Goal: Task Accomplishment & Management: Manage account settings

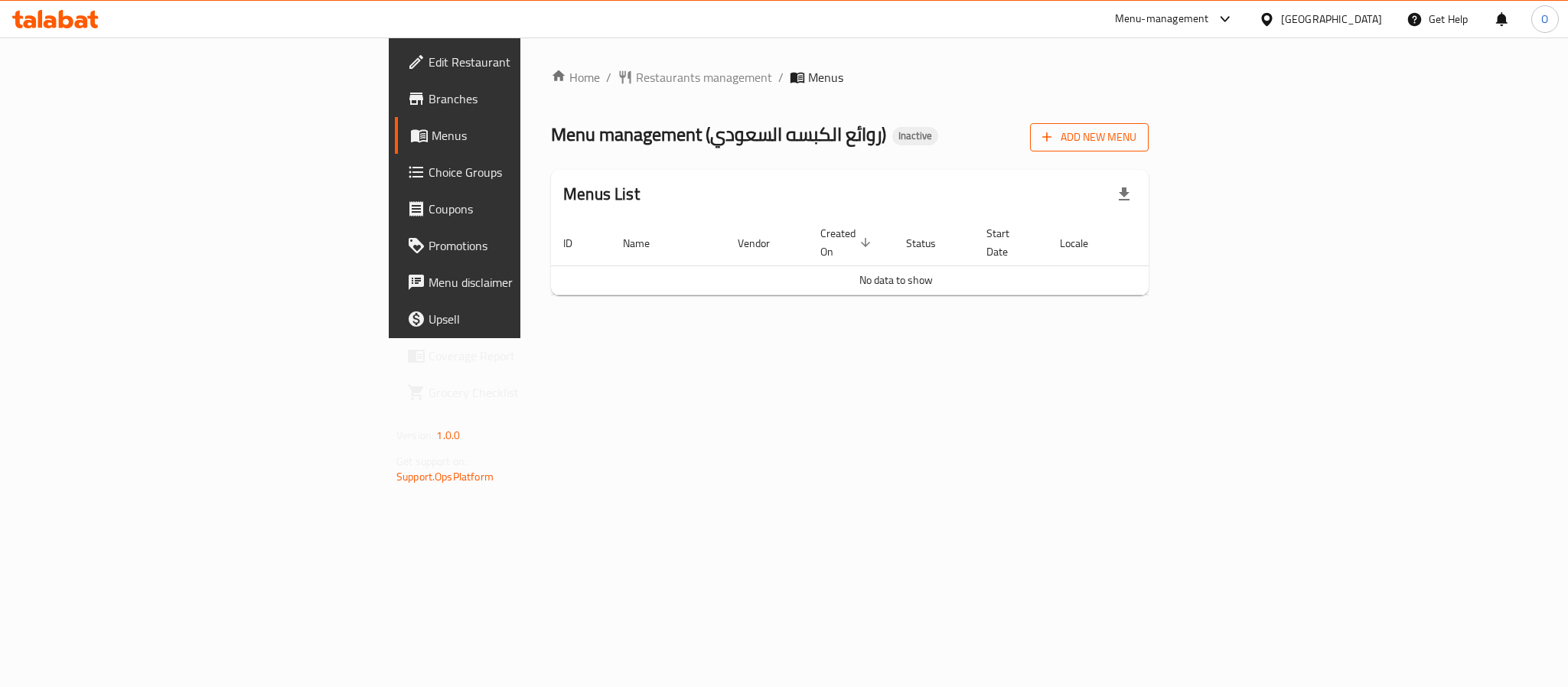
click at [1055, 141] on icon "button" at bounding box center [1047, 137] width 15 height 15
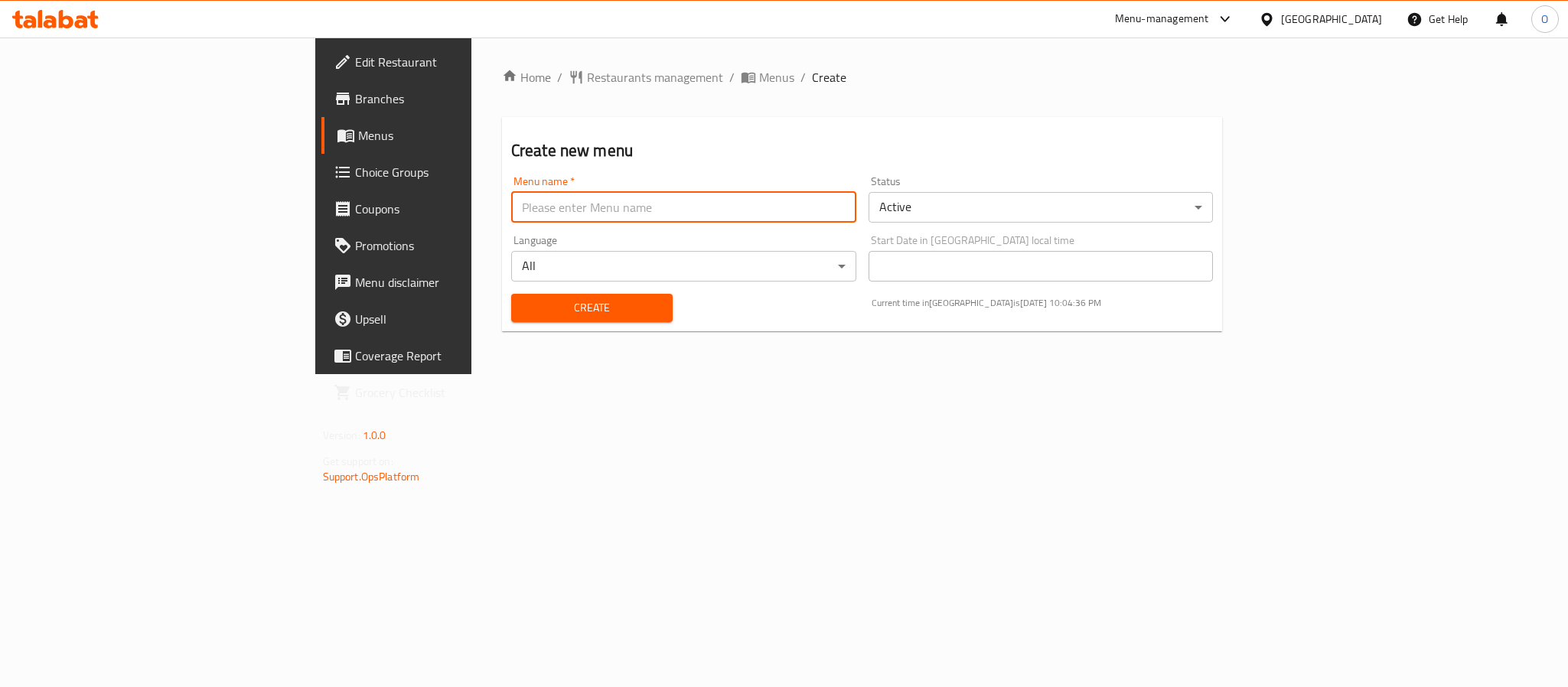
drag, startPoint x: 427, startPoint y: 202, endPoint x: 713, endPoint y: 179, distance: 286.9
click at [512, 202] on input "text" at bounding box center [684, 207] width 346 height 31
type input "[DATE]"
click at [512, 294] on button "Create" at bounding box center [592, 308] width 161 height 29
click at [759, 75] on span "Menus" at bounding box center [777, 77] width 35 height 18
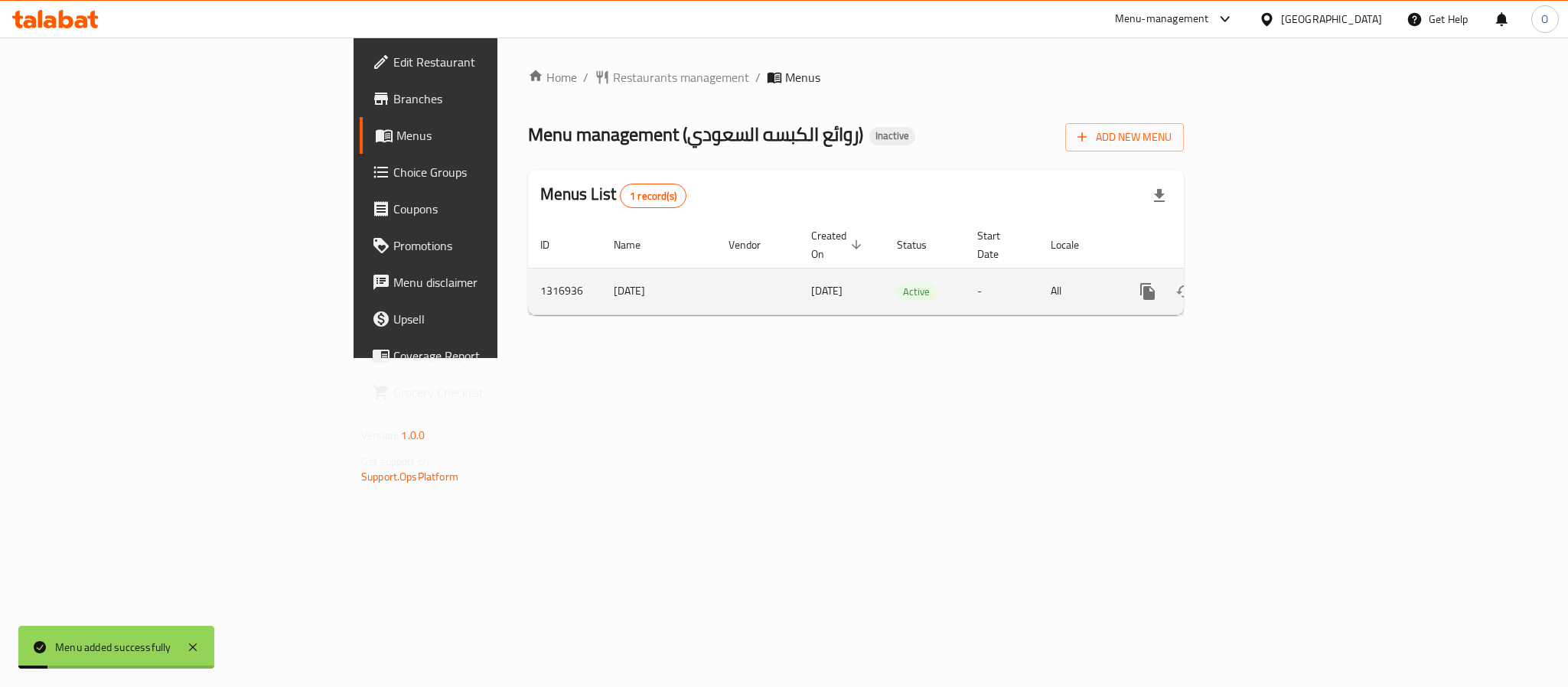
click at [1268, 283] on icon "enhanced table" at bounding box center [1258, 291] width 18 height 18
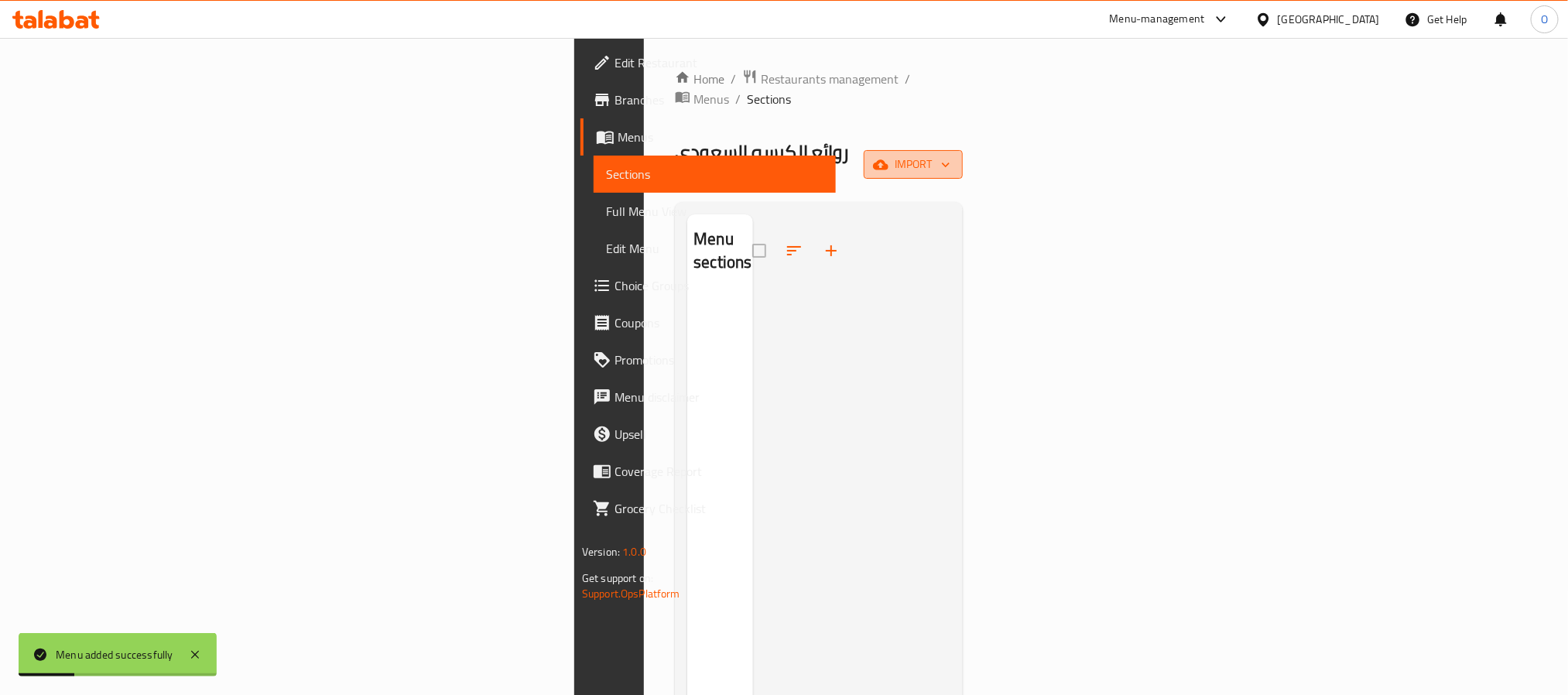
click at [950, 155] on span "import" at bounding box center [913, 165] width 75 height 19
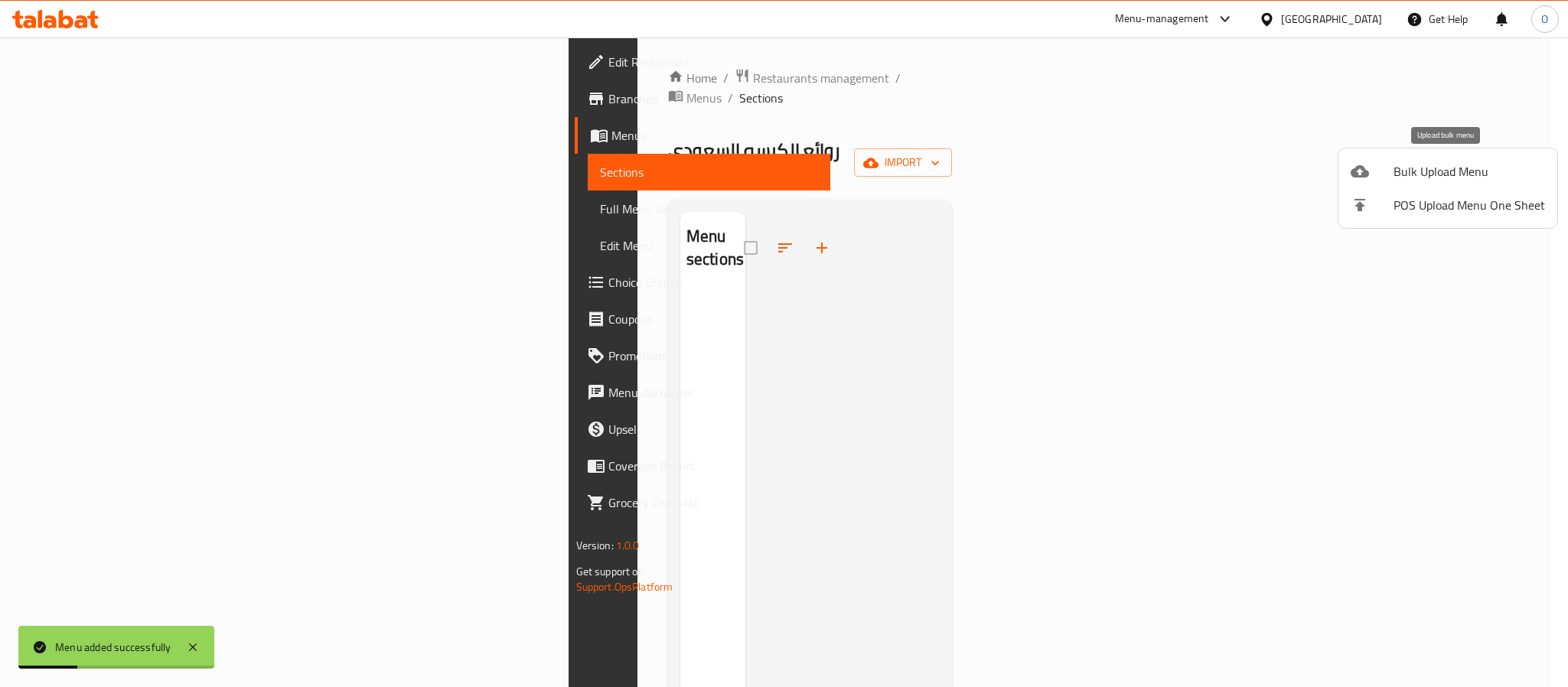
click at [1411, 155] on li "Bulk Upload Menu" at bounding box center [1448, 172] width 219 height 33
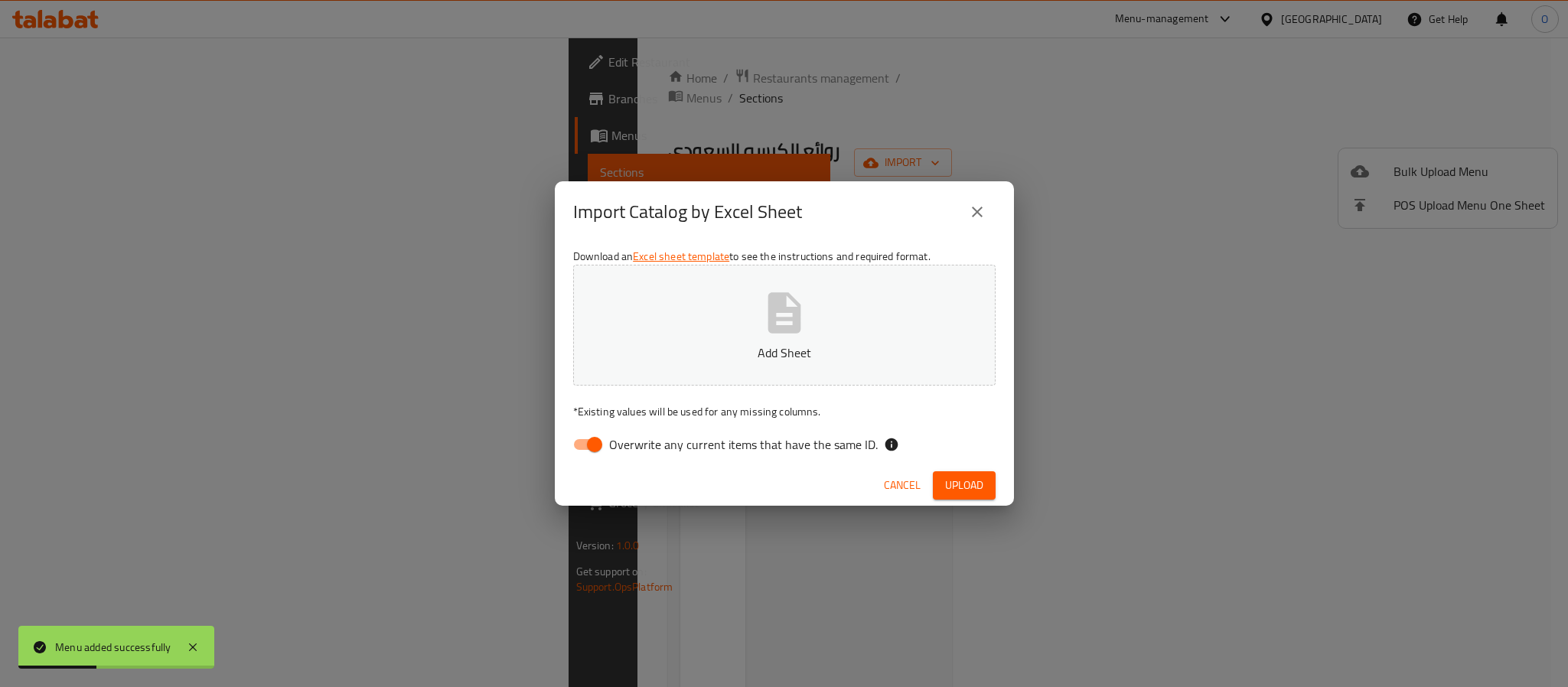
click at [590, 443] on input "Overwrite any current items that have the same ID." at bounding box center [595, 445] width 87 height 29
checkbox input "false"
click at [979, 483] on span "Upload" at bounding box center [964, 485] width 38 height 19
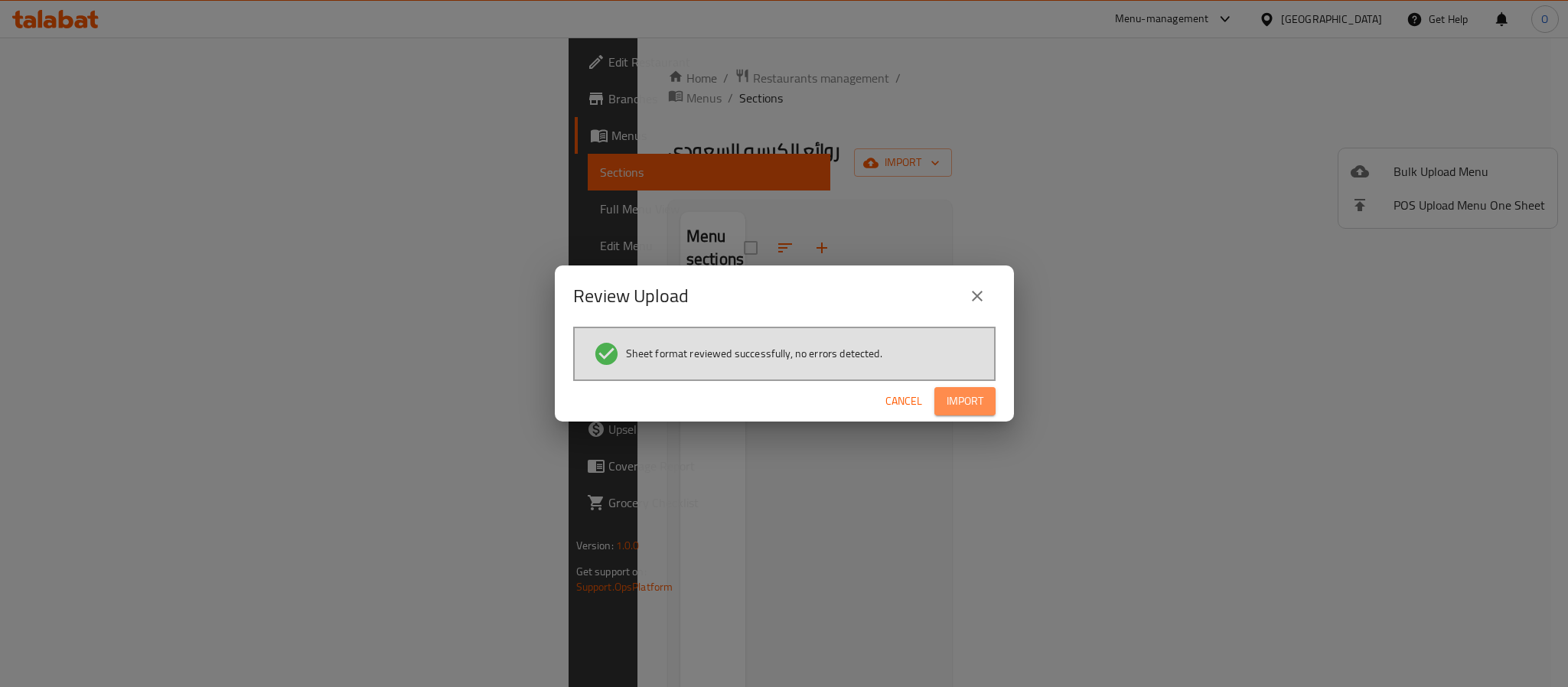
click at [956, 405] on span "Import" at bounding box center [965, 401] width 37 height 19
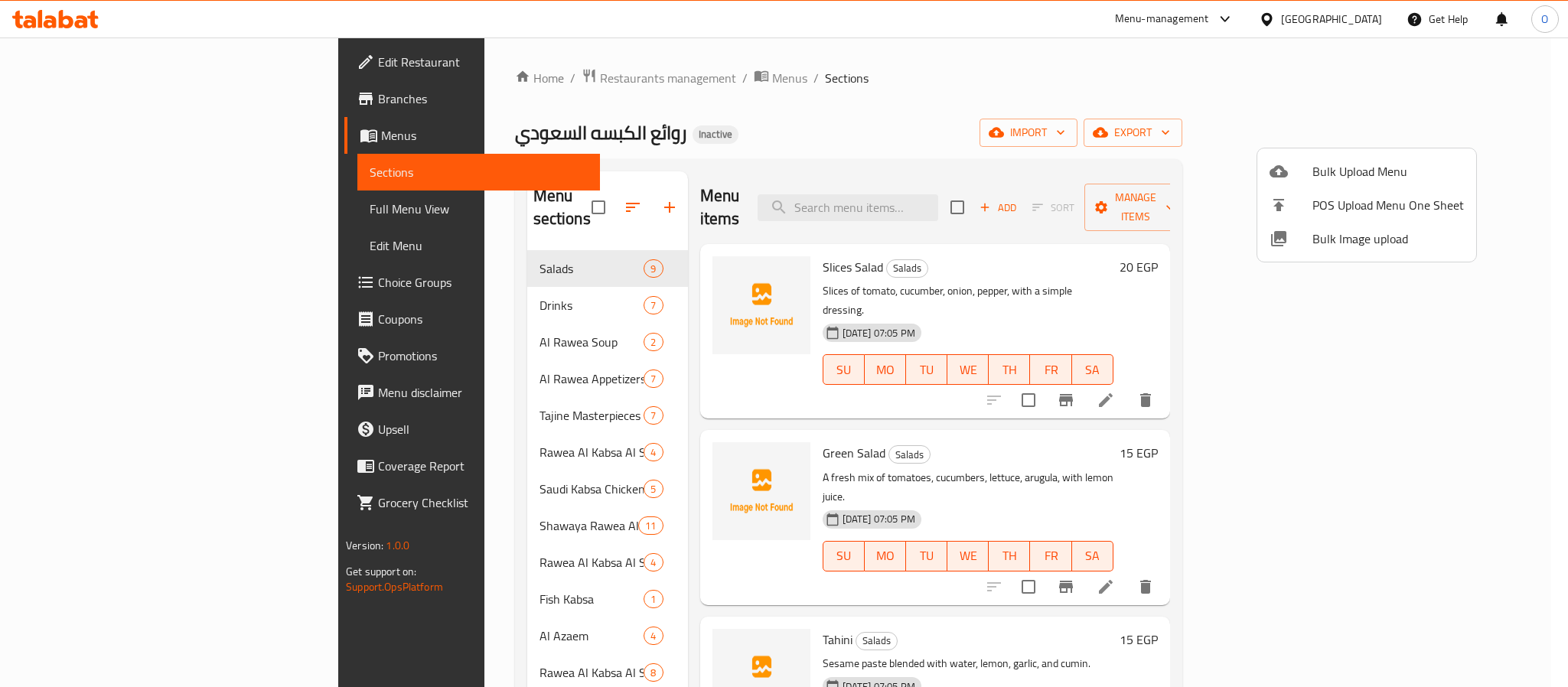
click at [804, 91] on div at bounding box center [784, 343] width 1568 height 687
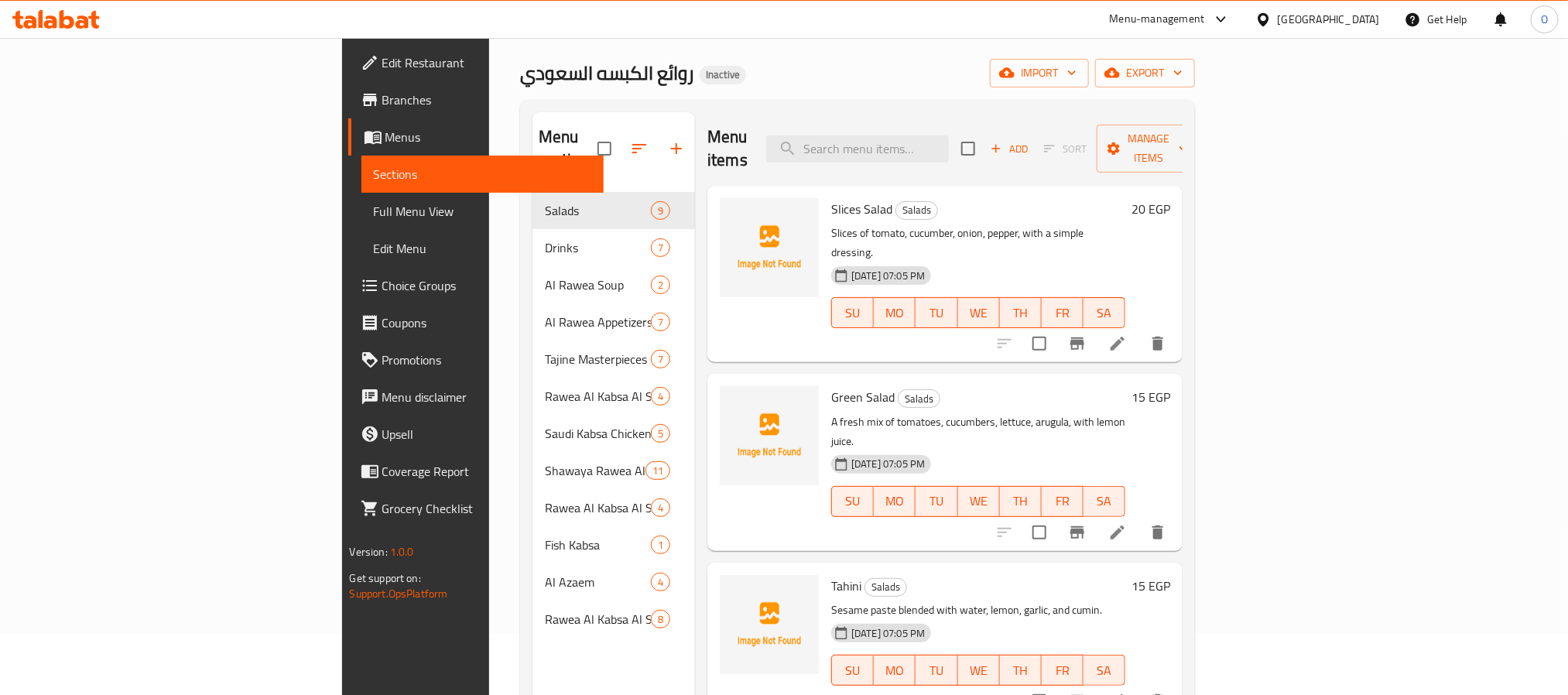
scroll to position [117, 0]
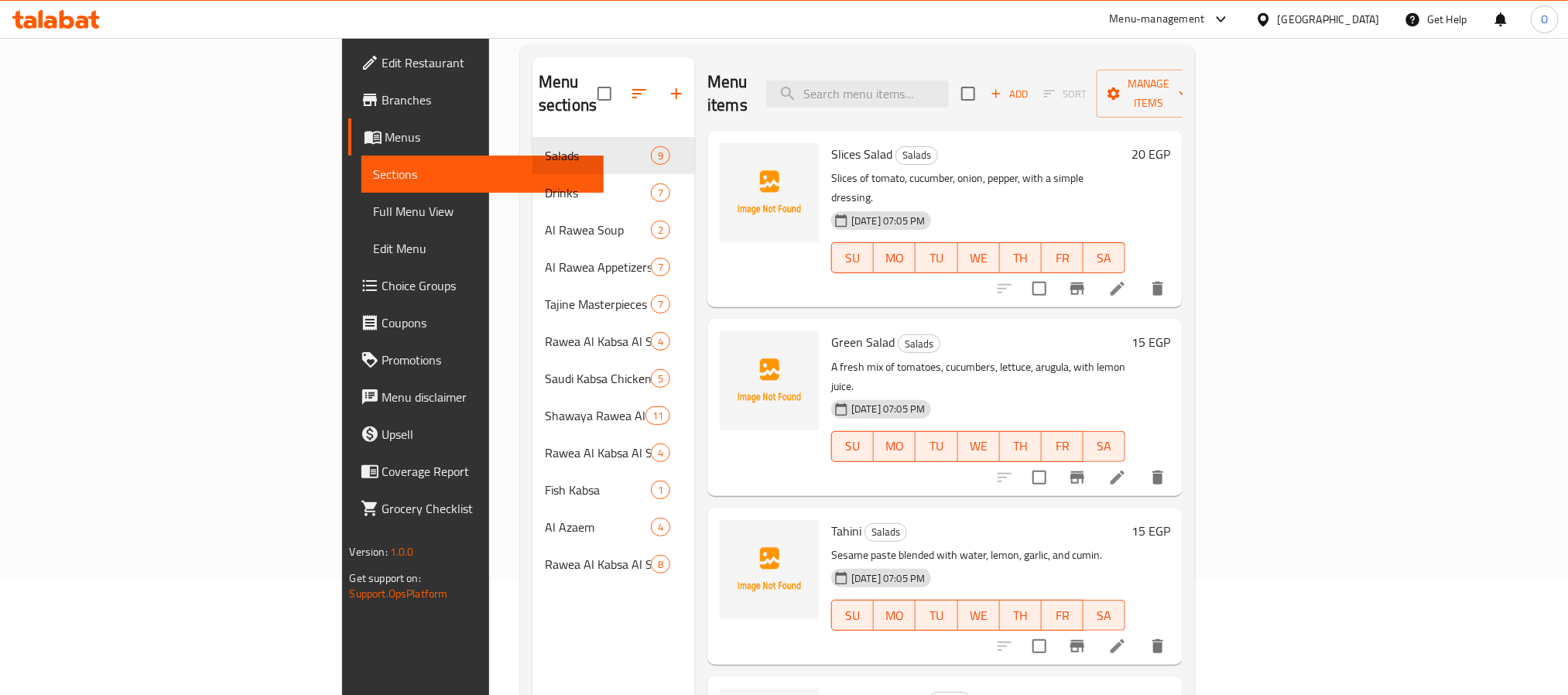
click at [1140, 72] on div "Menu items Add Sort Manage items" at bounding box center [945, 94] width 476 height 74
click at [695, 269] on div "Menu items Add Sort Manage items Slices Salad Salads Slices of tomato, cucumber…" at bounding box center [938, 404] width 488 height 695
click at [695, 276] on div "Menu items Add Sort Manage items Slices Salad Salads Slices of tomato, cucumber…" at bounding box center [938, 404] width 488 height 695
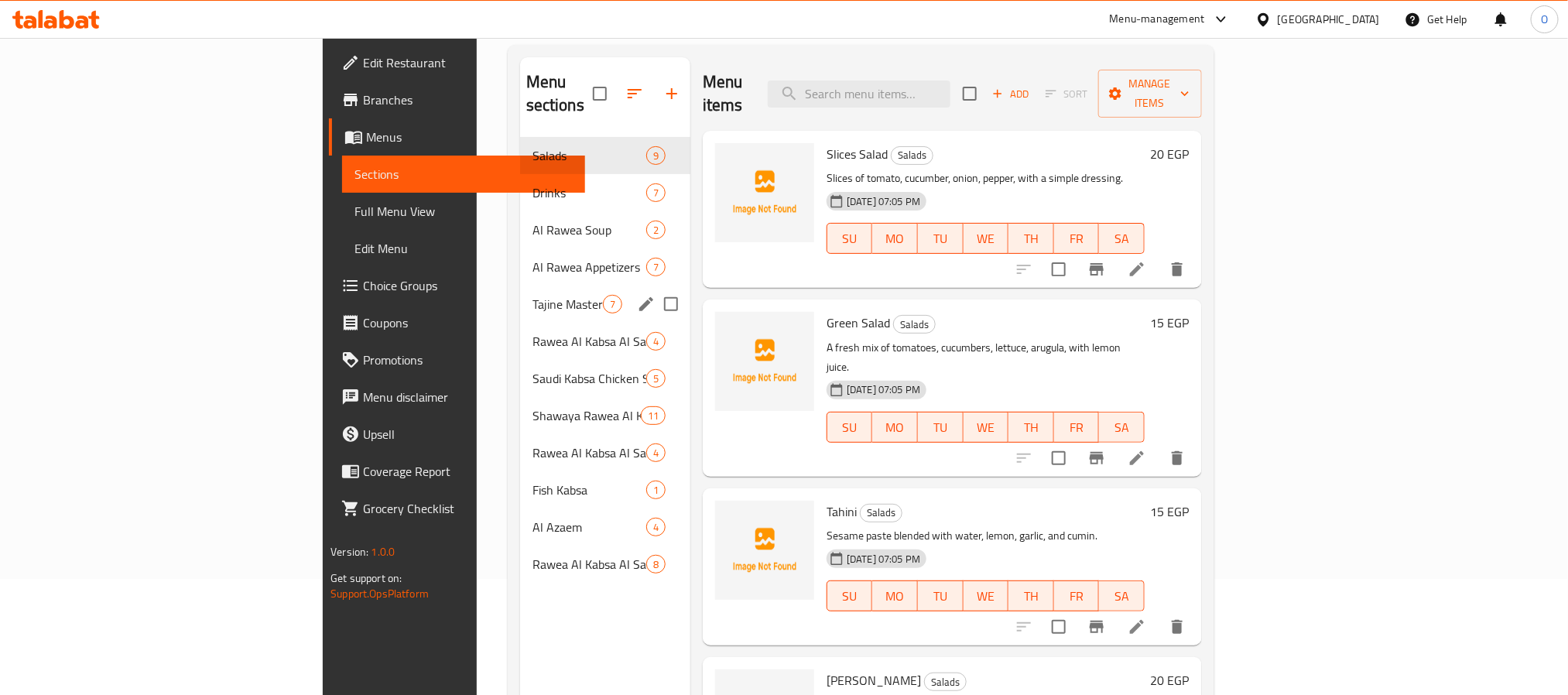
scroll to position [0, 0]
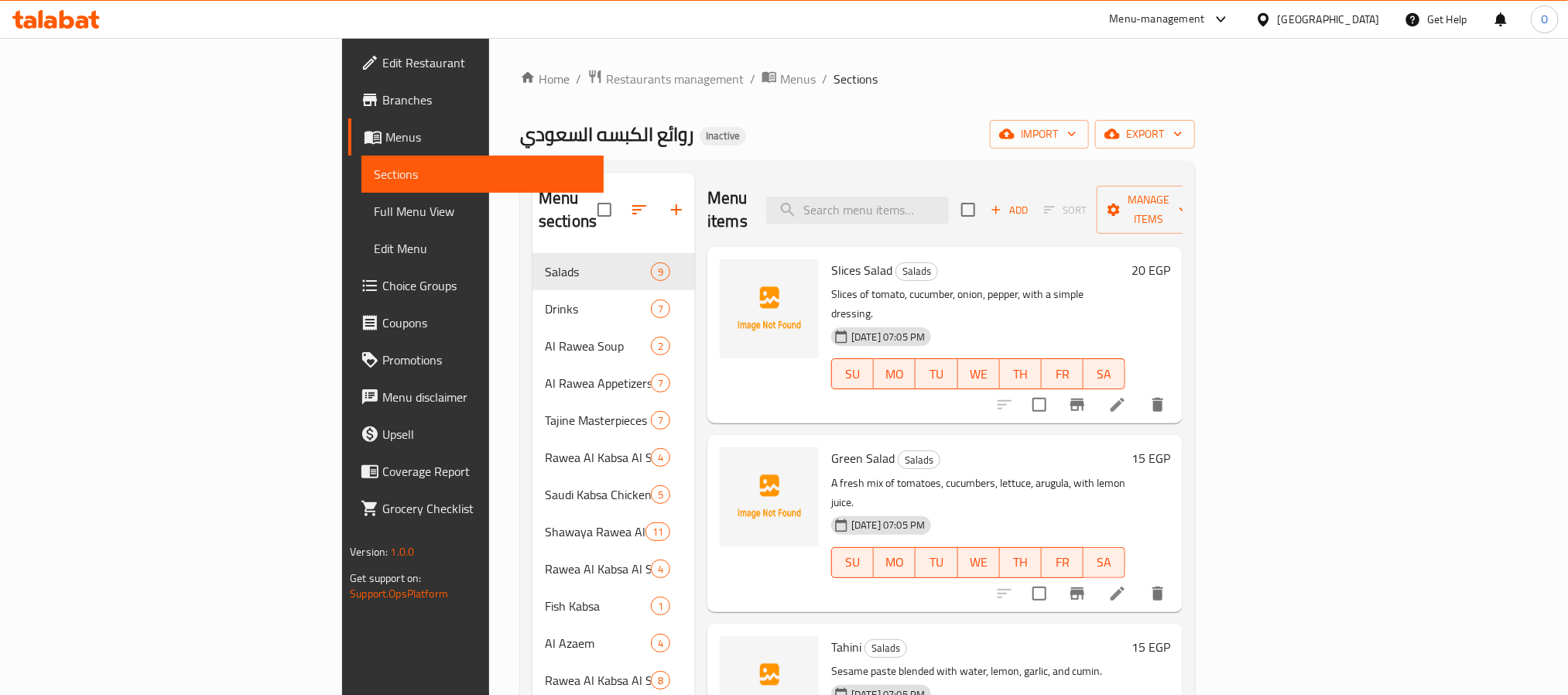
click at [767, 112] on div "Home / Restaurants management / Menus / Sections روائع الكبسه السعودي Inactive …" at bounding box center [858, 475] width 675 height 812
click at [695, 242] on div "Menu items Add Sort Manage items Slices Salad Salads Slices of tomato, cucumber…" at bounding box center [938, 521] width 488 height 695
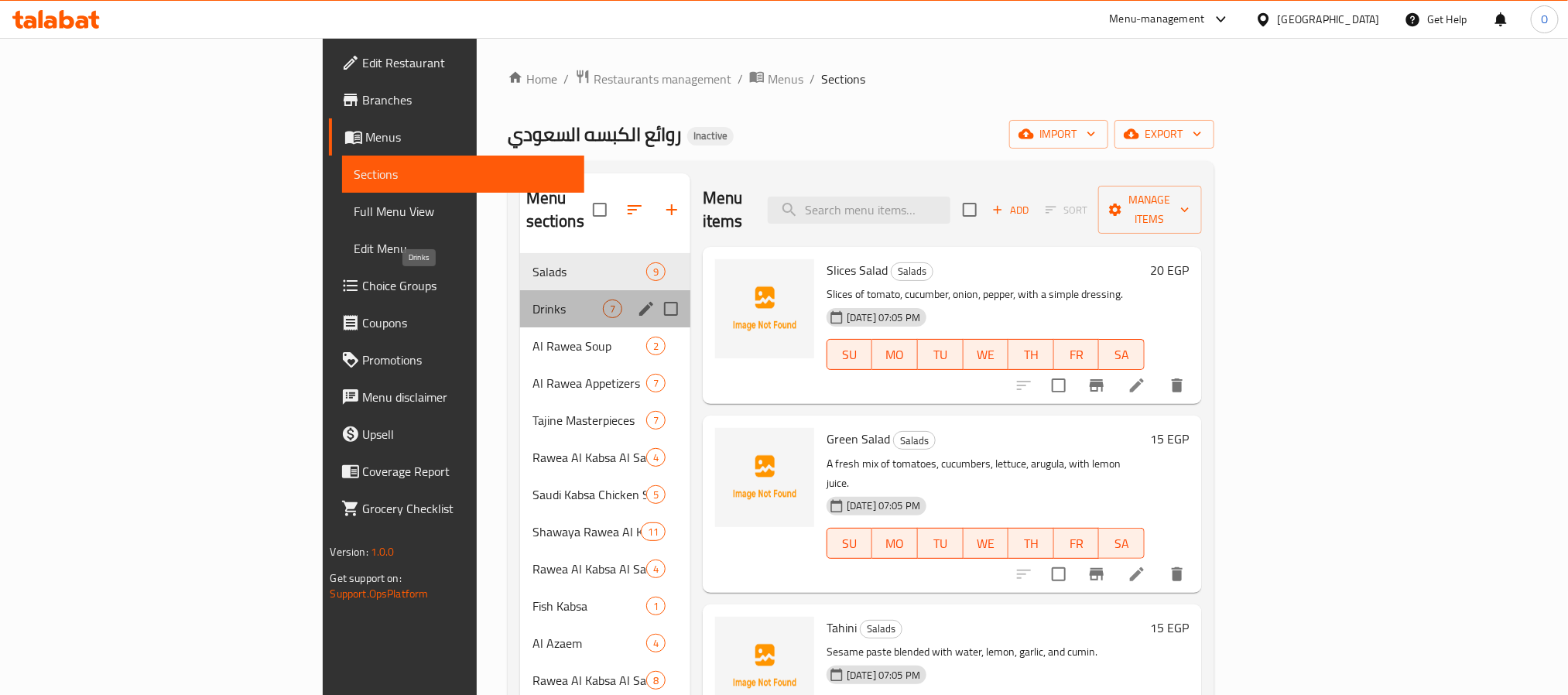
click at [533, 300] on span "Drinks" at bounding box center [568, 309] width 71 height 18
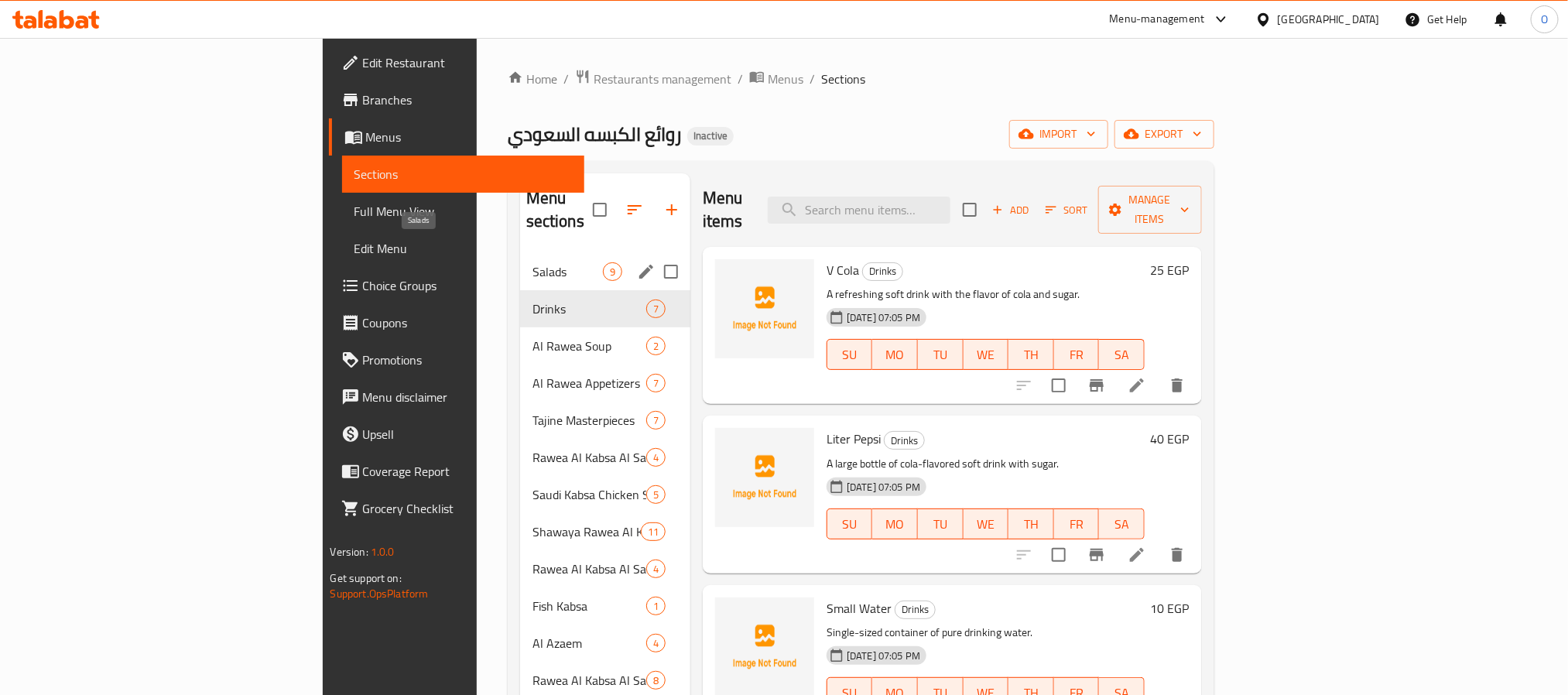
click at [533, 263] on span "Salads" at bounding box center [568, 272] width 71 height 18
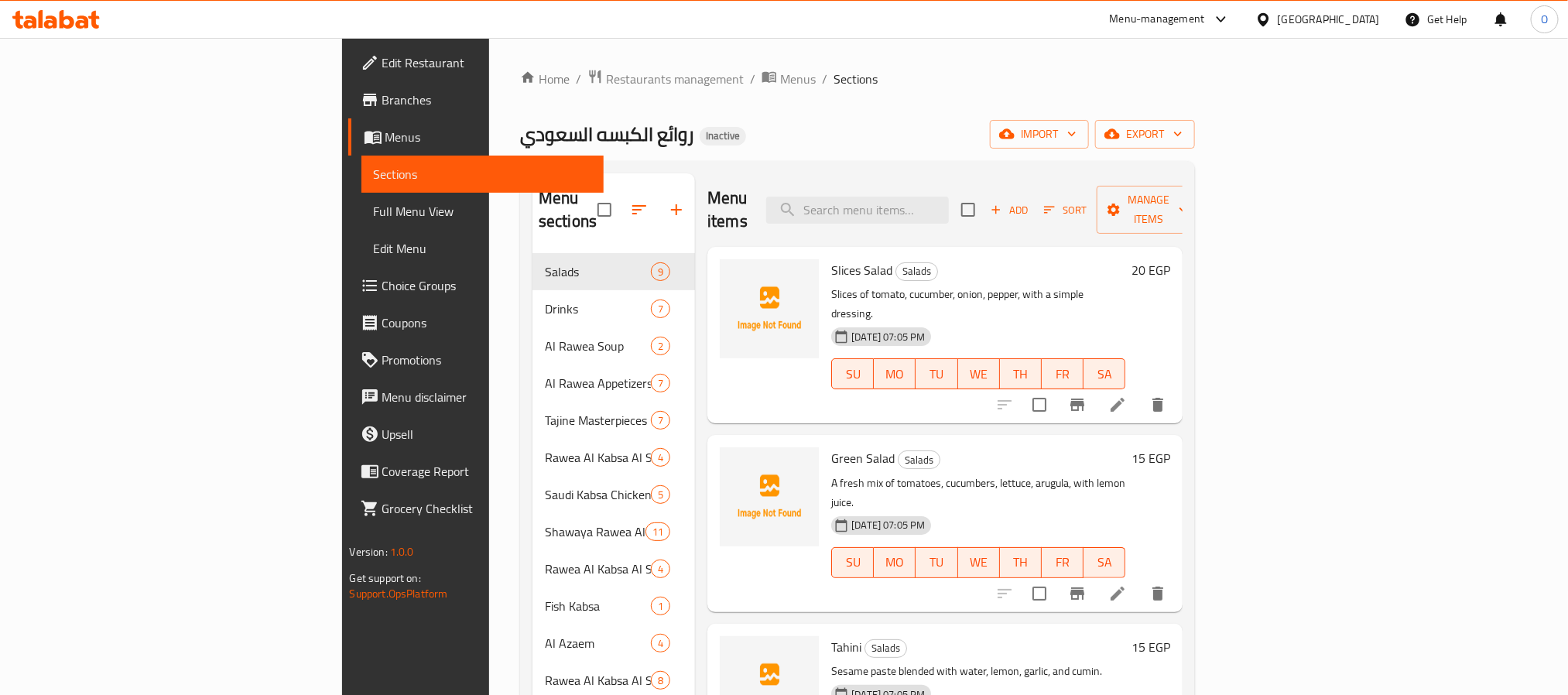
click at [708, 118] on div "Home / Restaurants management / Menus / Sections روائع الكبسه السعودي Inactive …" at bounding box center [858, 475] width 675 height 812
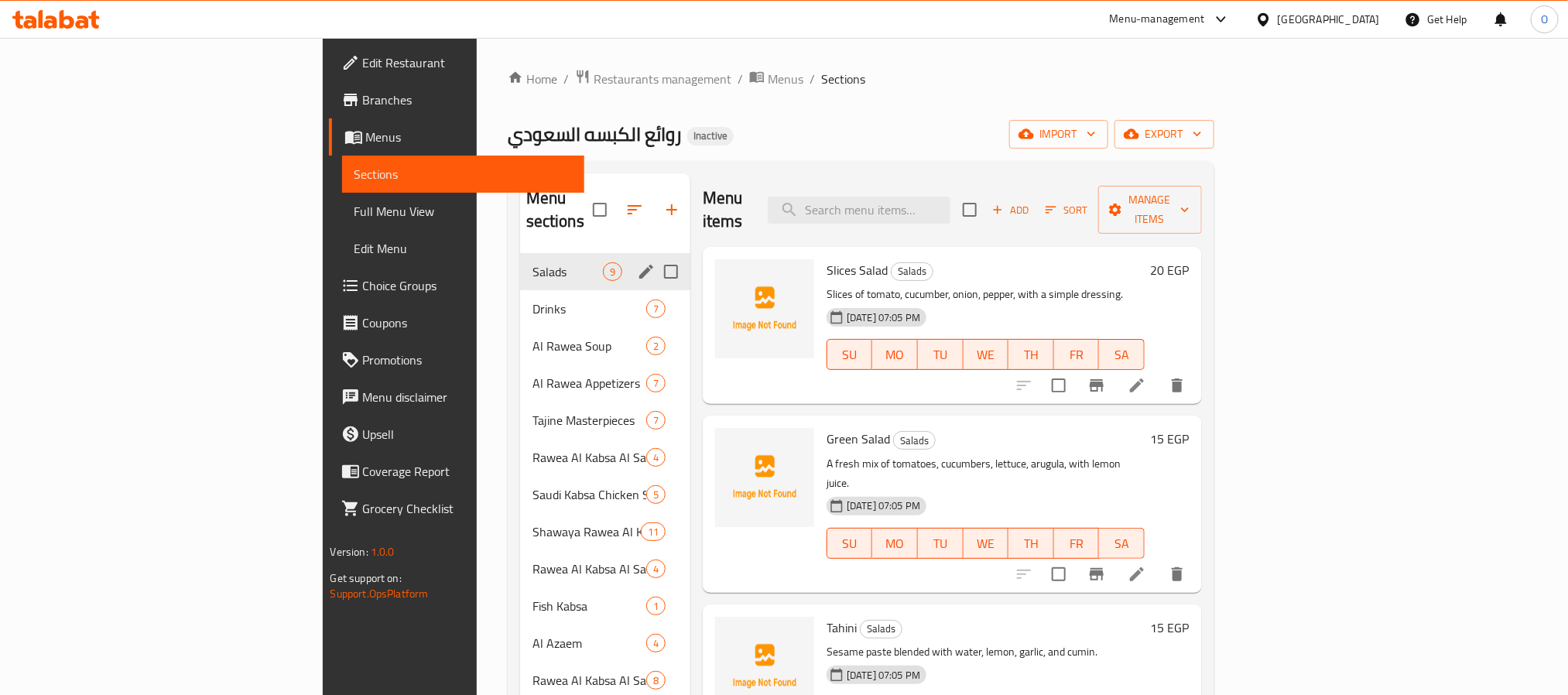
scroll to position [217, 0]
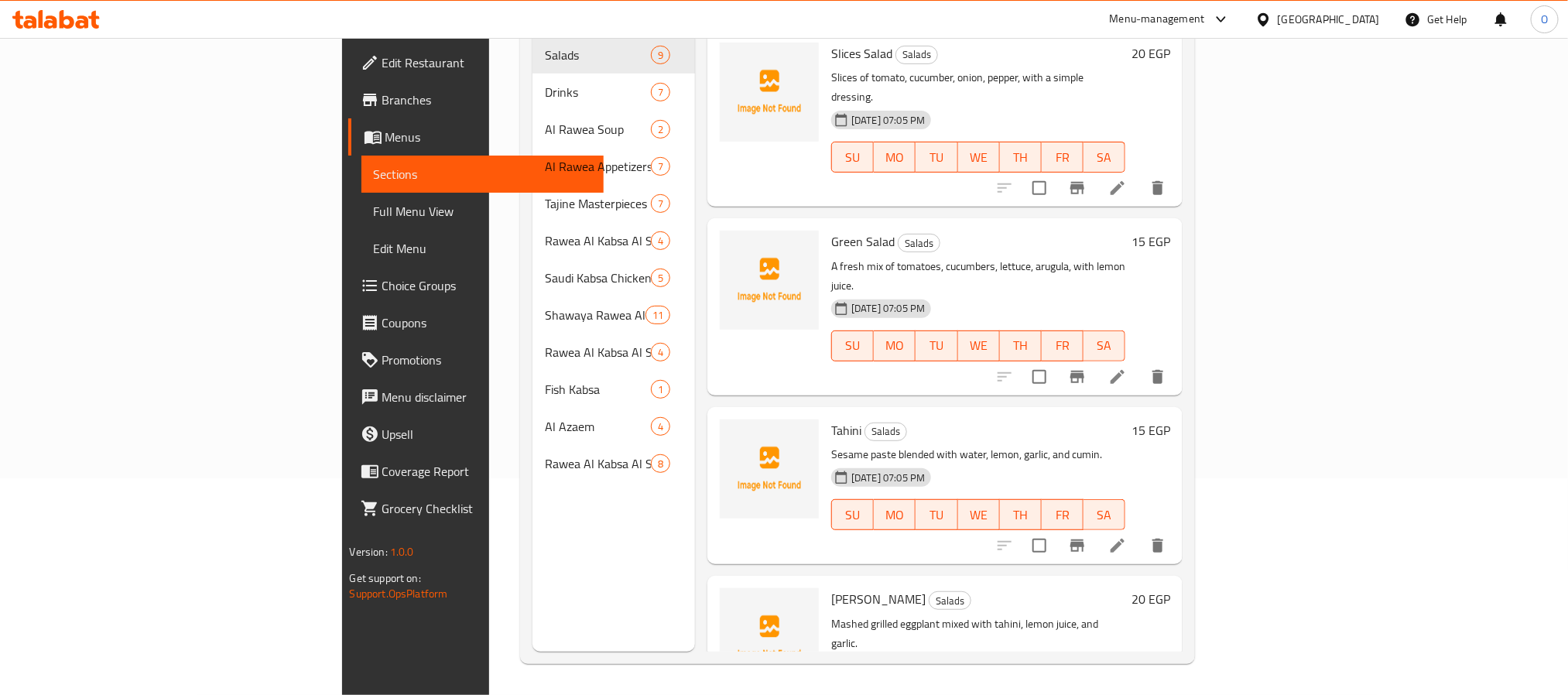
click at [695, 249] on div "Menu items Add Sort Manage items Slices Salad Salads Slices of tomato, cucumber…" at bounding box center [938, 304] width 488 height 695
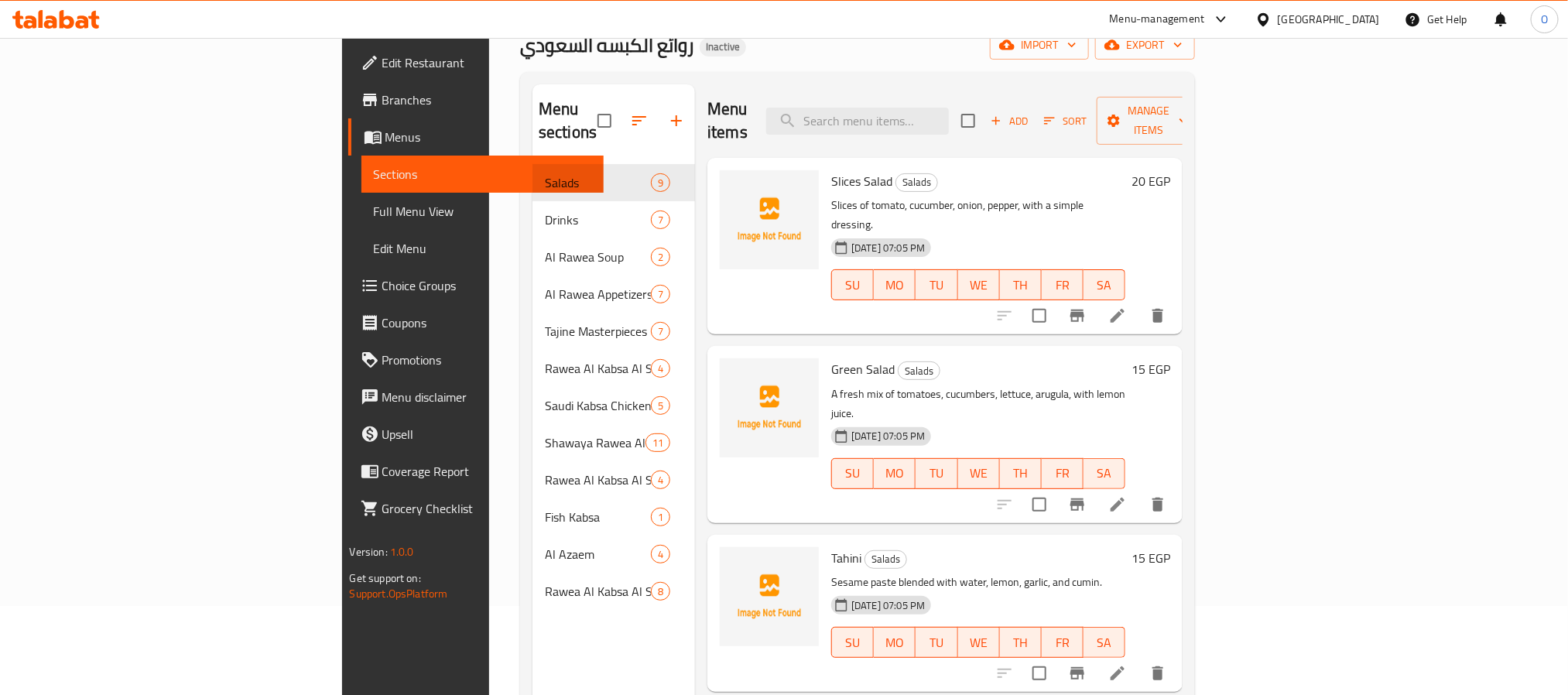
scroll to position [0, 0]
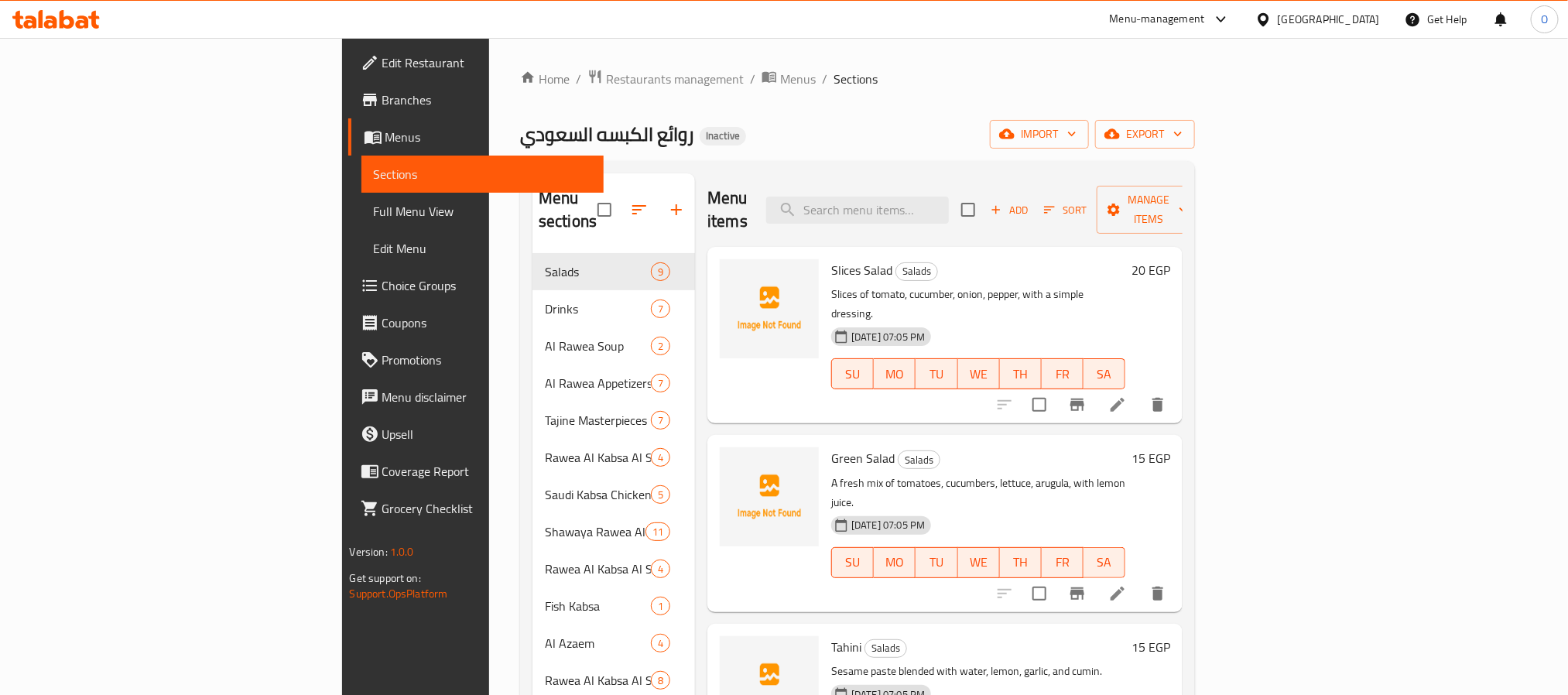
click at [809, 110] on div "Home / Restaurants management / Menus / Sections روائع الكبسه السعودي Inactive …" at bounding box center [858, 475] width 675 height 812
click at [770, 130] on div "روائع الكبسه السعودي Inactive import export" at bounding box center [858, 134] width 675 height 29
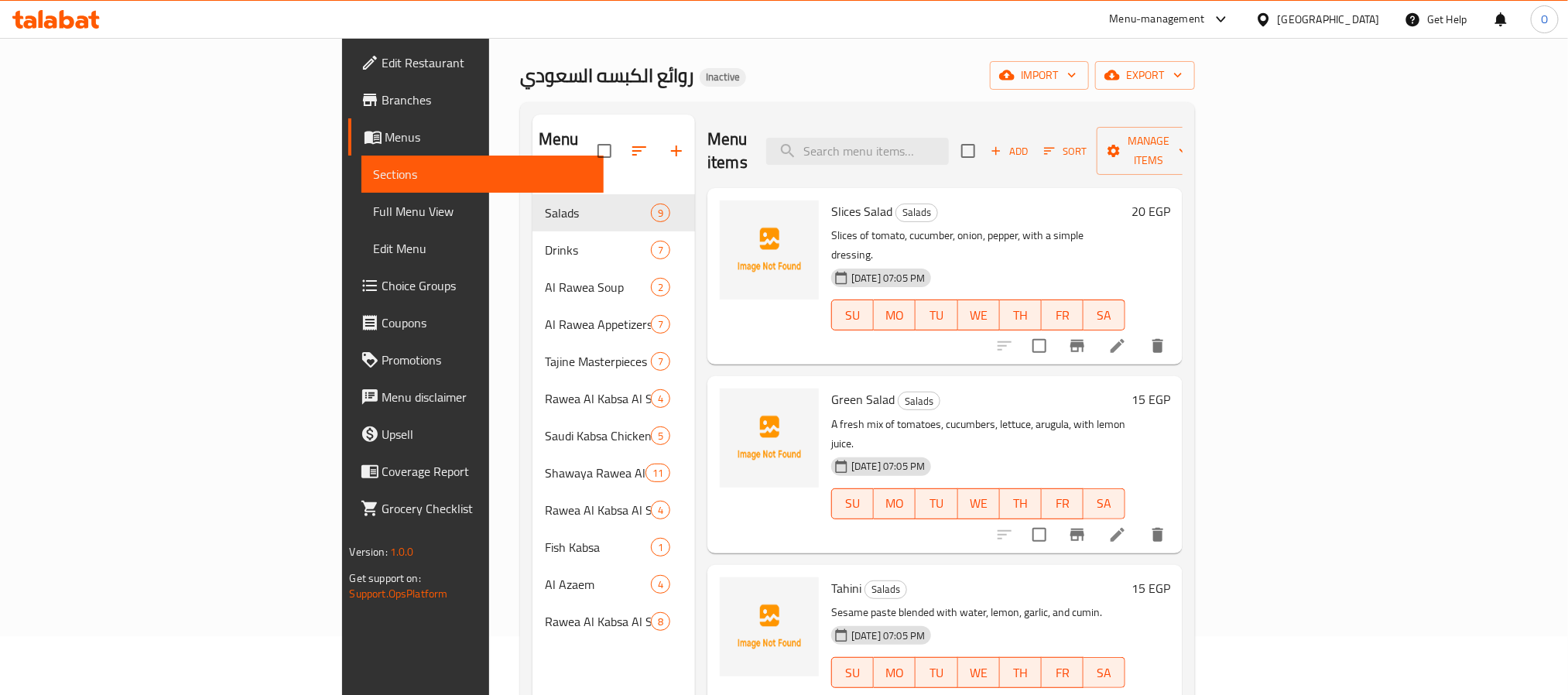
scroll to position [117, 0]
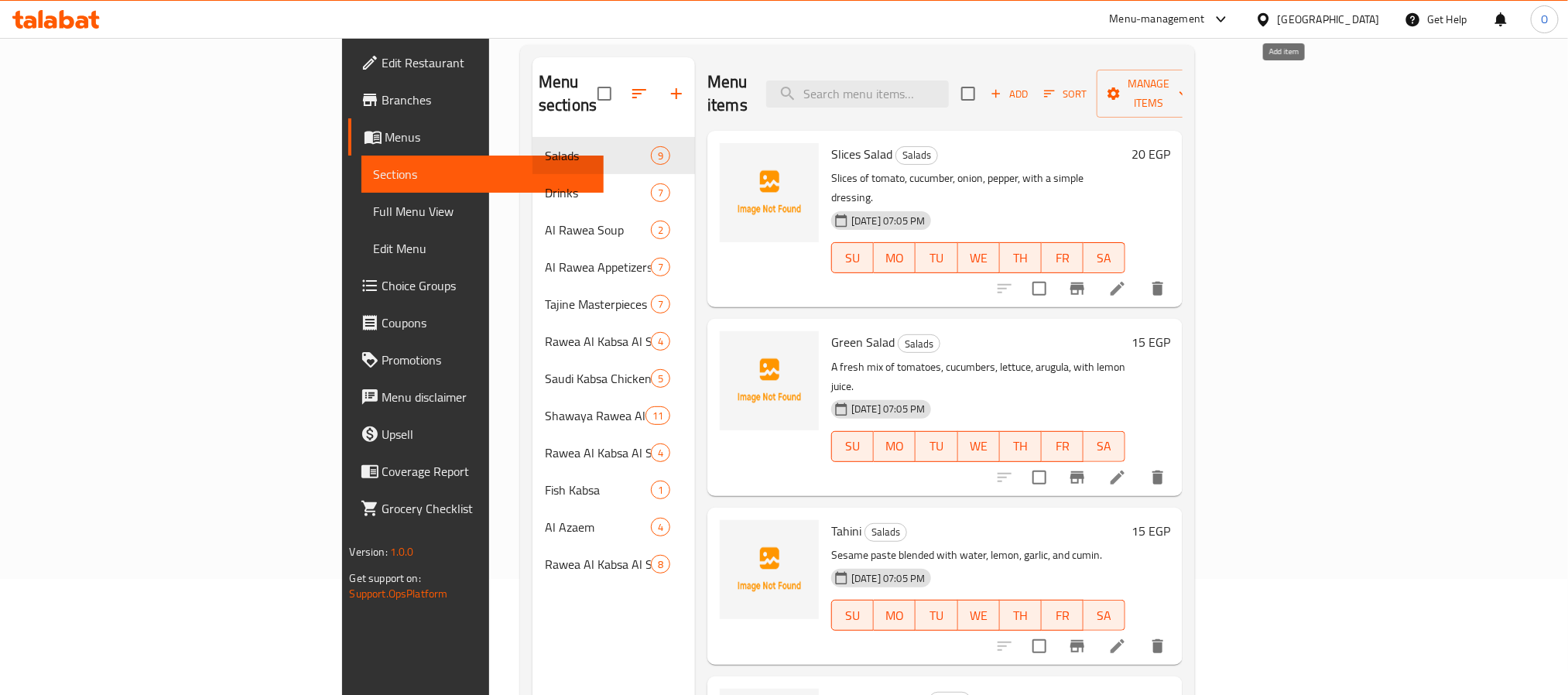
click at [1031, 85] on span "Add" at bounding box center [1009, 94] width 42 height 18
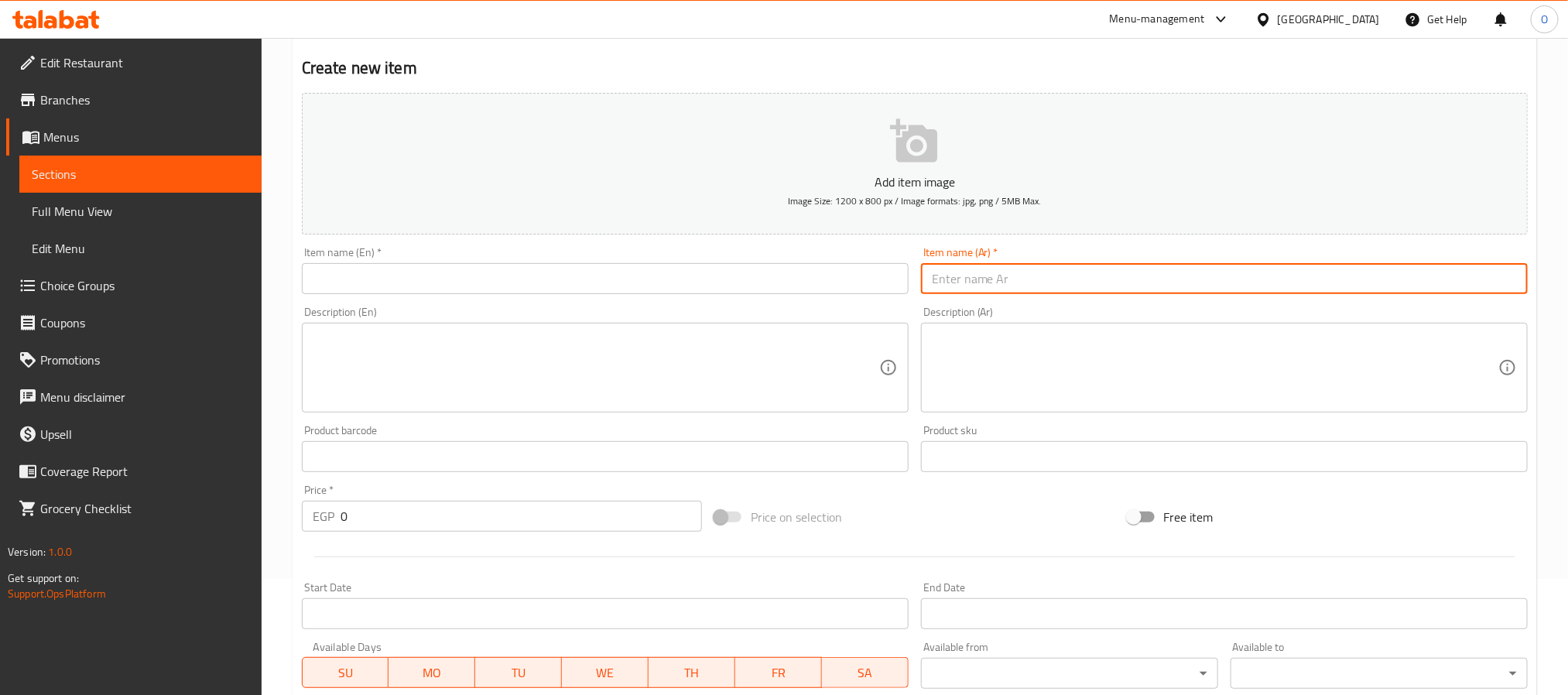
click at [949, 269] on input "text" at bounding box center [1224, 279] width 606 height 31
paste input "دقوس جبنة ك"
type input "دقوس جبنة كبير"
click at [610, 291] on input "text" at bounding box center [605, 279] width 606 height 31
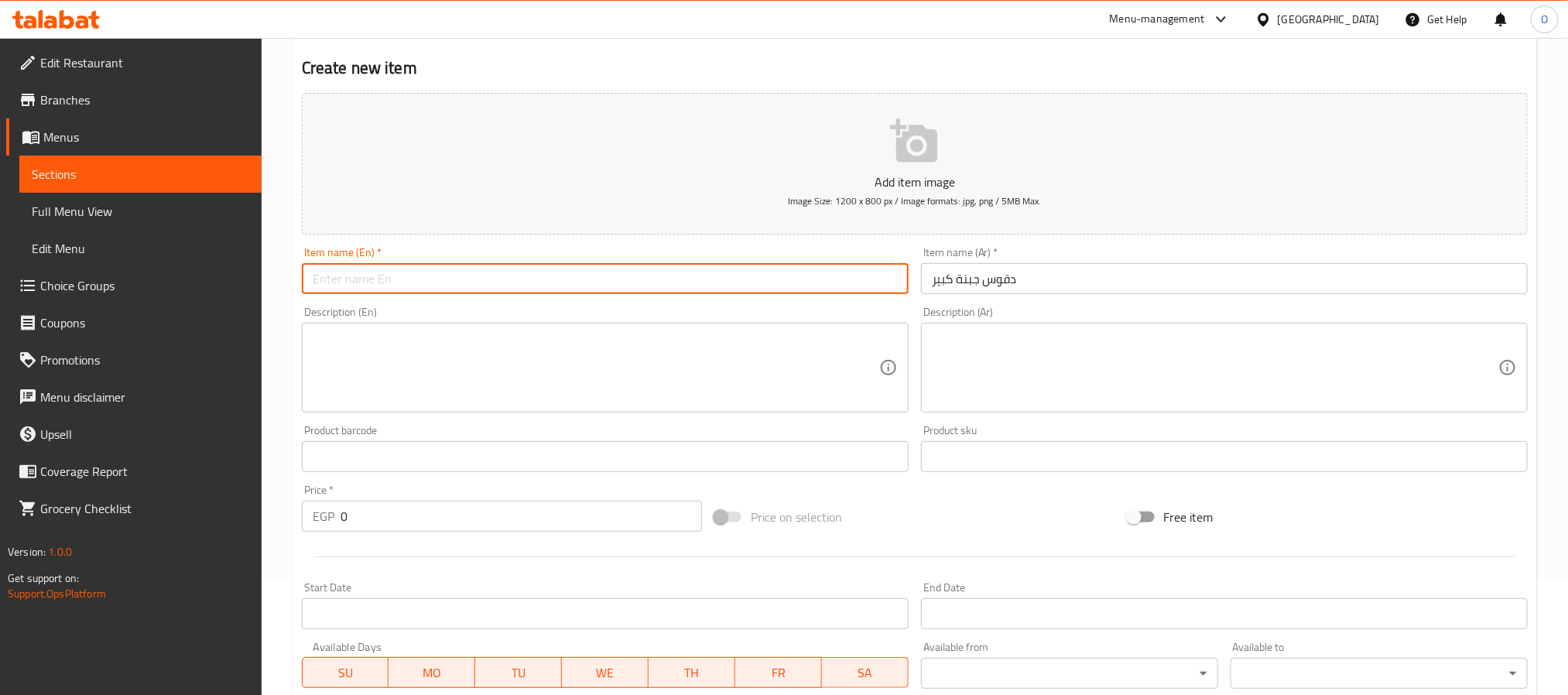
paste input "Large cheese dakous"
type input "Large cheese dakous"
drag, startPoint x: 1059, startPoint y: 351, endPoint x: 696, endPoint y: 353, distance: 363.0
click at [1054, 354] on textarea at bounding box center [1215, 368] width 566 height 74
paste textarea "صلصة حارة من الطماطم والفلفل الحار مضاف إليها قطع من الجبنة."
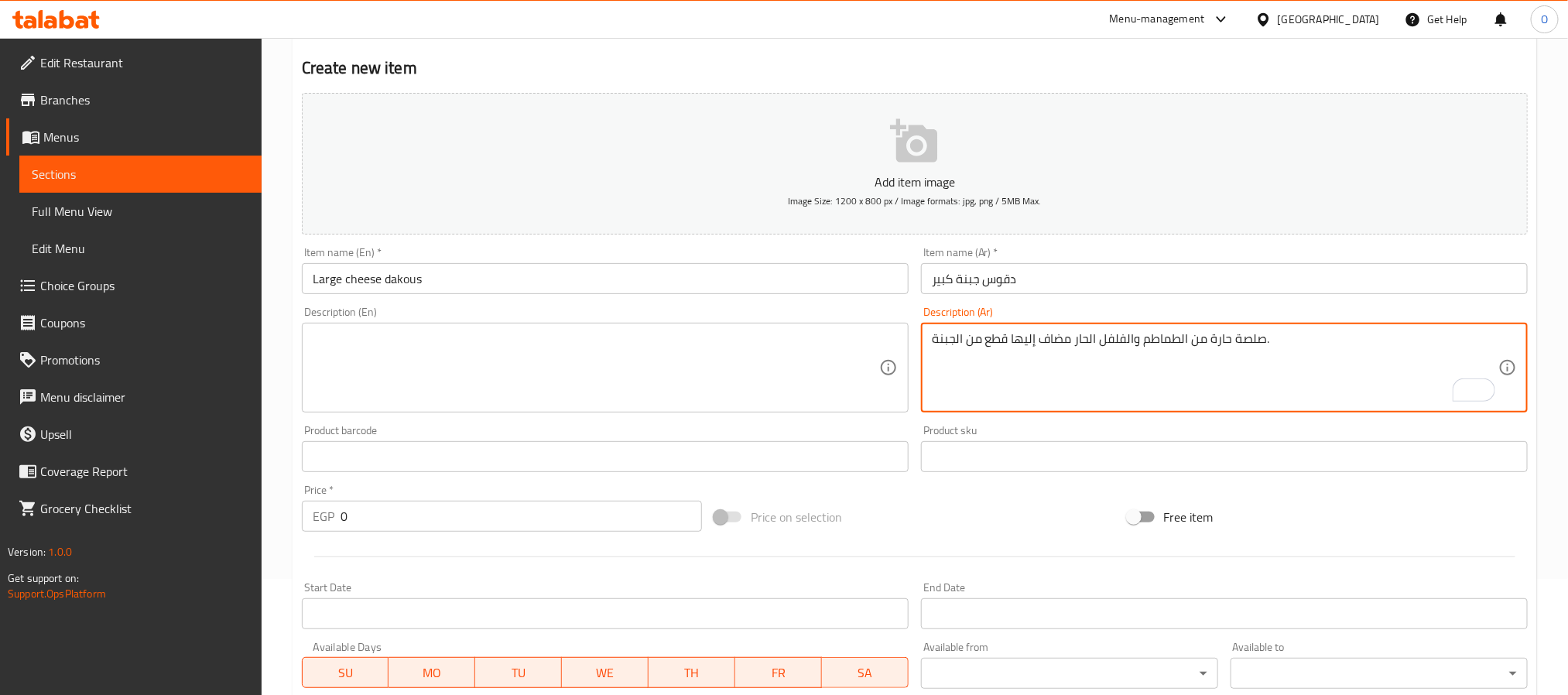
type textarea "صلصة حارة من الطماطم والفلفل الحار مضاف إليها قطع من الجبنة."
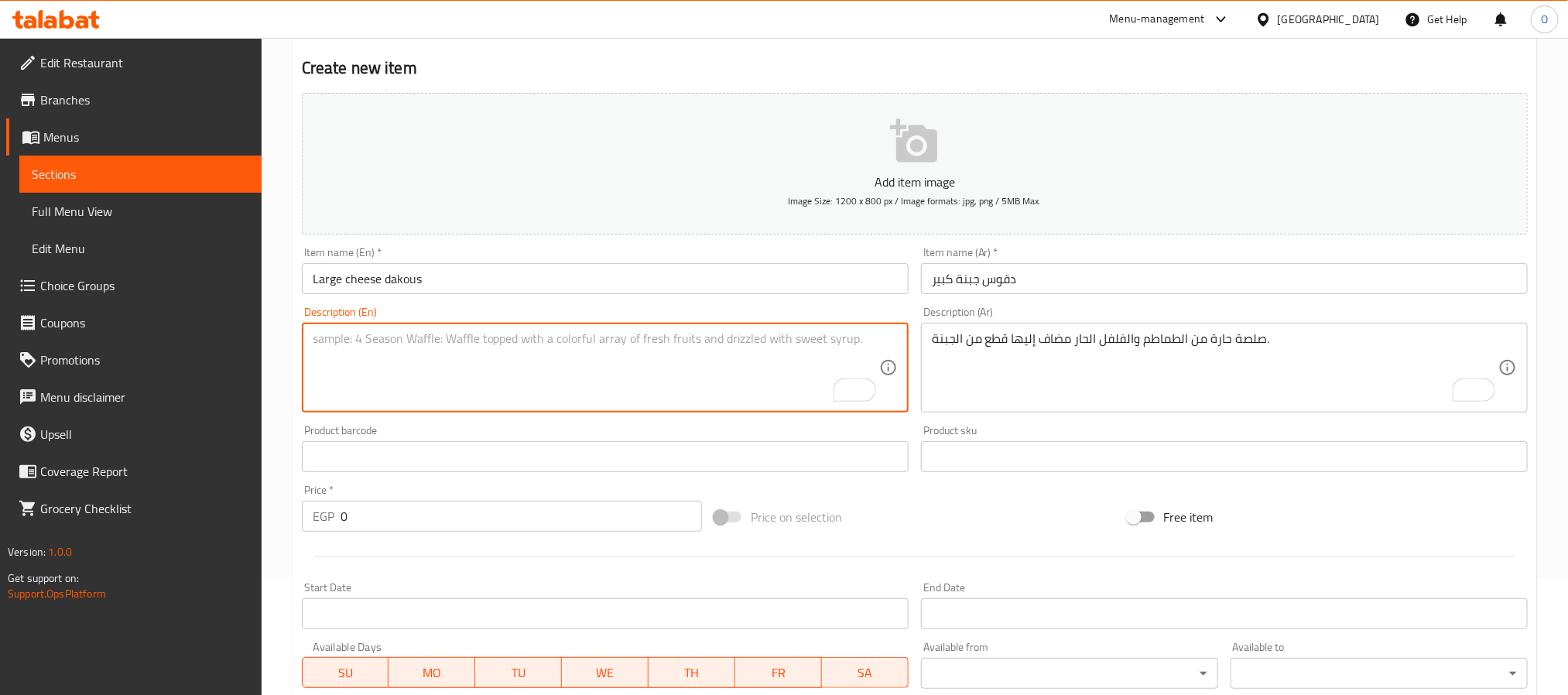
paste textarea "A hot sauce of tomatoes and hot peppers with added pieces of cheese."
click at [476, 335] on textarea "A hot sauce of tomatoes and hot peppers with added pieces of cheese." at bounding box center [595, 368] width 566 height 74
click at [476, 337] on textarea "A hot sauce of tomatoes and hot peppers with added pieces of cheese." at bounding box center [595, 368] width 566 height 74
click at [474, 342] on textarea "A hot sauce of tomatoes and hot peppers with added pieces of cheese." at bounding box center [595, 368] width 566 height 74
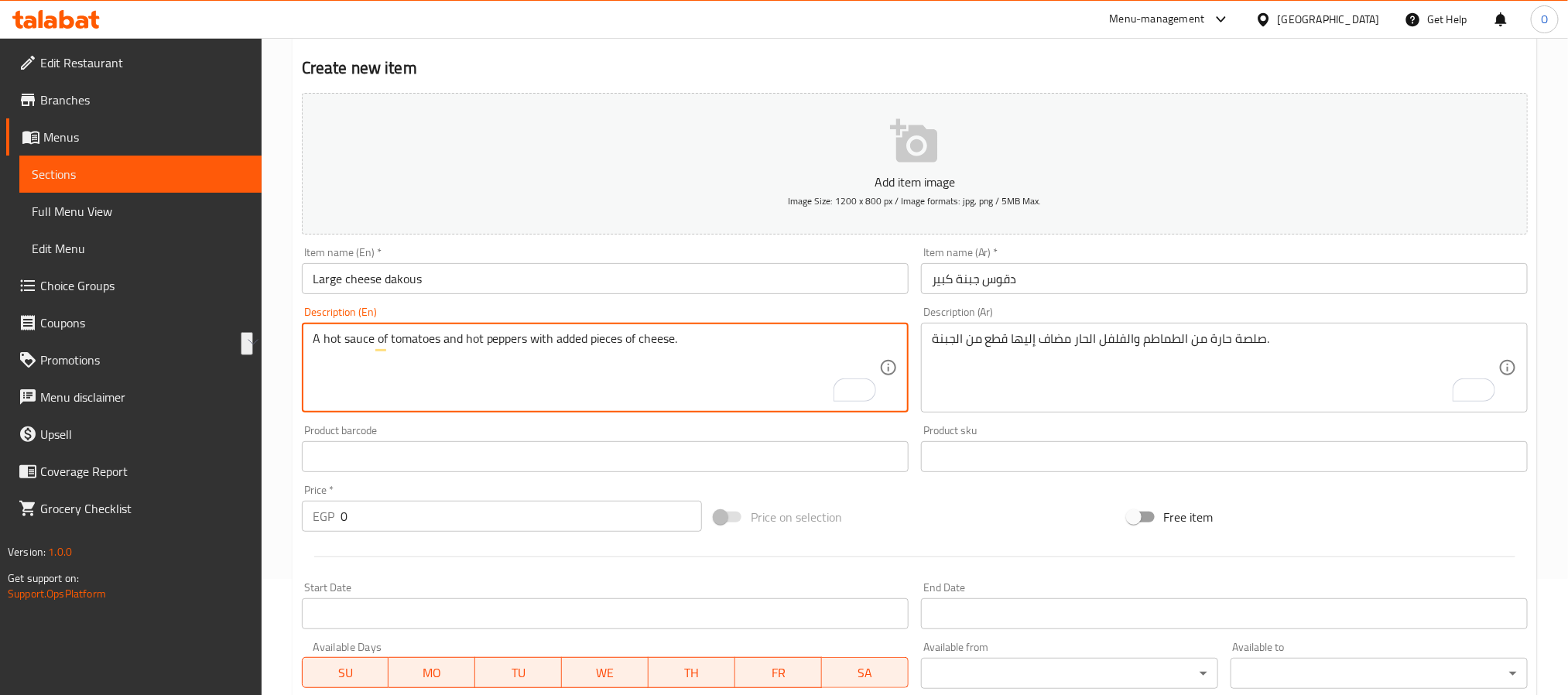
click at [475, 342] on textarea "A hot sauce of tomatoes and hot peppers with added pieces of cheese." at bounding box center [595, 368] width 566 height 74
type textarea "A hot sauce of tomatoes and spicy peppers with added pieces of cheese."
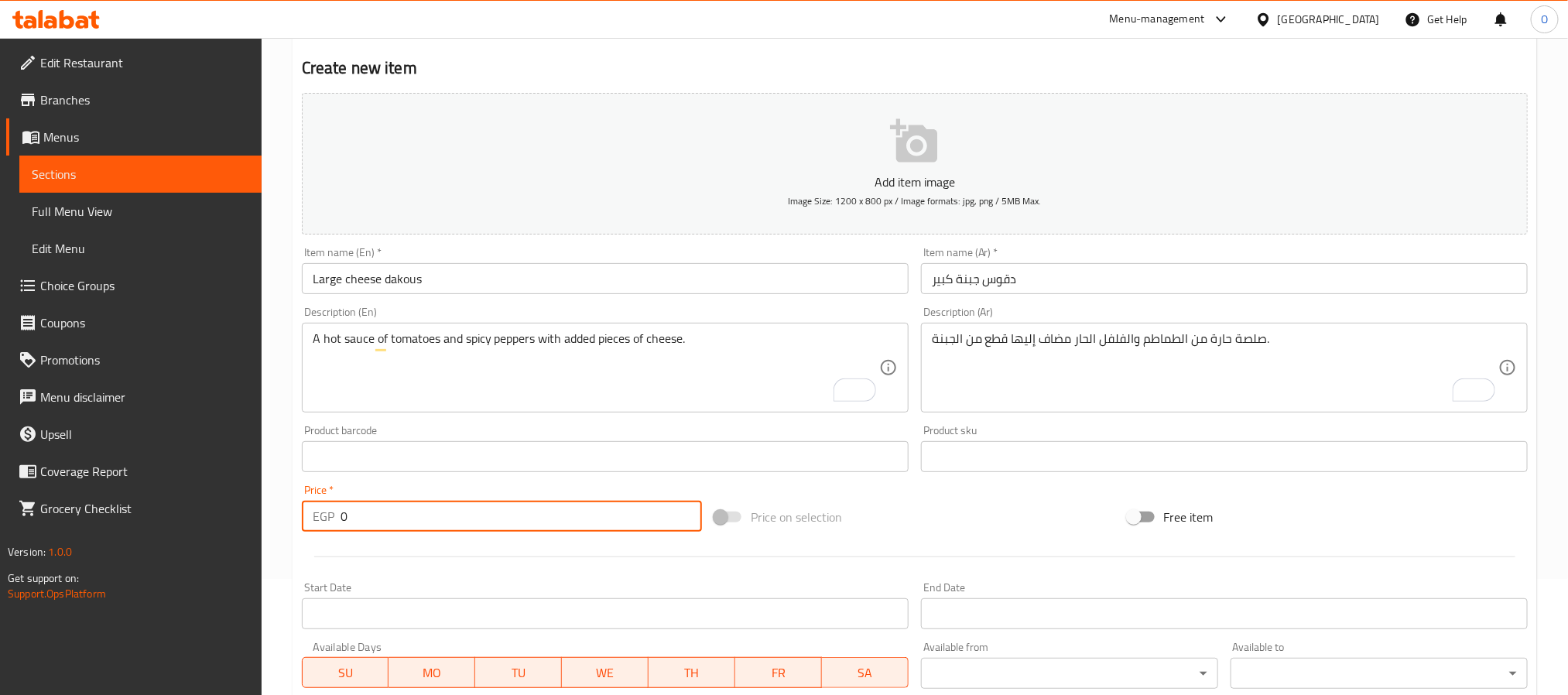
click at [511, 517] on input "0" at bounding box center [521, 516] width 361 height 31
paste input "45"
type input "45"
click at [1009, 518] on div "Price on selection" at bounding box center [915, 517] width 413 height 42
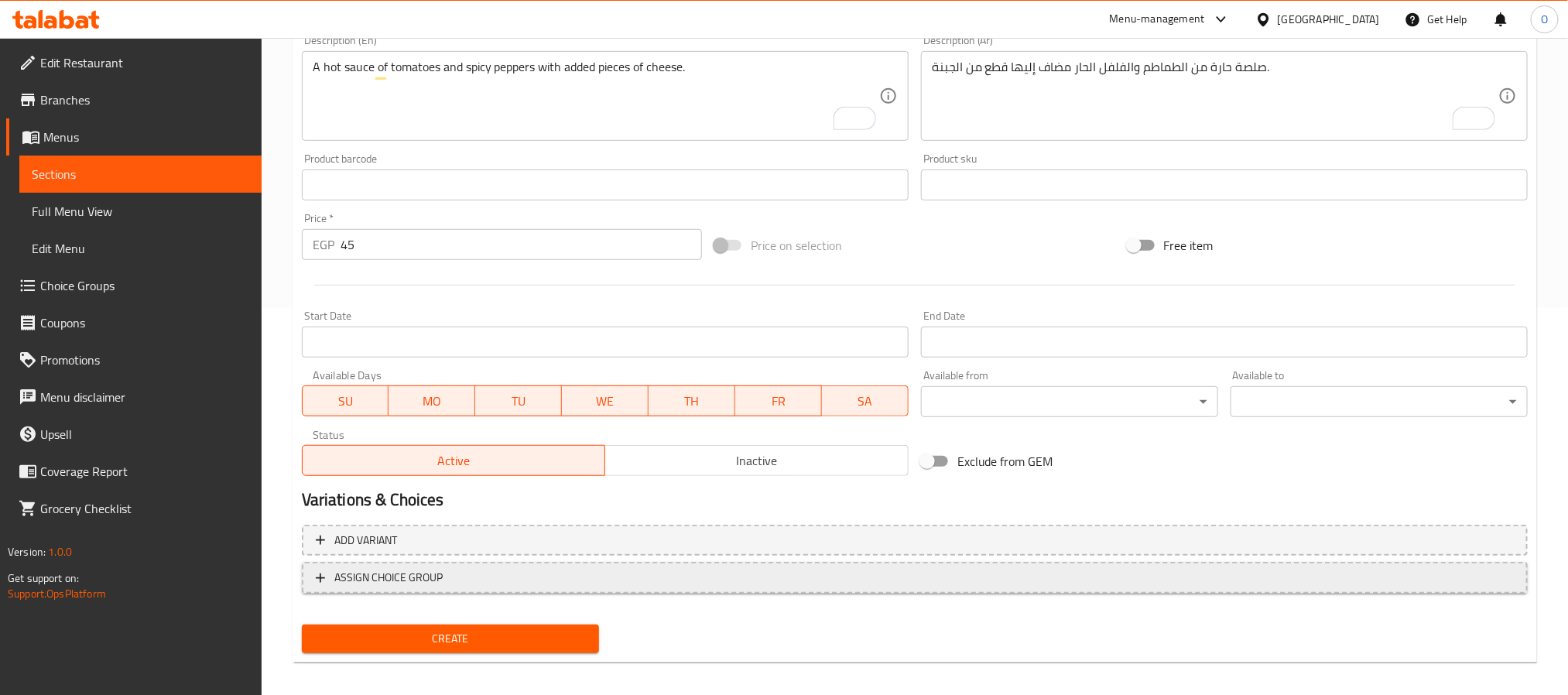
scroll to position [397, 0]
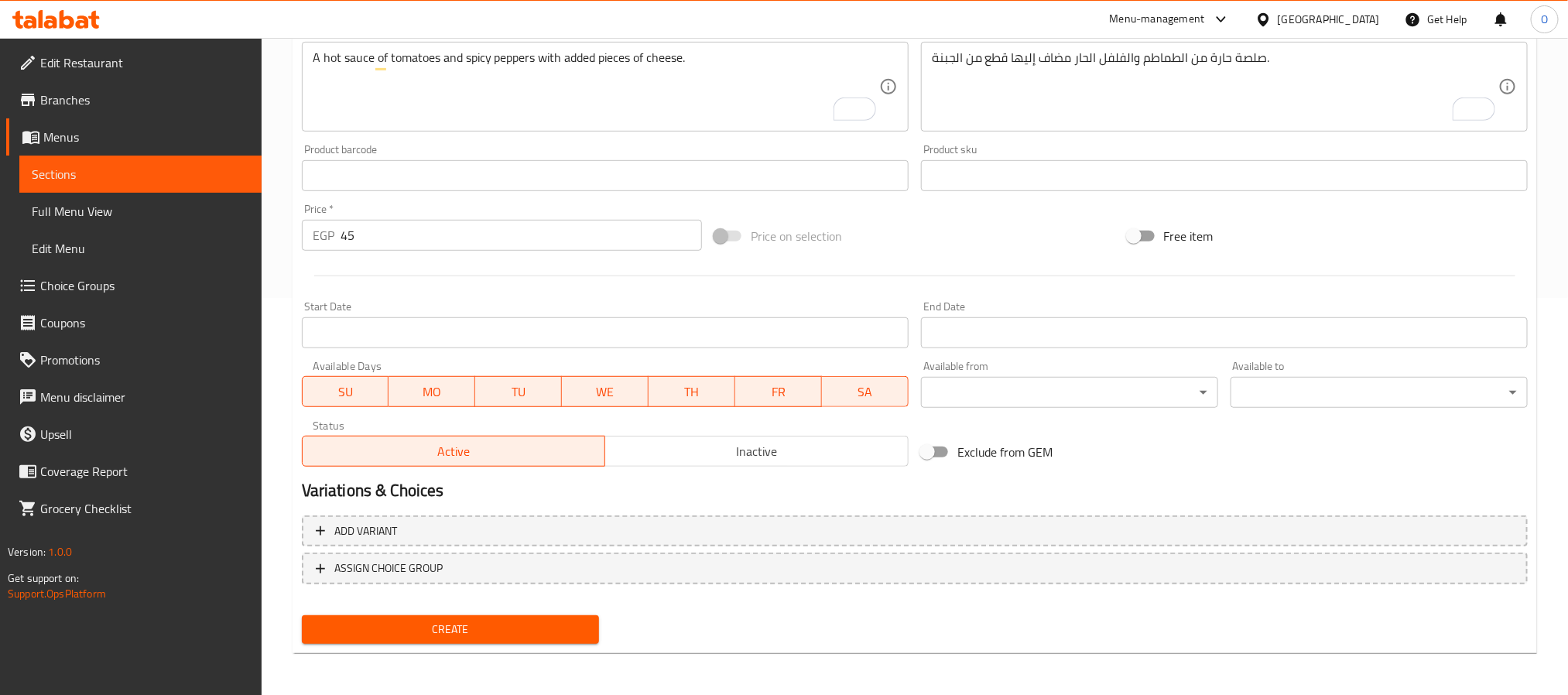
click at [566, 613] on div "Create" at bounding box center [450, 629] width 309 height 41
click at [555, 626] on span "Create" at bounding box center [450, 630] width 272 height 19
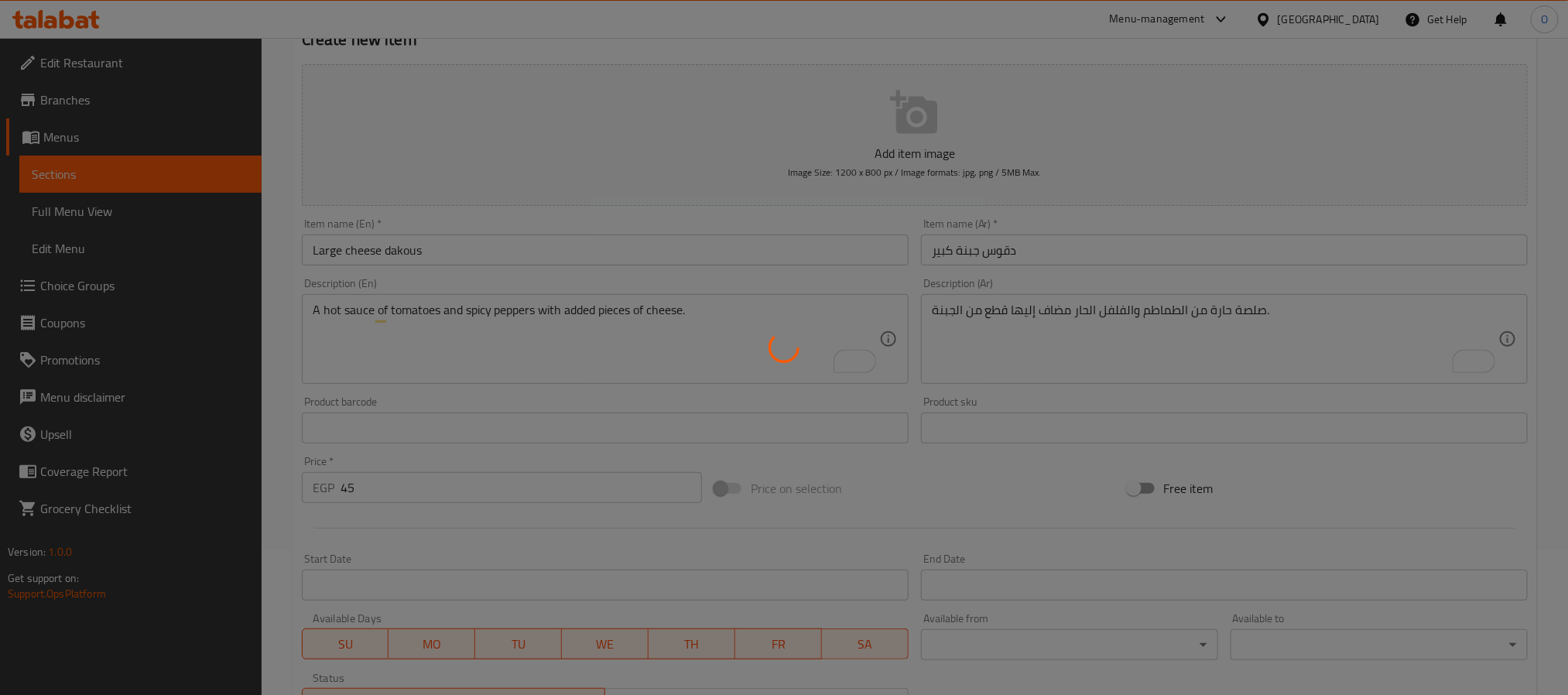
scroll to position [0, 0]
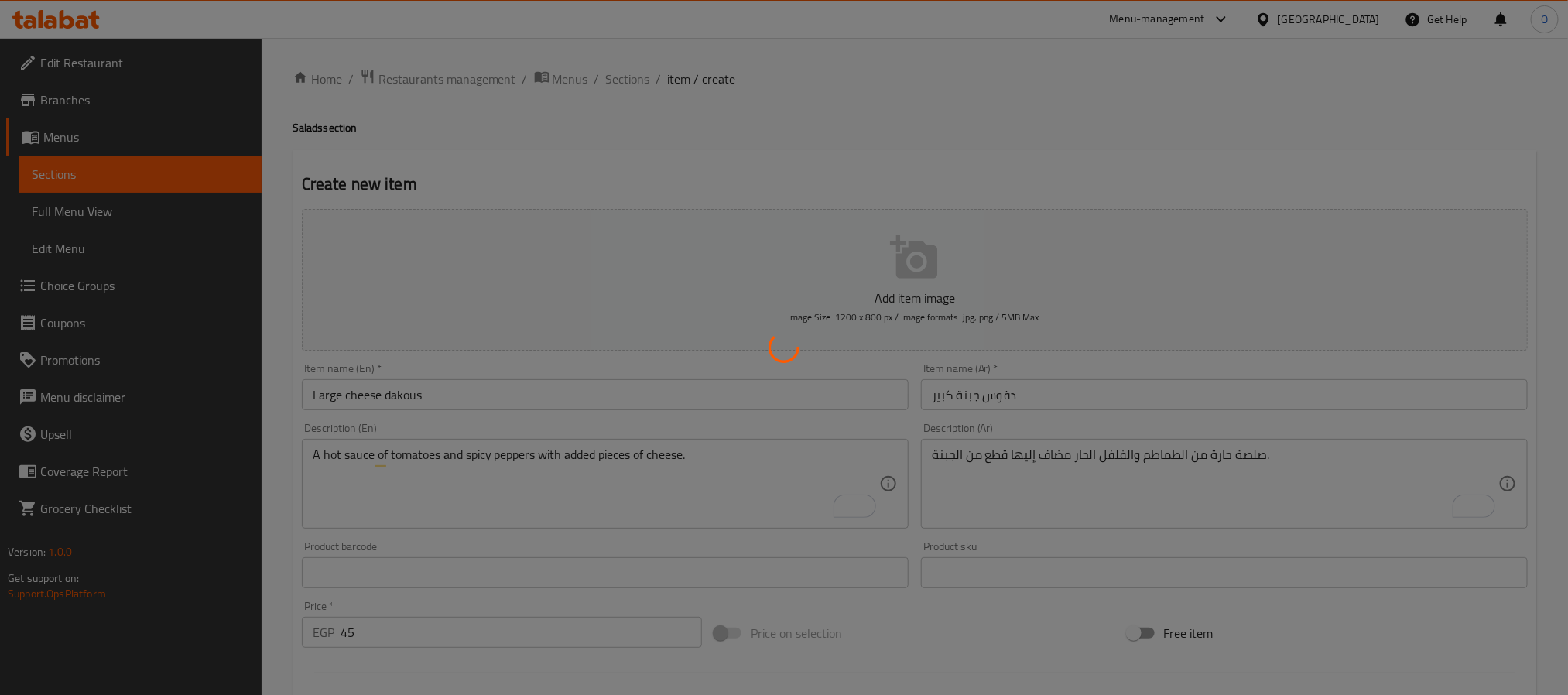
type input "0"
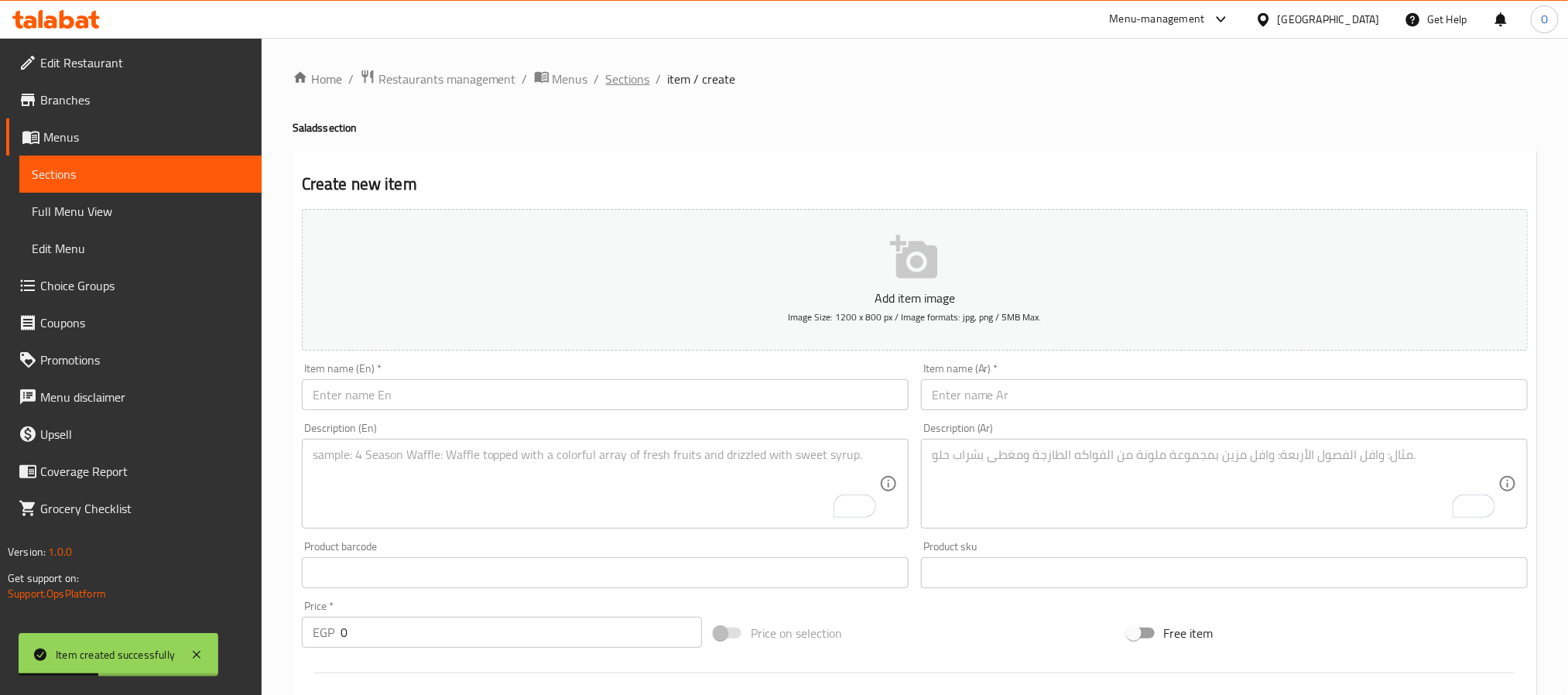
click at [632, 81] on span "Sections" at bounding box center [627, 79] width 44 height 18
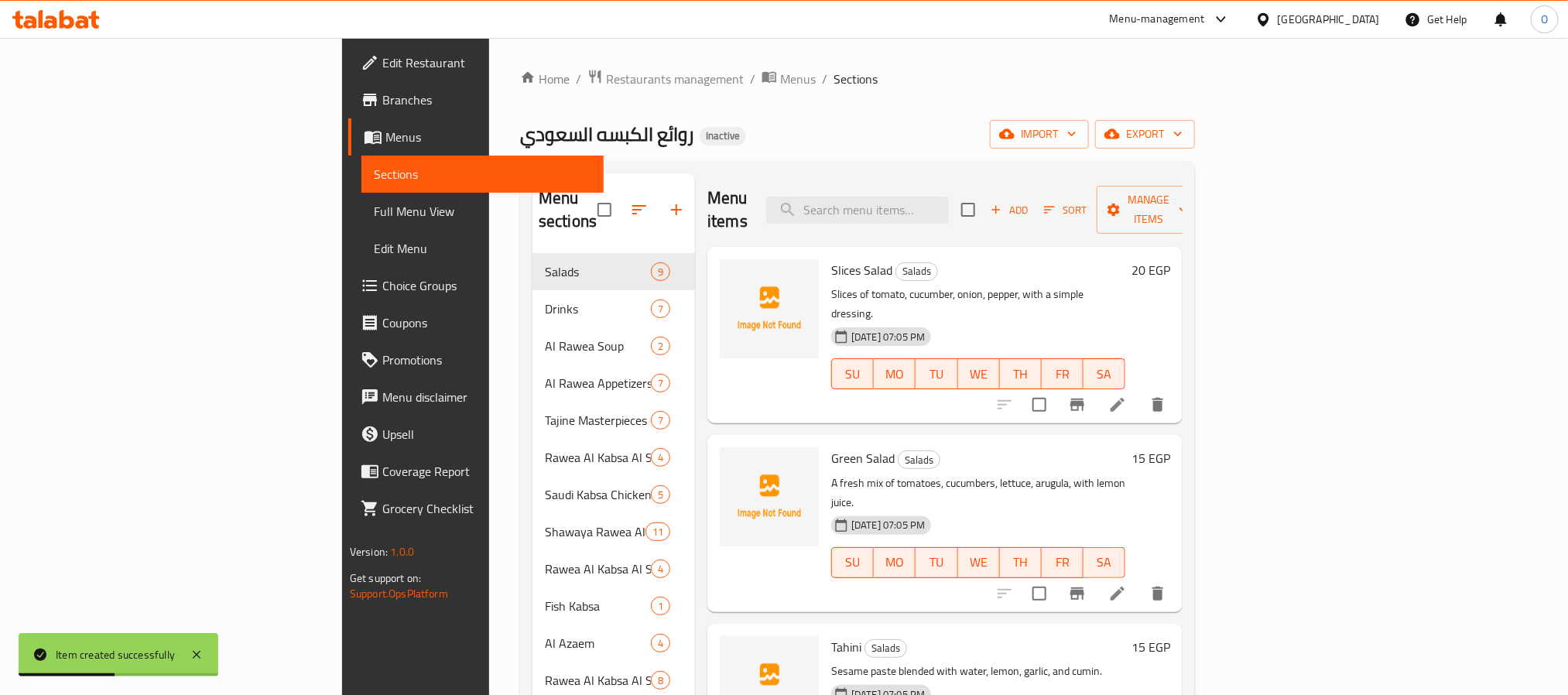
drag, startPoint x: 933, startPoint y: 109, endPoint x: 883, endPoint y: 130, distance: 54.2
click at [933, 109] on div "Home / Restaurants management / Menus / Sections روائع الكبسه السعودي Inactive …" at bounding box center [858, 475] width 675 height 812
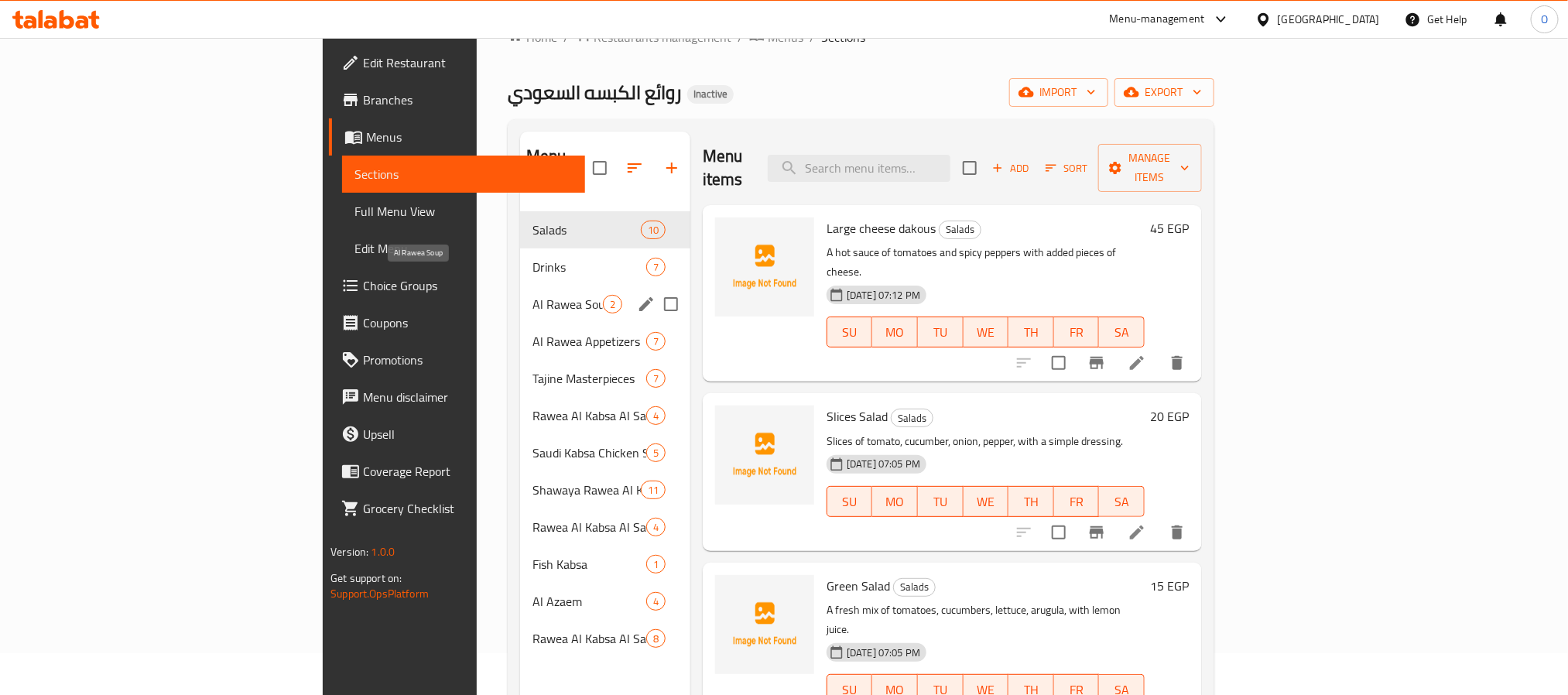
scroll to position [117, 0]
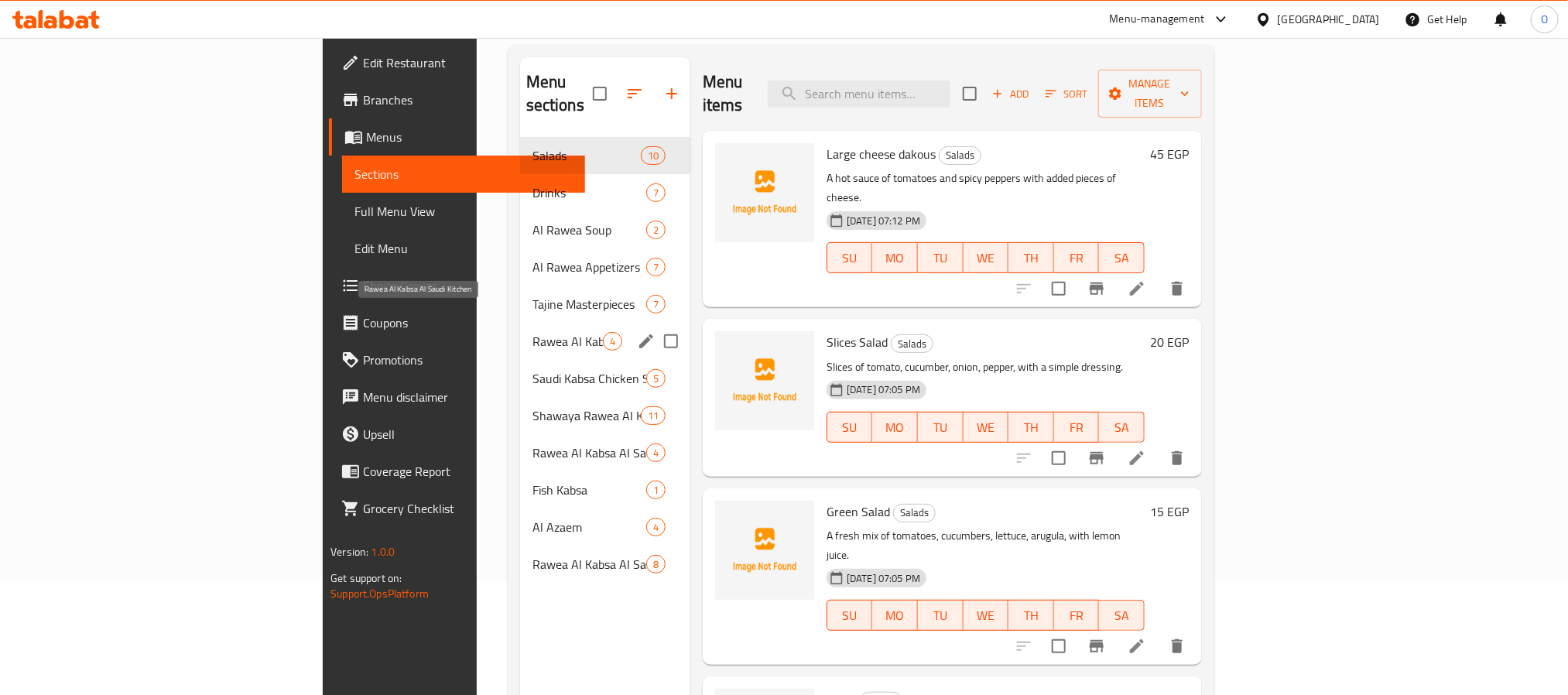
click at [533, 332] on span "Rawea Al Kabsa Al Saudi Kitchen" at bounding box center [568, 341] width 71 height 18
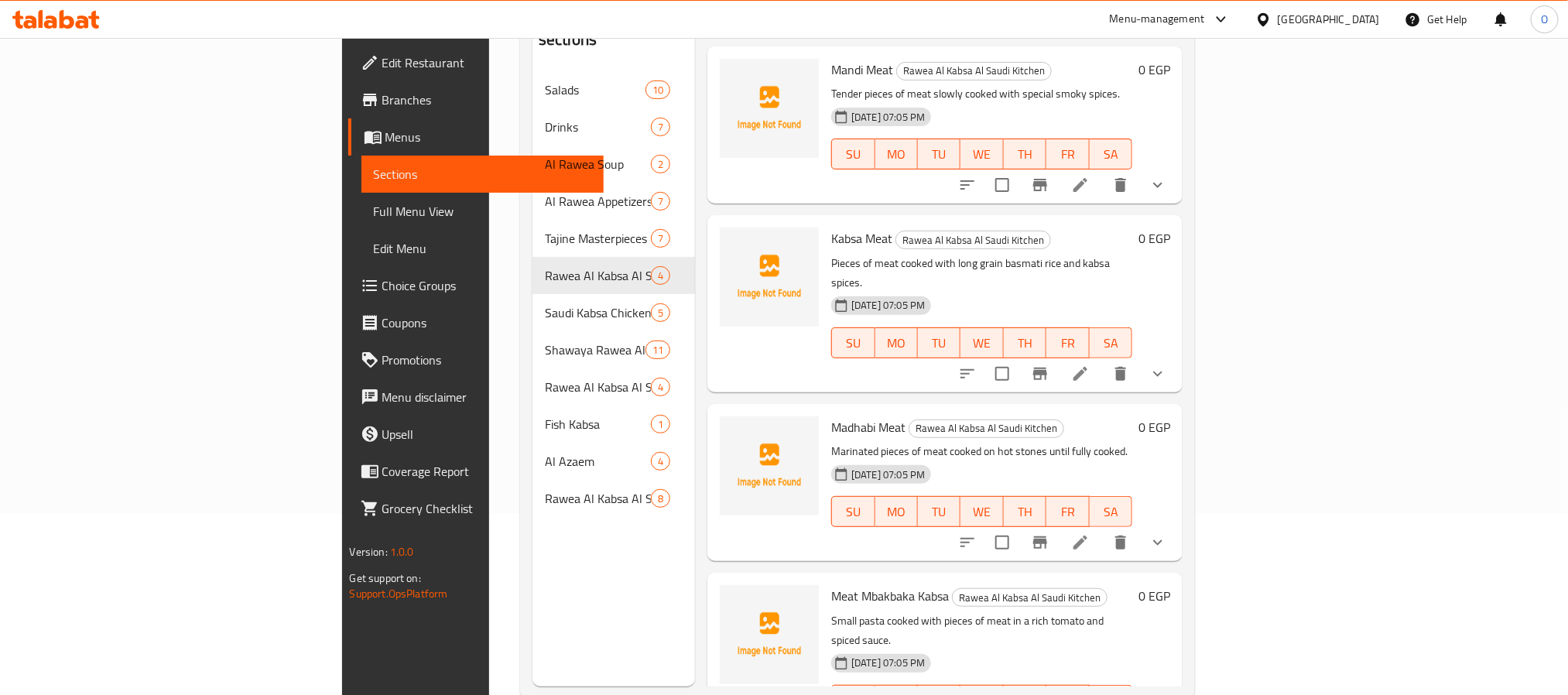
scroll to position [217, 0]
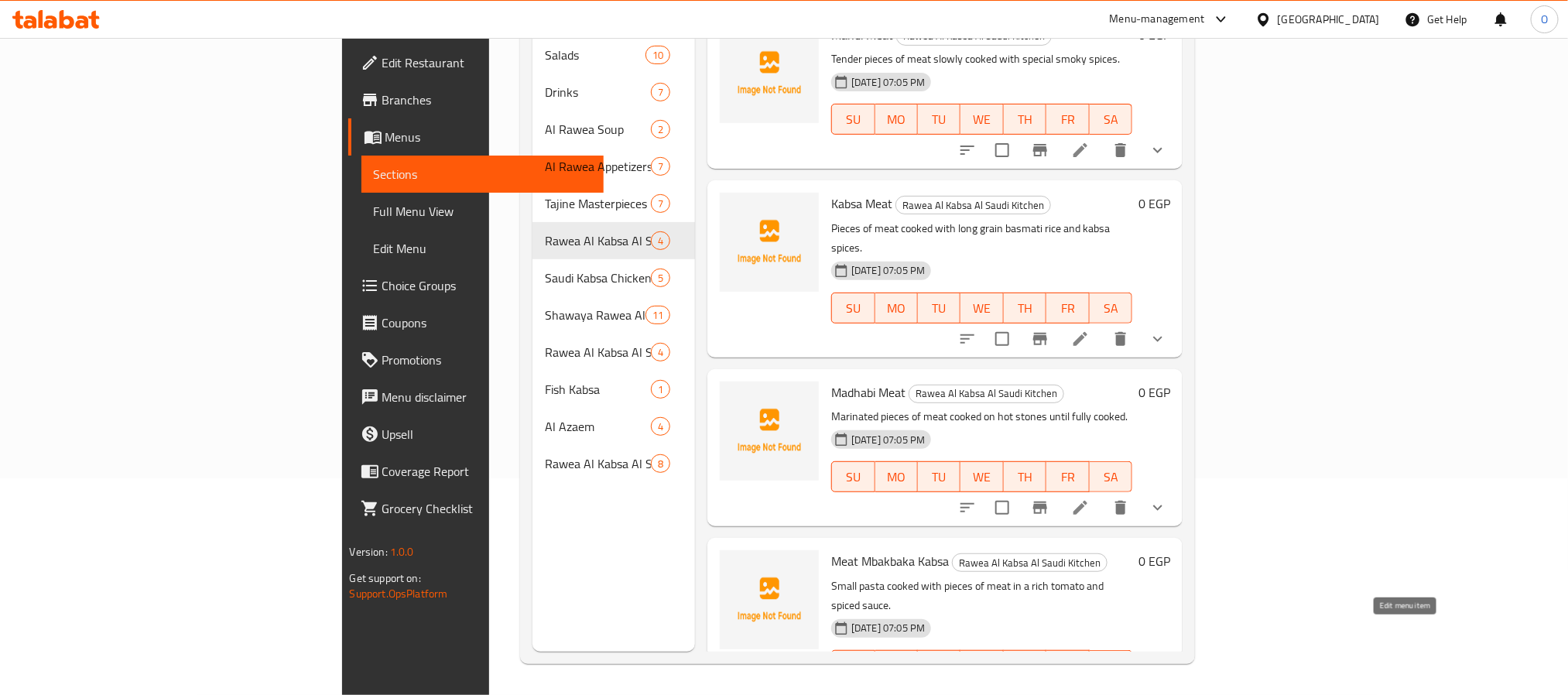
click at [1088, 690] on icon at bounding box center [1080, 697] width 14 height 14
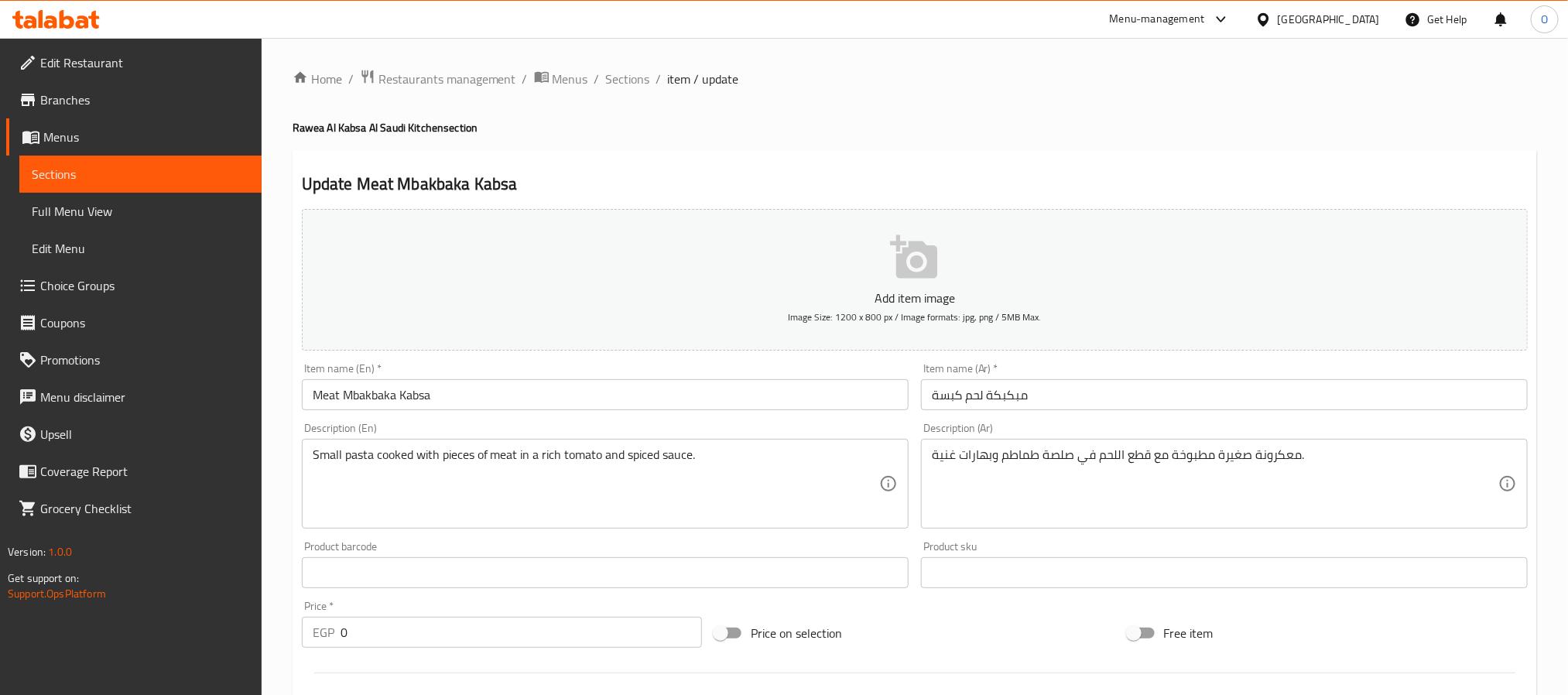
click at [937, 397] on input "مبكبكة لحم كبسة" at bounding box center [1224, 395] width 606 height 31
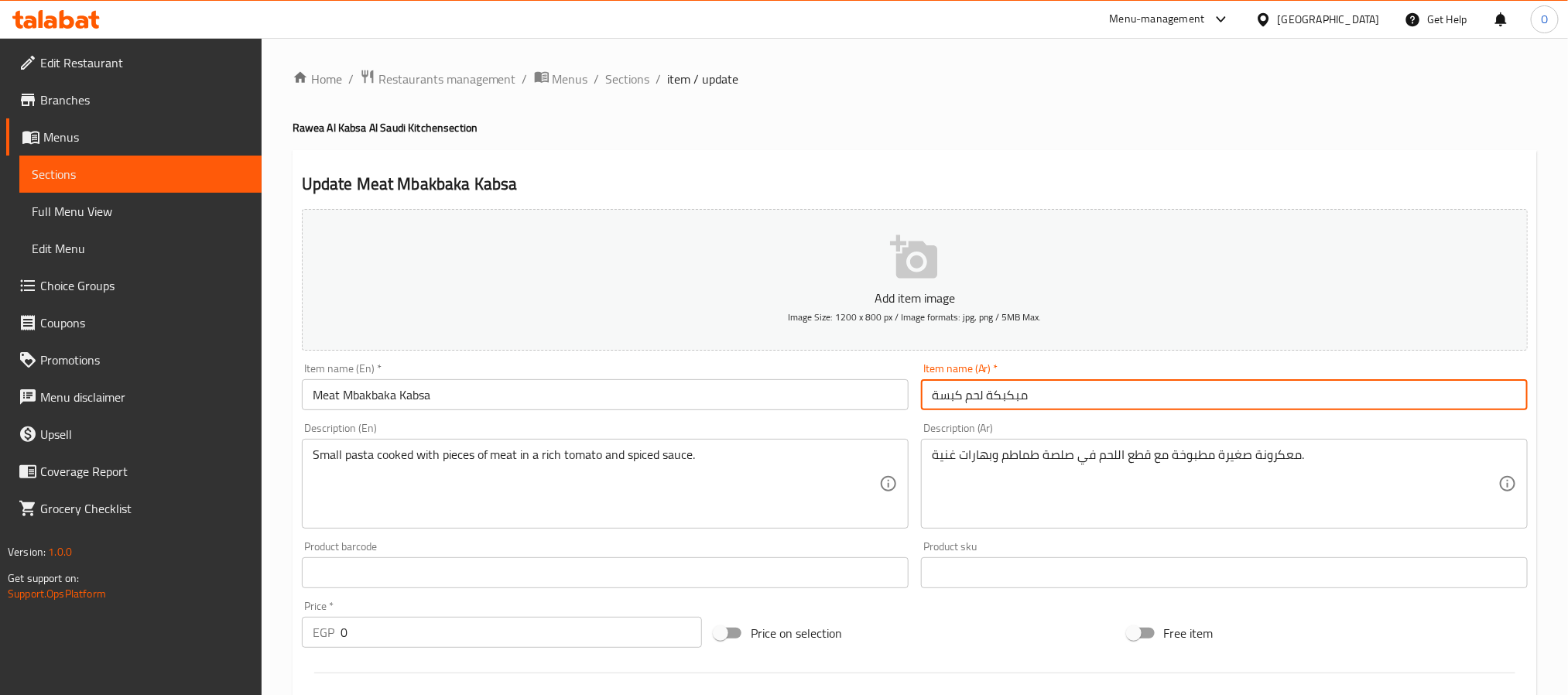
click at [937, 397] on input "مبكبكة لحم كبسة" at bounding box center [1224, 395] width 606 height 31
paste input "بسة"
type input "مبكبكة كبسة لحم"
click at [619, 76] on span "Sections" at bounding box center [627, 79] width 44 height 18
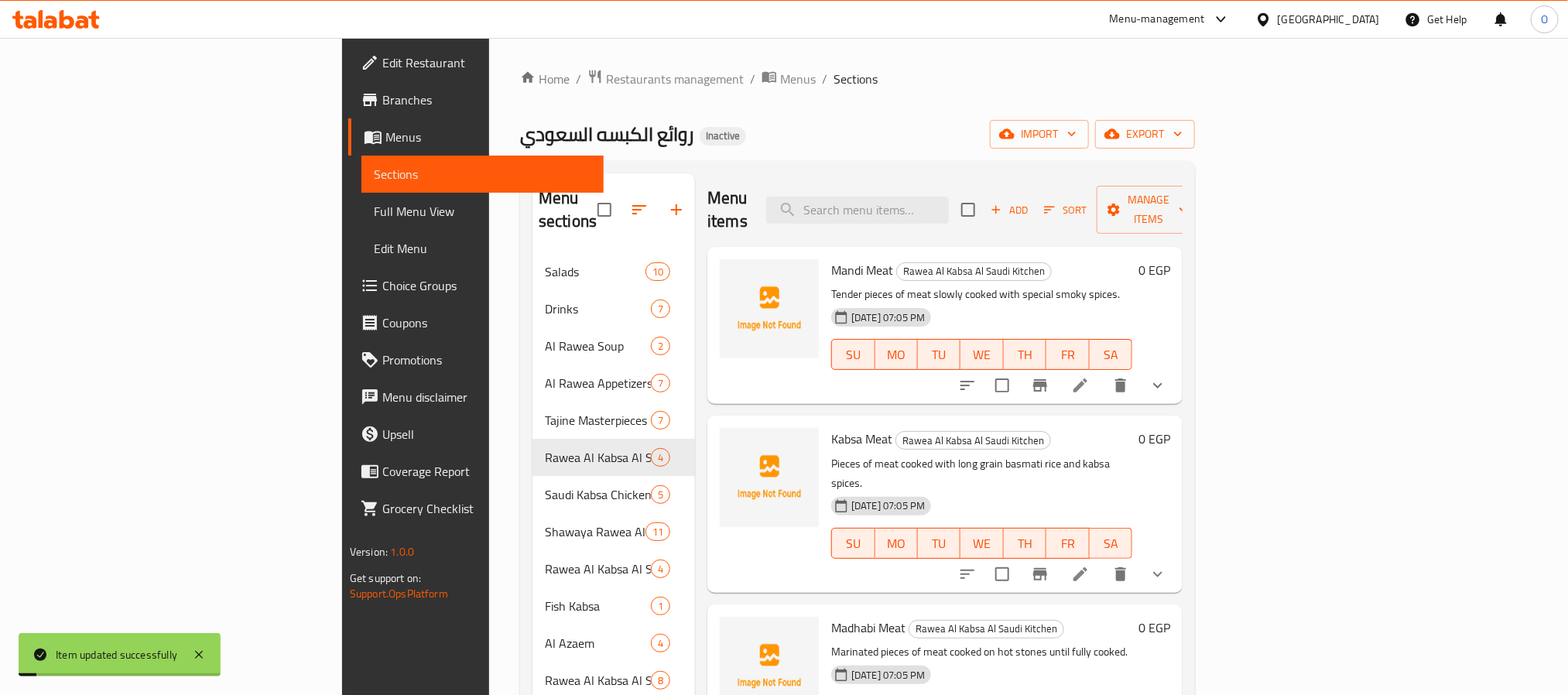
click at [804, 107] on div "Home / Restaurants management / Menus / Sections روائع الكبسه السعودي Inactive …" at bounding box center [858, 475] width 675 height 812
click at [939, 197] on input "search" at bounding box center [857, 211] width 182 height 27
paste input "Grilled Chicken Strips"
type input "Grilled Chicken Strips"
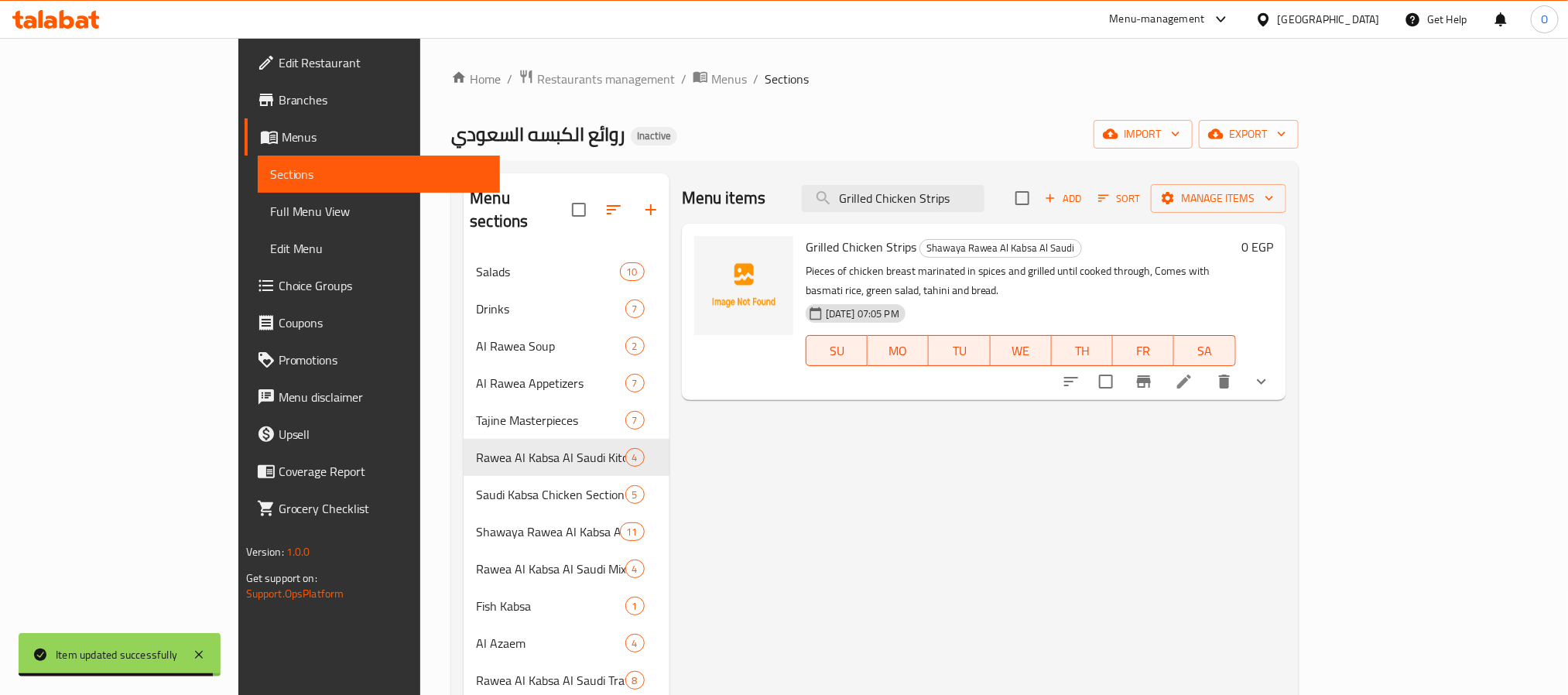
click at [991, 100] on div "Home / Restaurants management / Menus / Sections روائع الكبسه السعودي Inactive …" at bounding box center [875, 475] width 847 height 812
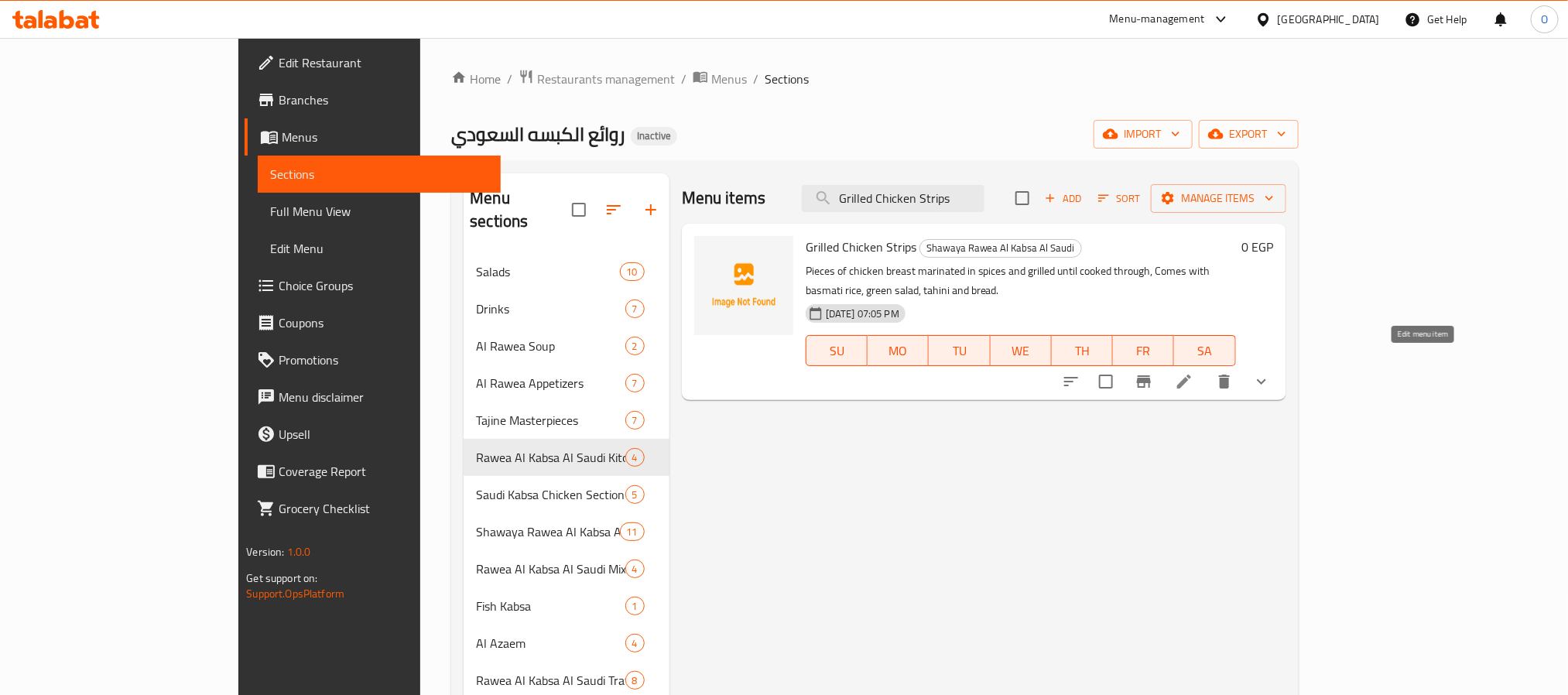
click at [1194, 372] on icon at bounding box center [1184, 381] width 18 height 18
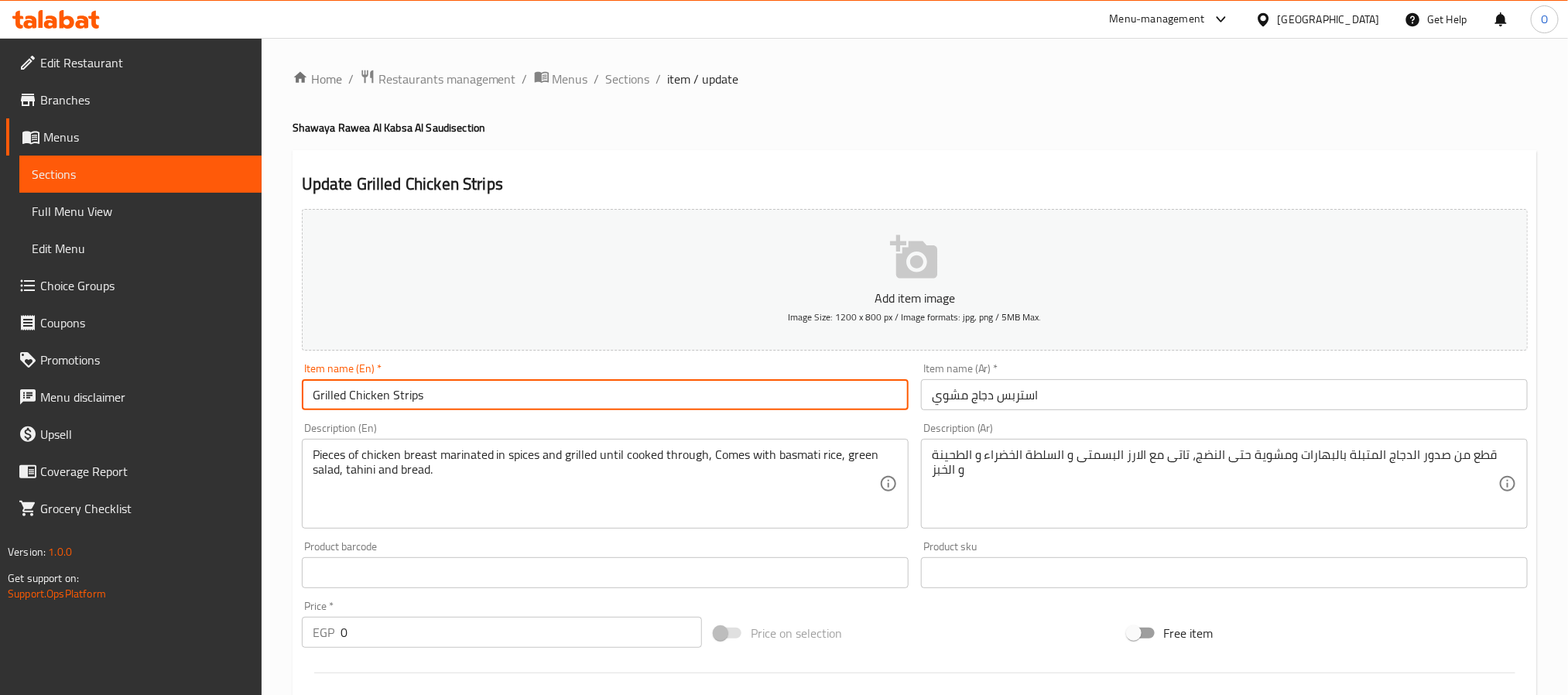
click at [418, 393] on input "Grilled Chicken Strips" at bounding box center [605, 395] width 606 height 31
click at [420, 393] on input "Grilled Chicken Strips" at bounding box center [605, 395] width 606 height 31
type input "Grilled Chicken Slices"
click at [1025, 388] on input "استربس دجاج مشوي" at bounding box center [1224, 395] width 606 height 31
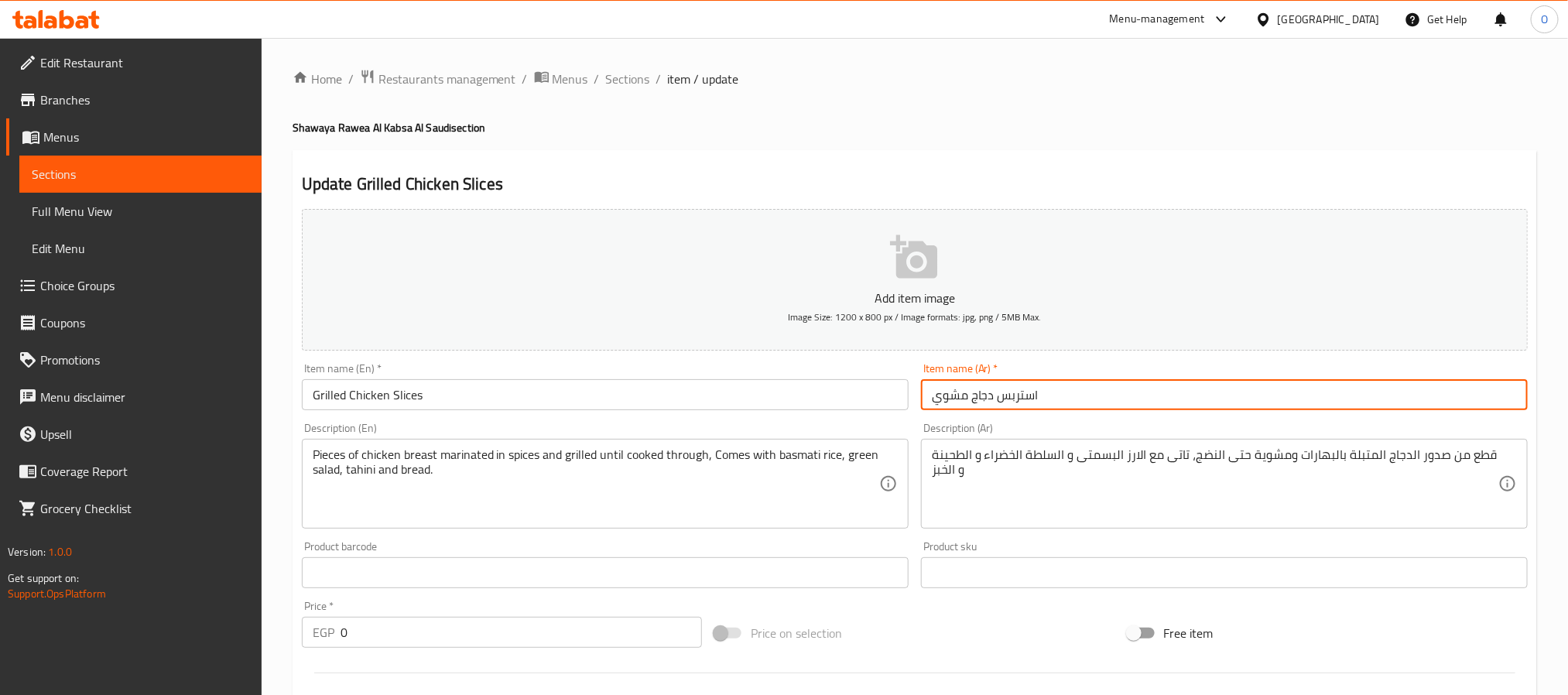
click at [1025, 389] on input "استربس دجاج مشوي" at bounding box center [1224, 395] width 606 height 31
type input "شرائح دجاج مشوي"
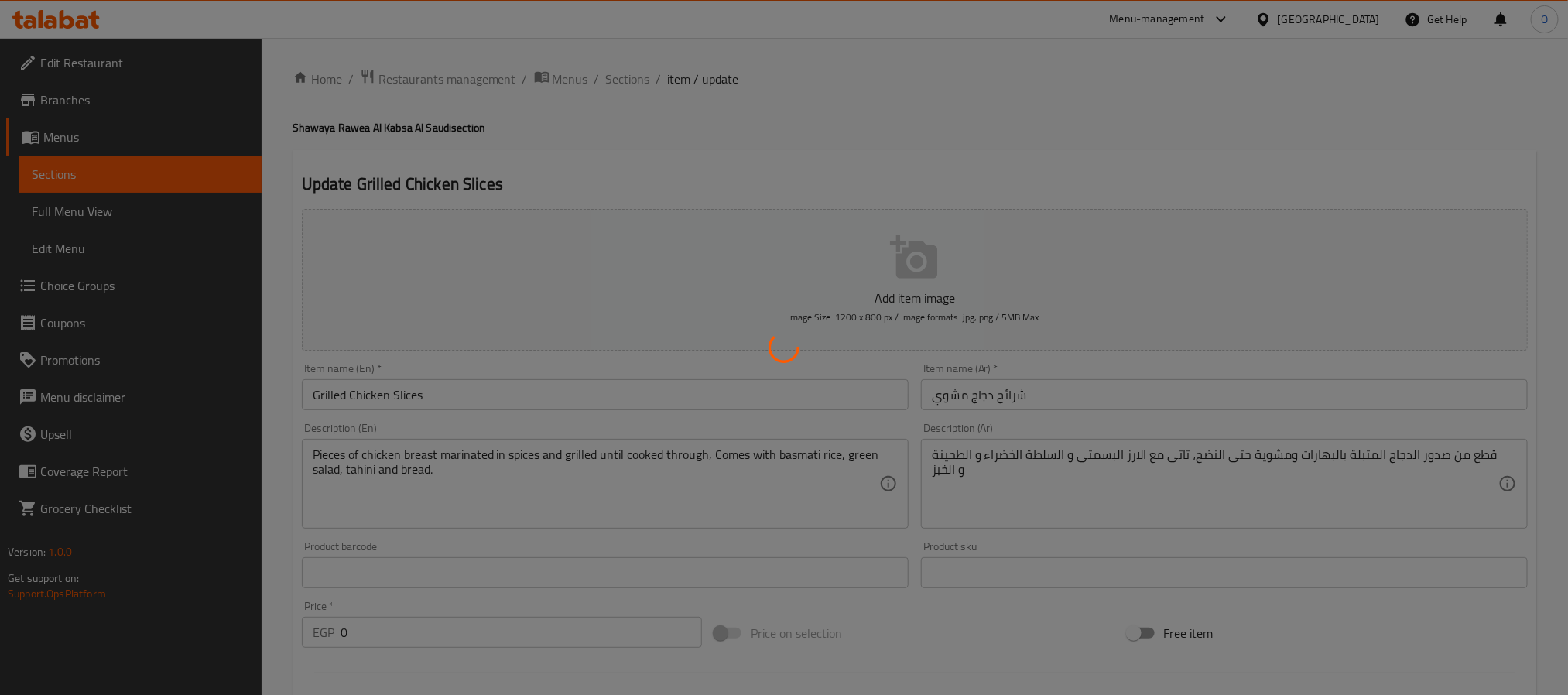
click at [1136, 157] on div at bounding box center [784, 347] width 1568 height 695
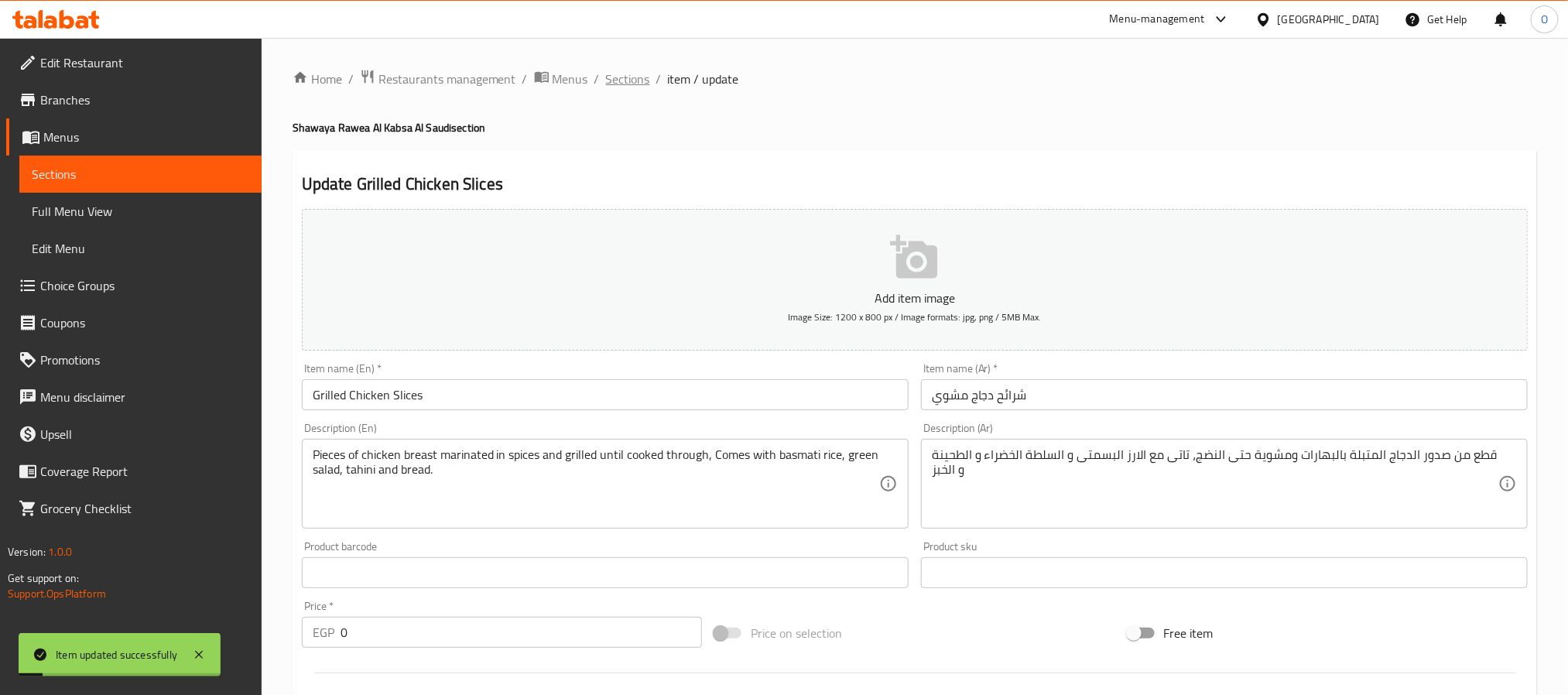
click at [634, 73] on span "Sections" at bounding box center [627, 79] width 44 height 18
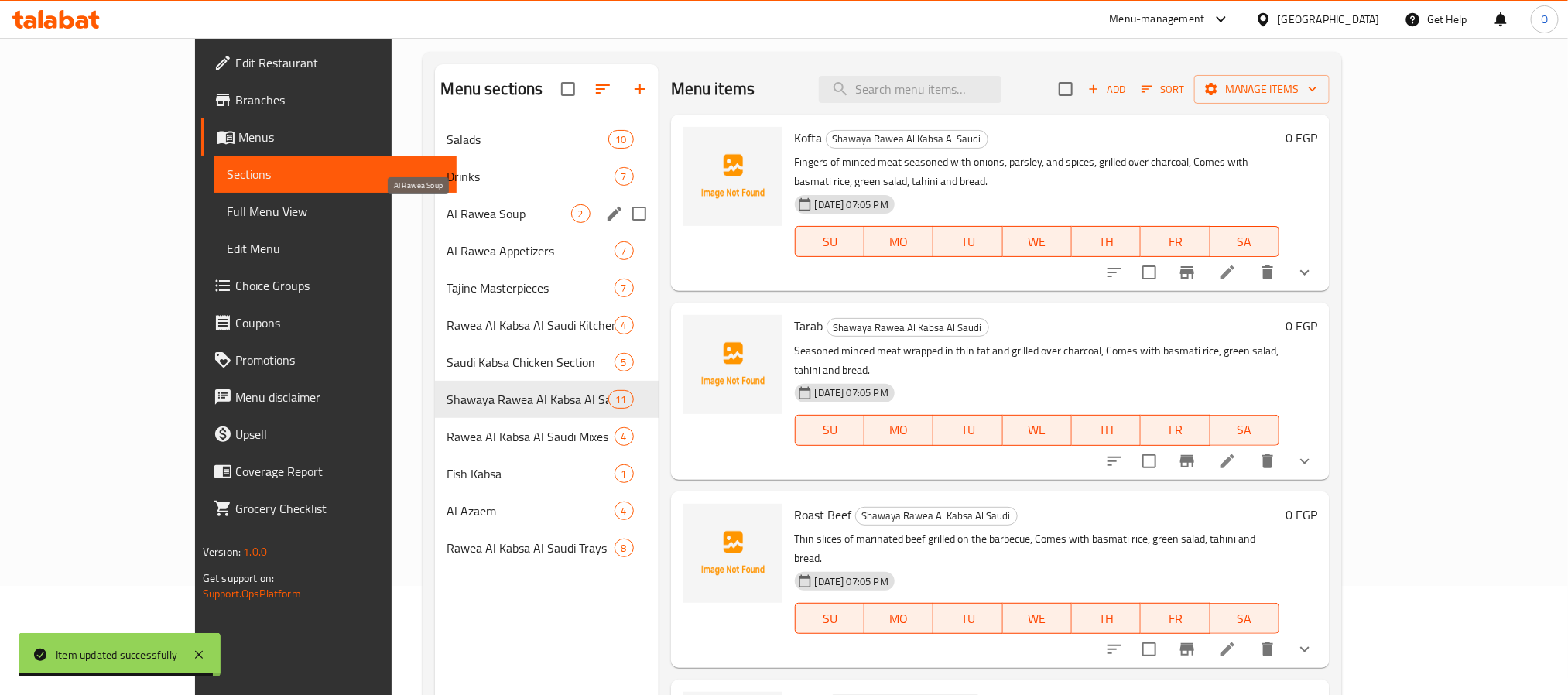
scroll to position [217, 0]
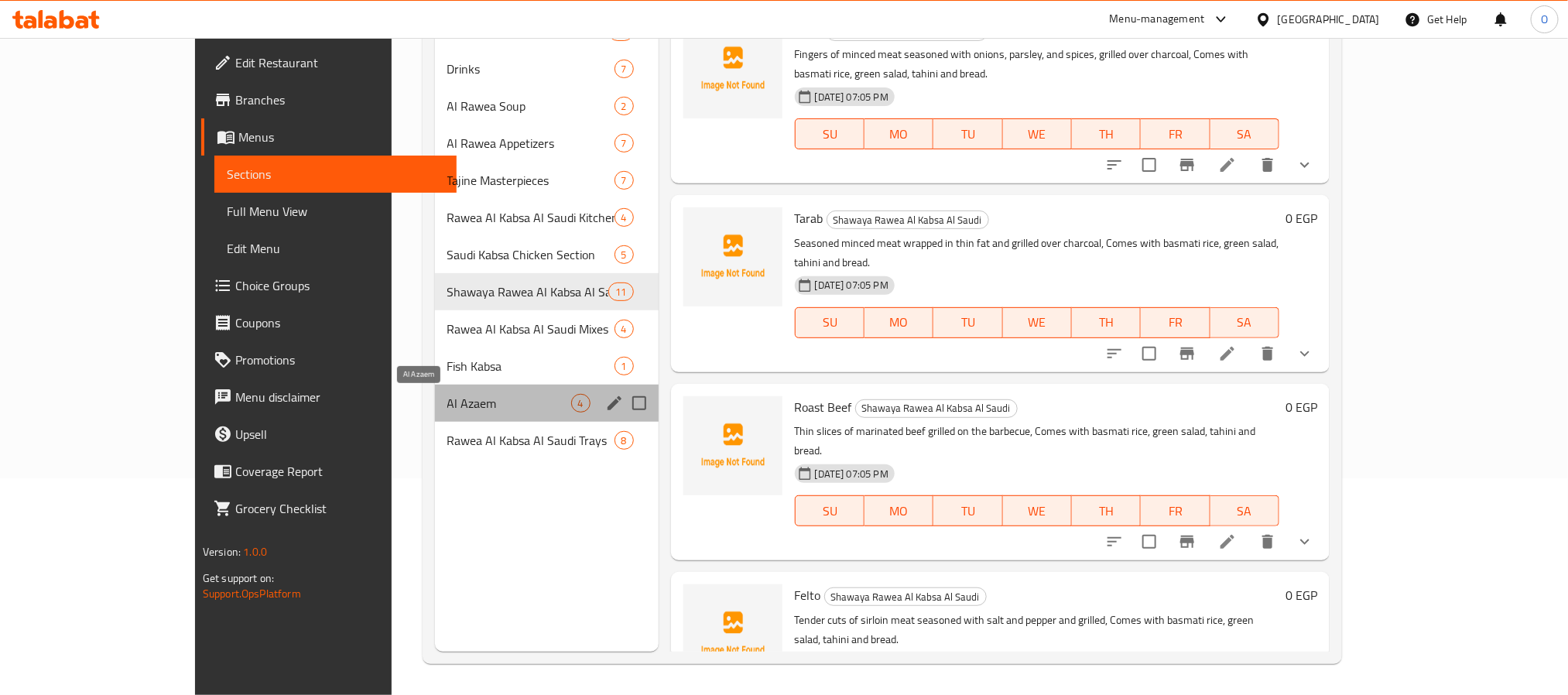
click at [447, 399] on span "Al Azaem" at bounding box center [509, 403] width 124 height 18
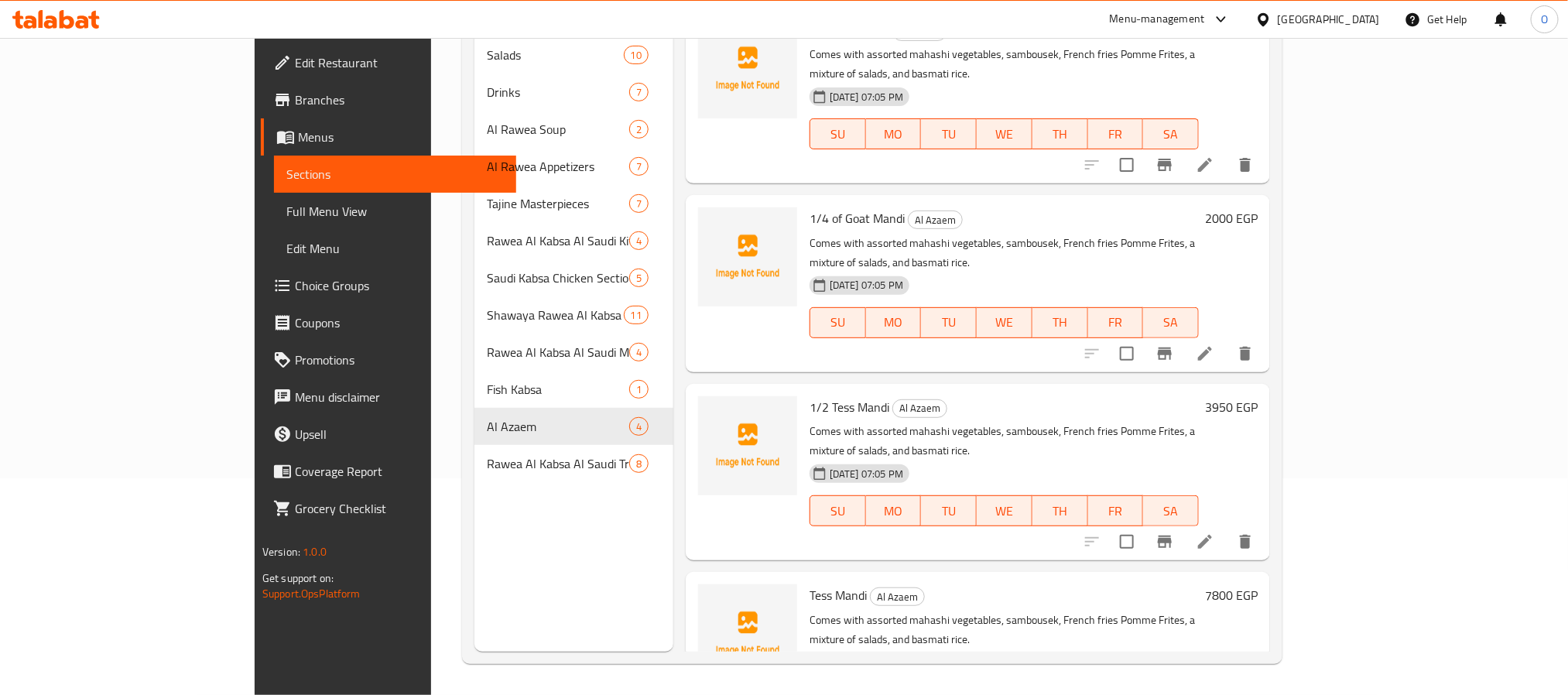
scroll to position [100, 0]
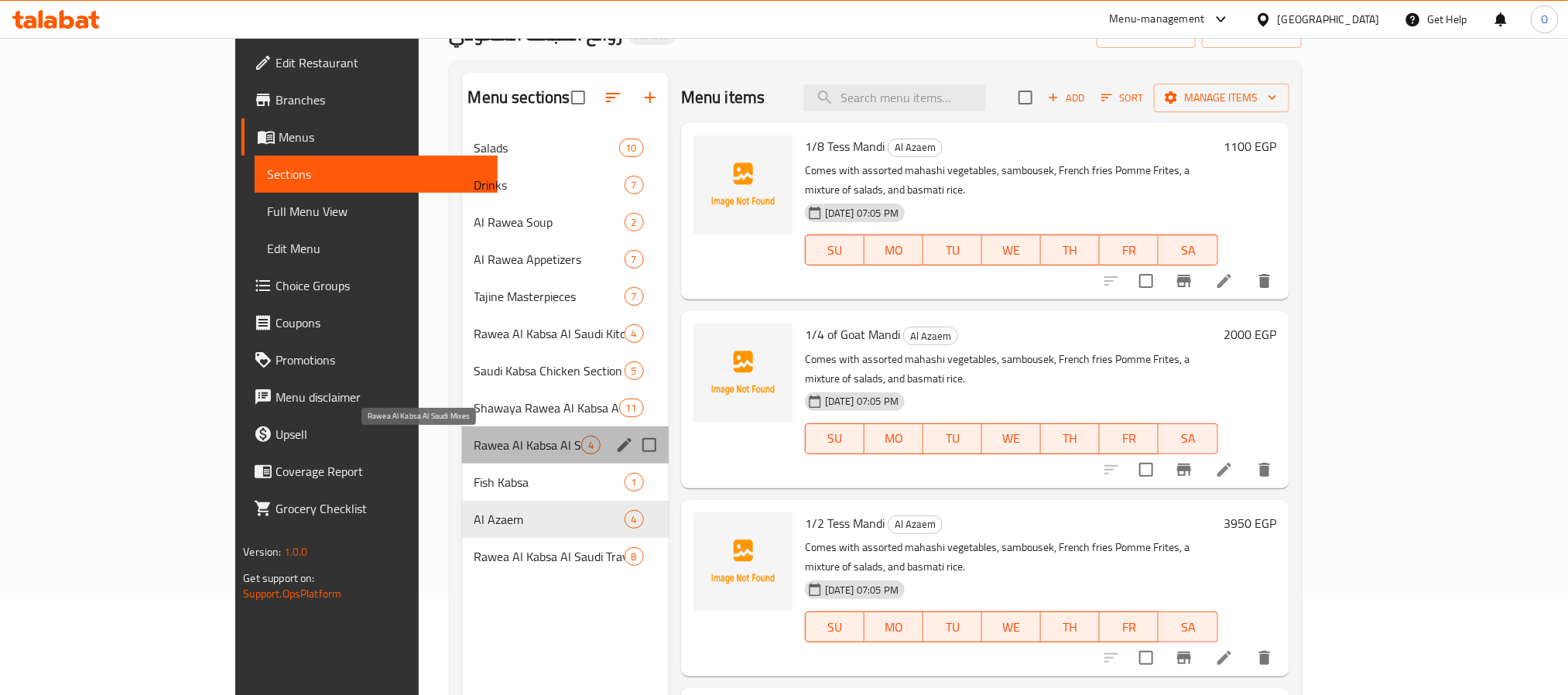
click at [475, 441] on span "Rawea Al Kabsa Al Saudi Mixes" at bounding box center [528, 444] width 107 height 18
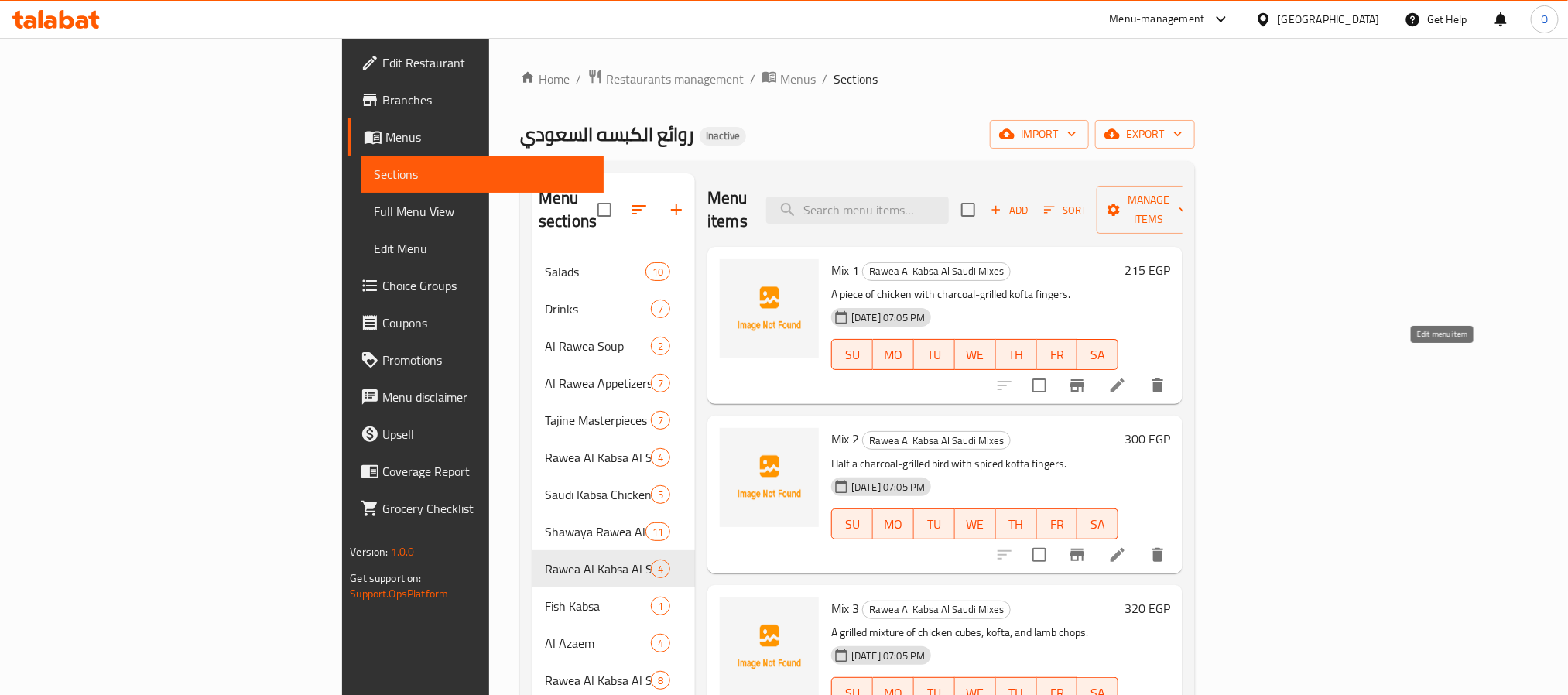
click at [1127, 376] on icon at bounding box center [1117, 385] width 18 height 18
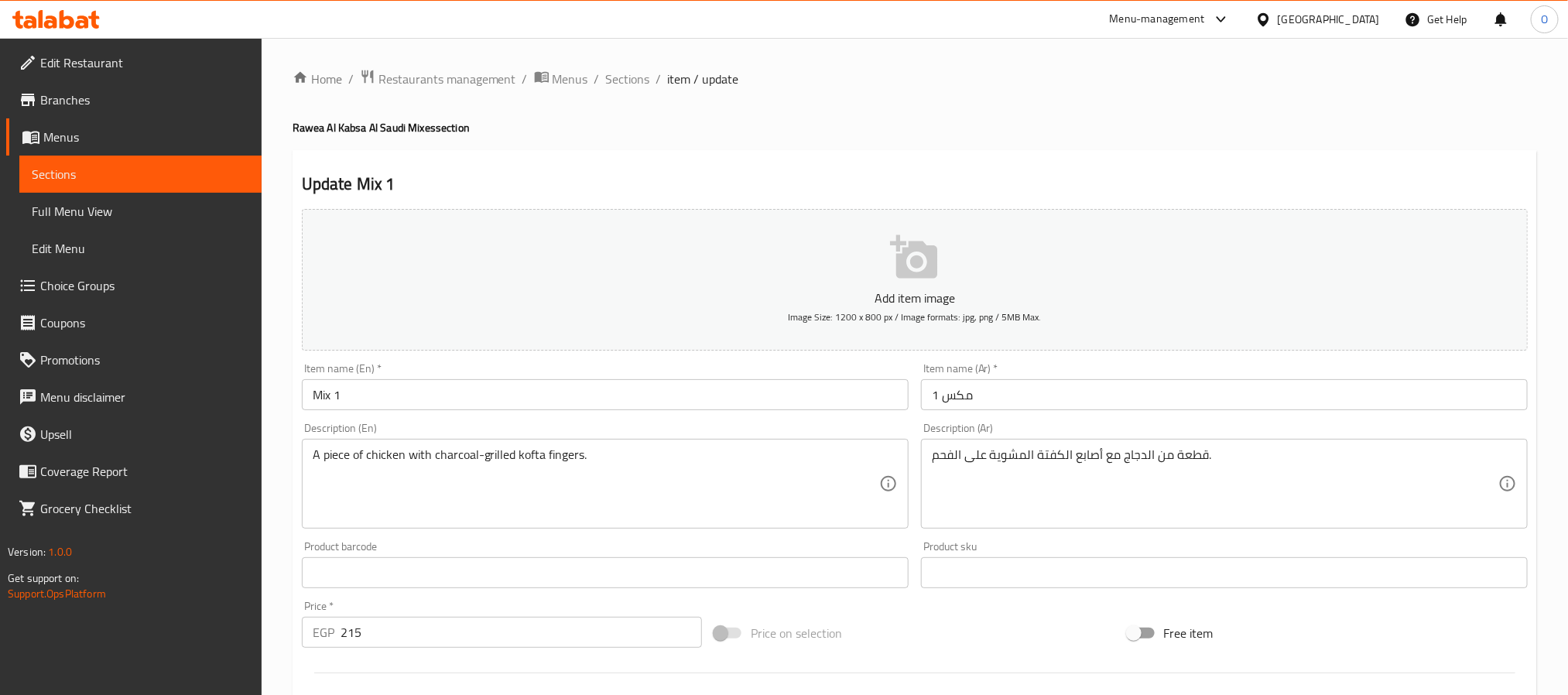
click at [470, 403] on input "Mix 1" at bounding box center [605, 395] width 606 height 31
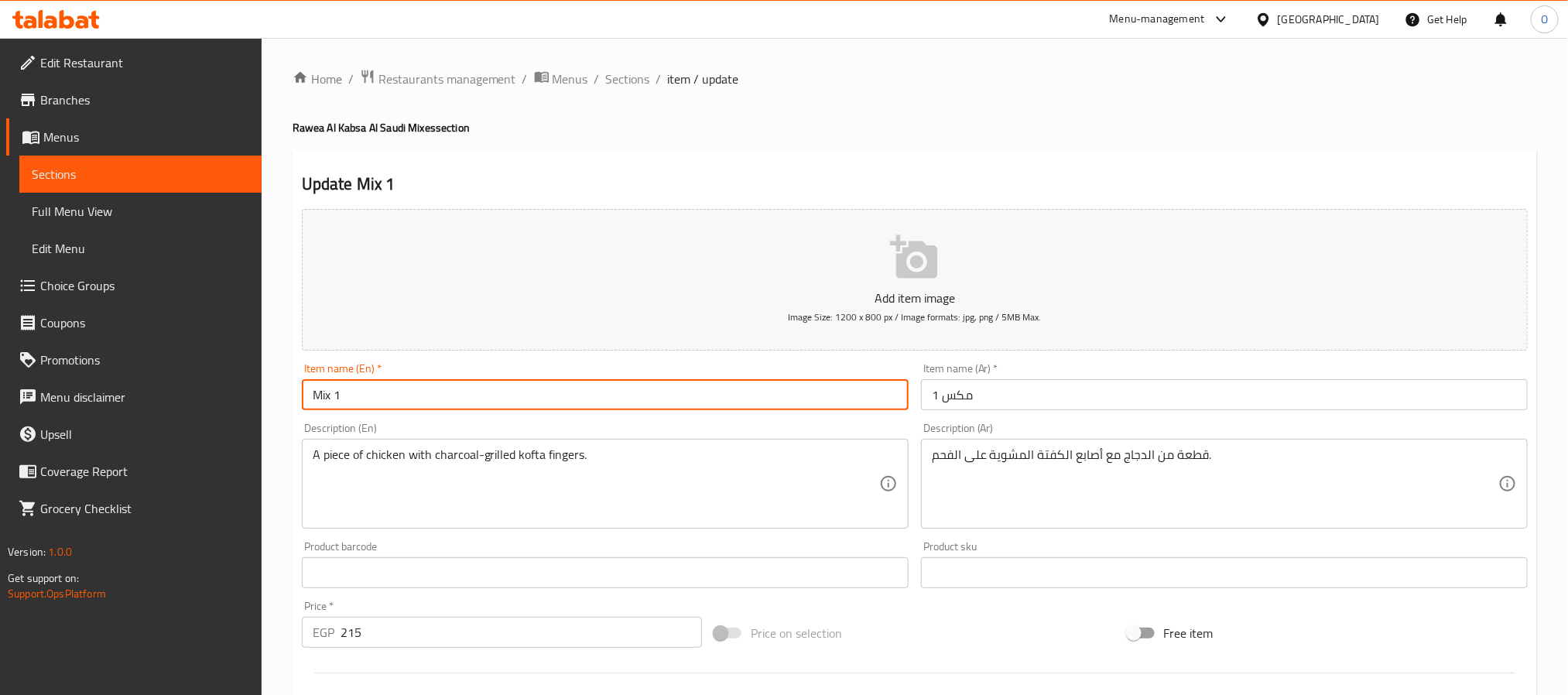
paste input "/ Quarter Chicken - 1/8 Kofta - Rice - Salads"
type input "Mix 1 / Quarter Chicken - 1/8 Kofta - Rice - Salads"
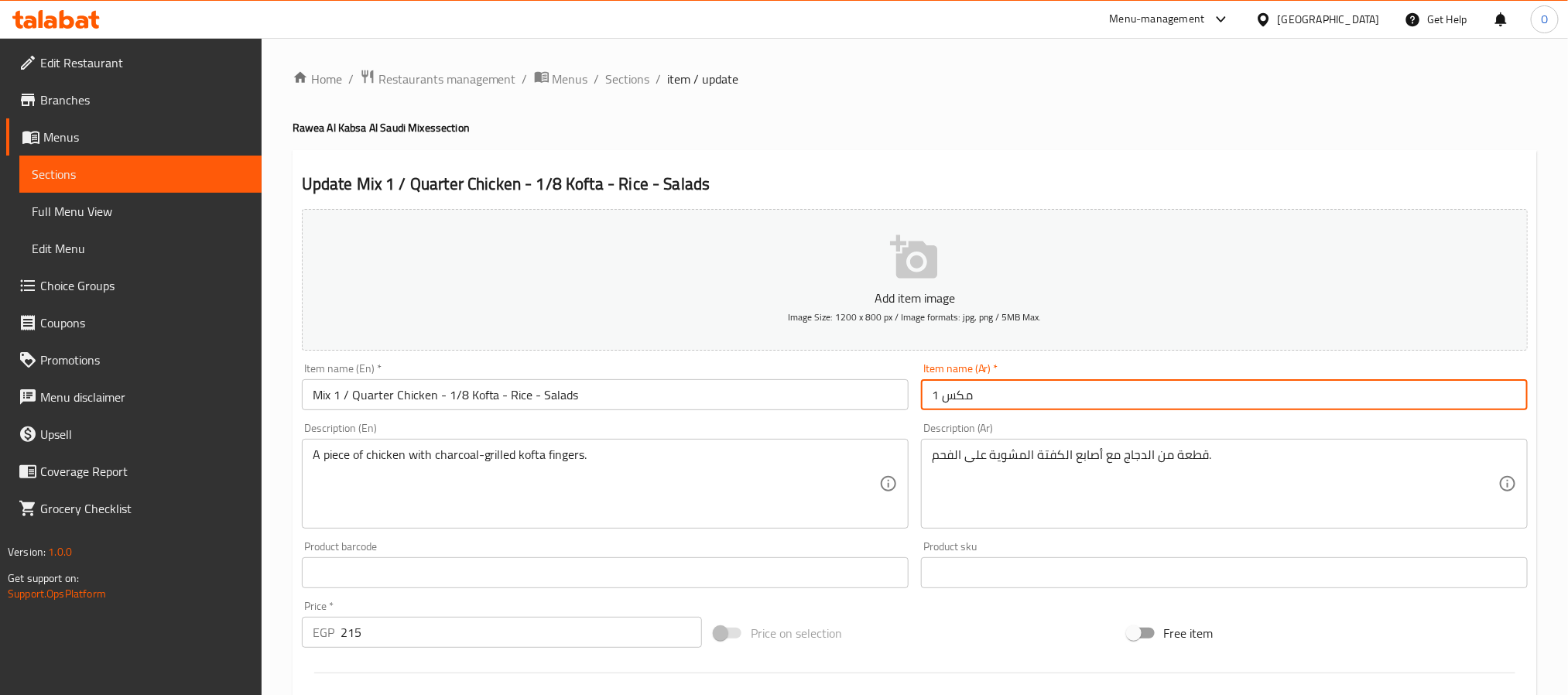
click at [1035, 388] on input "مكس 1" at bounding box center [1224, 395] width 606 height 31
paste input "/ ربع فرخه - ثمن كفته - ارز - سلطات"
click at [1119, 398] on input "مكس 1 / ربع فرخه - ثمن كفته - ارز - سلطات" at bounding box center [1224, 395] width 606 height 31
click at [1115, 395] on input "مكس 1 ربع فرخه - ثمن كفته - ارز - سلطات" at bounding box center [1224, 395] width 606 height 31
click at [1085, 398] on input "مكس 1 ربع فرخه - ثمن كفته - ارز - سلطات" at bounding box center [1224, 395] width 606 height 31
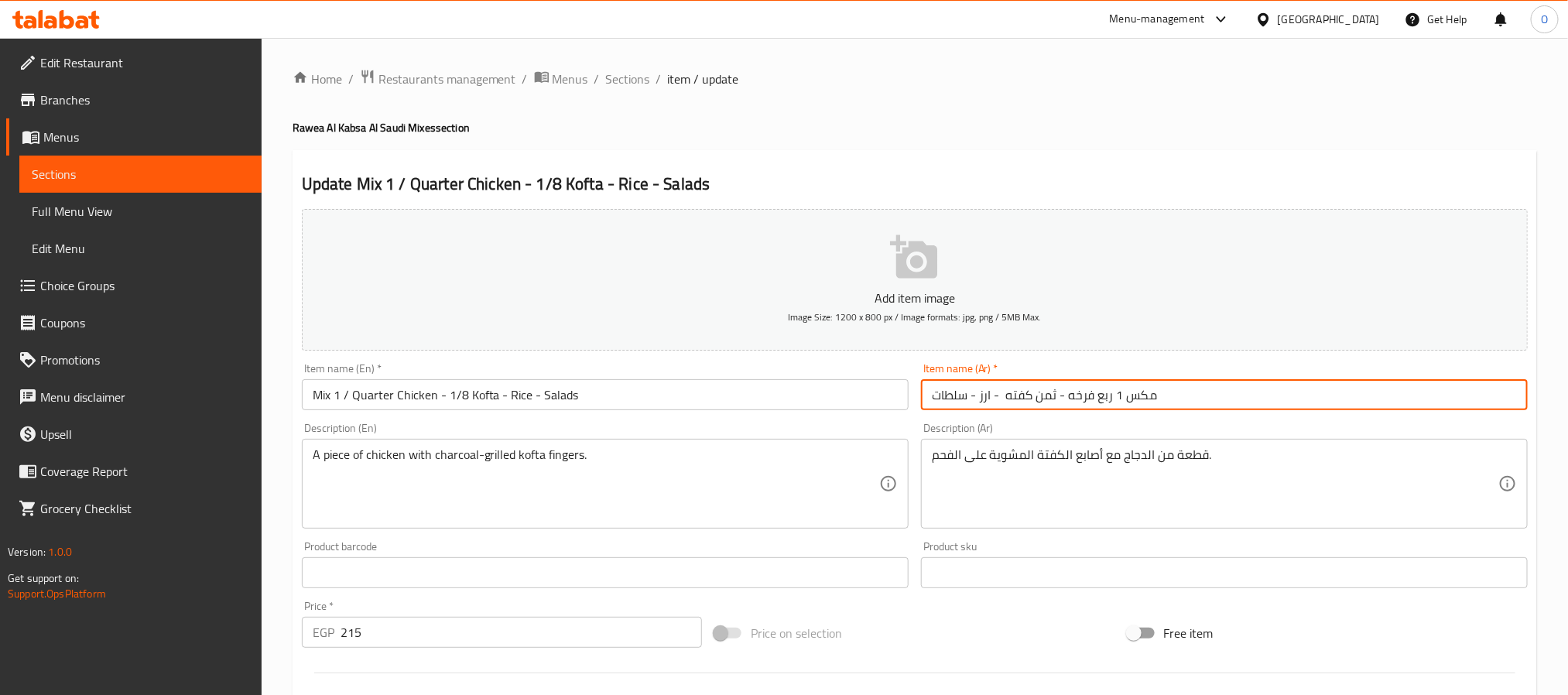
click at [1085, 398] on input "مكس 1 ربع فرخه - ثمن كفته - ارز - سلطات" at bounding box center [1224, 395] width 606 height 31
type input "مكس 1 ربع دجاجة- ثمن كفته - ارز - سلطات"
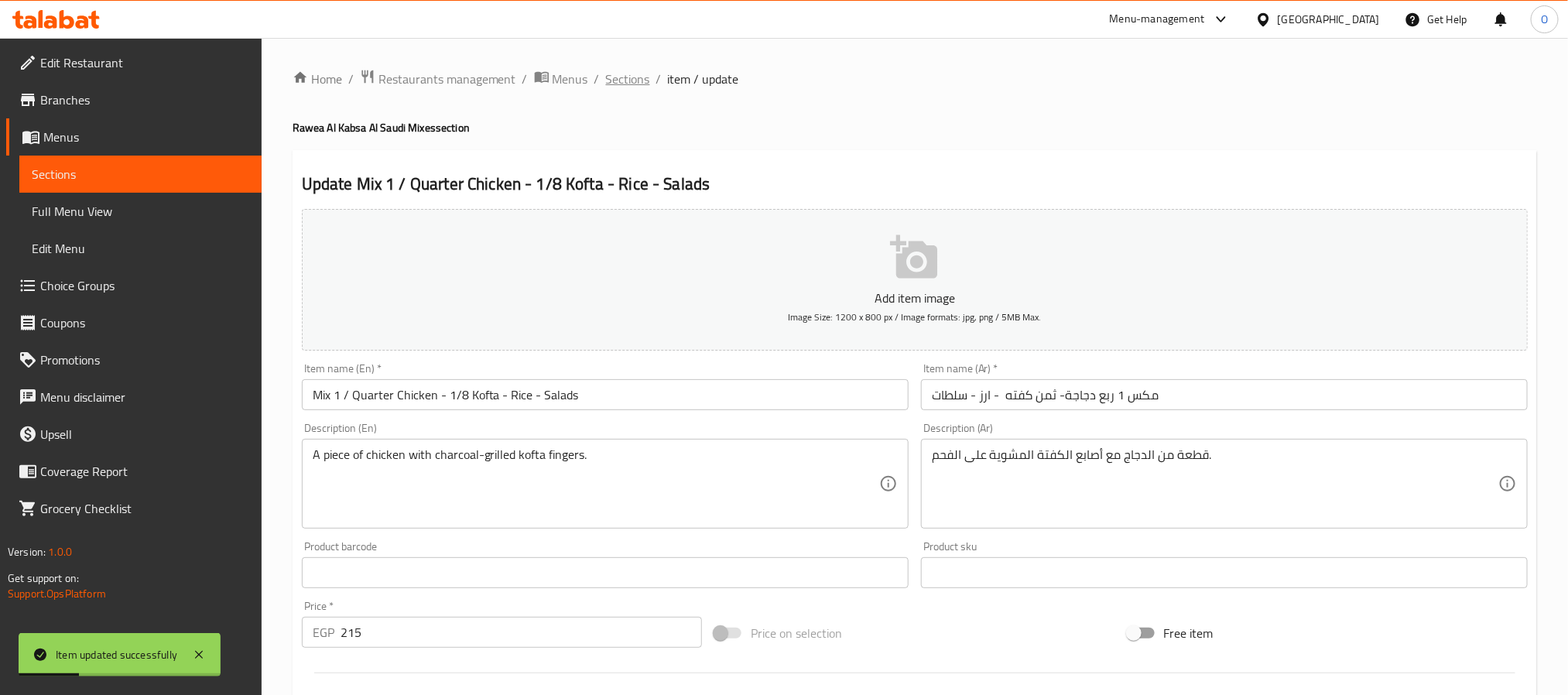
click at [635, 84] on span "Sections" at bounding box center [627, 79] width 44 height 18
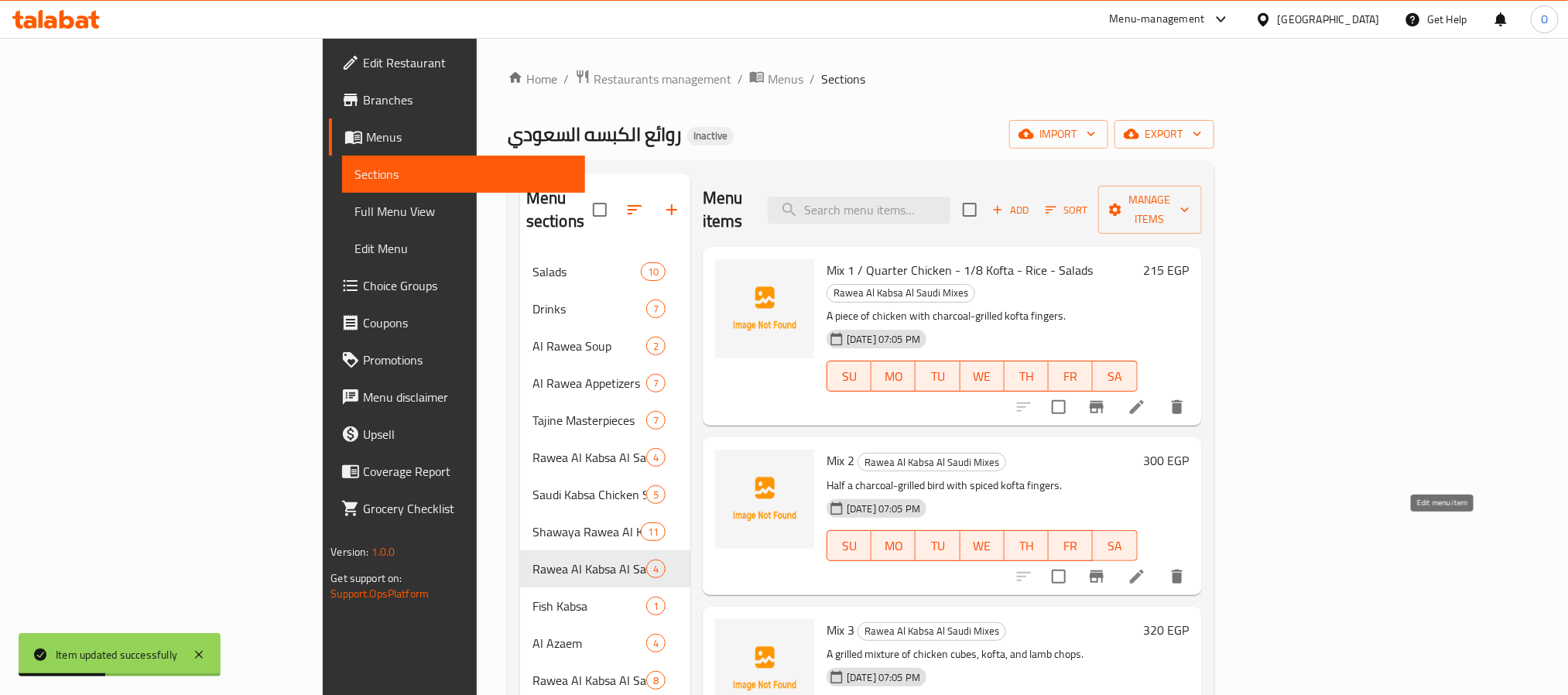
click at [1144, 570] on icon at bounding box center [1137, 576] width 14 height 14
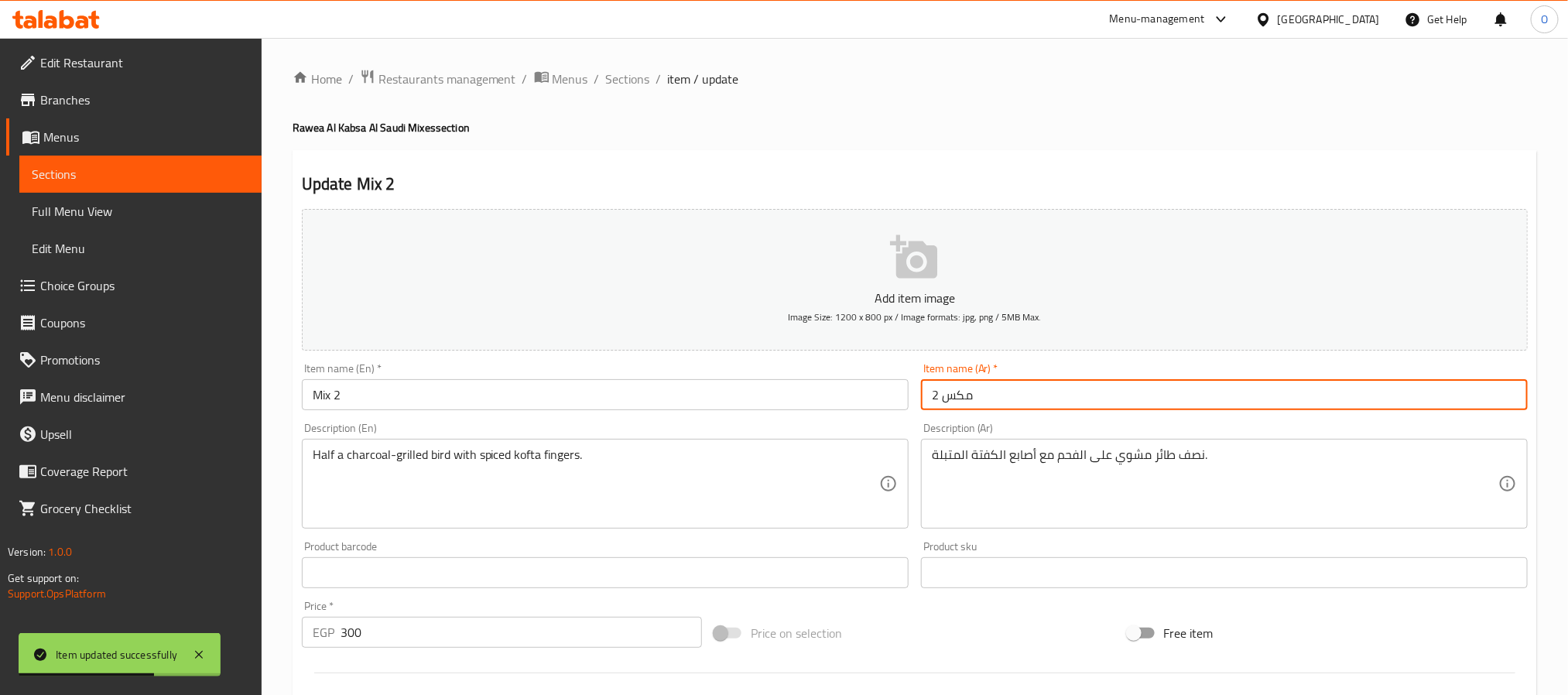
click at [1064, 404] on input "مكس 2" at bounding box center [1224, 395] width 606 height 31
paste input "/ نصف فرخه - ثمن كفته - ارز - سلطات"
click at [1073, 395] on input "مكس 2 / نصف فرخه - ثمن كفته - ارز - سلطات" at bounding box center [1224, 395] width 606 height 31
click at [925, 124] on h4 "Rawea Al Kabsa Al Saudi Mixes section" at bounding box center [914, 127] width 1244 height 15
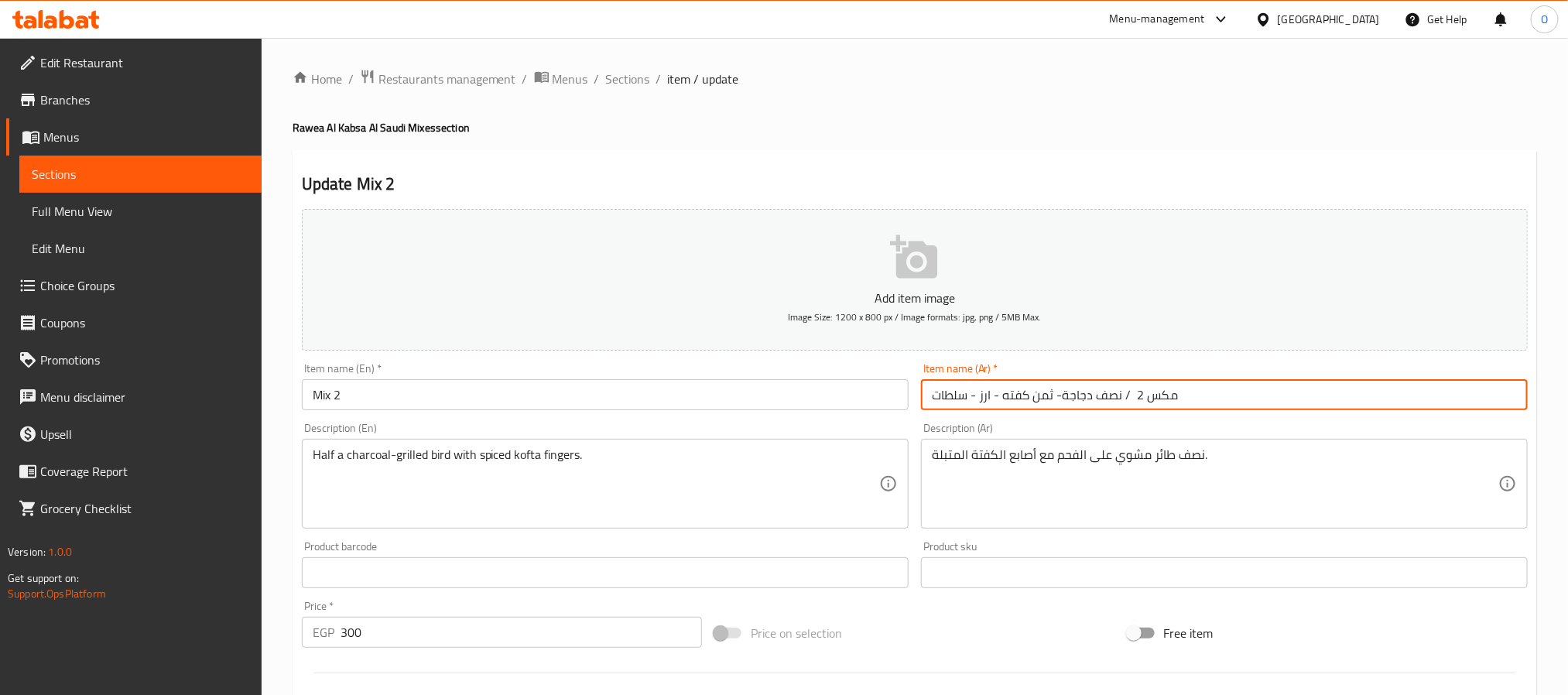
click at [1127, 400] on input "مكس 2 / نصف دجاجة- ثمن كفته - ارز - سلطات" at bounding box center [1224, 395] width 606 height 31
type input "مكس 2 - نصف دجاجة- ثمن كفته - ارز - سلطات"
click at [1057, 112] on div "Home / Restaurants management / Menus / Sections / item / update Rawea Al Kabsa…" at bounding box center [914, 566] width 1244 height 994
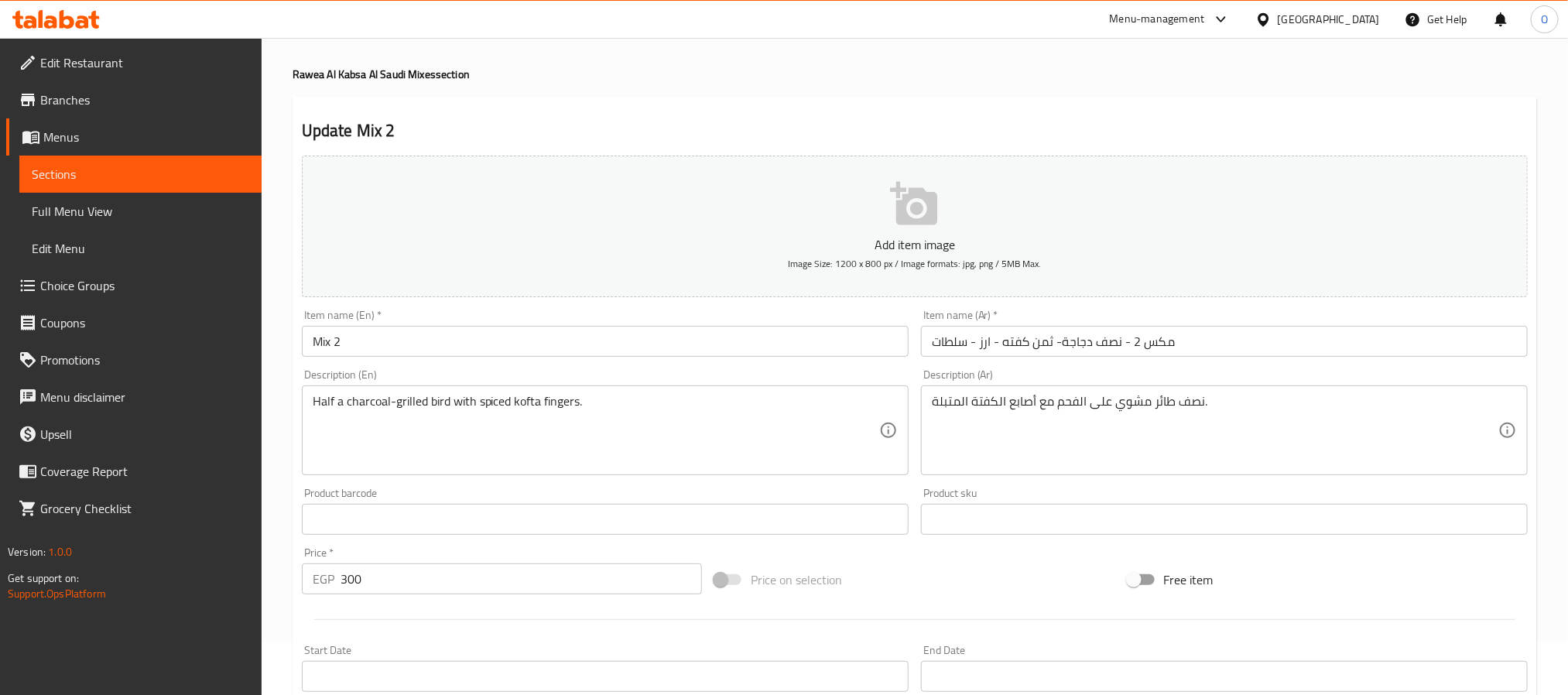
scroll to position [49, 0]
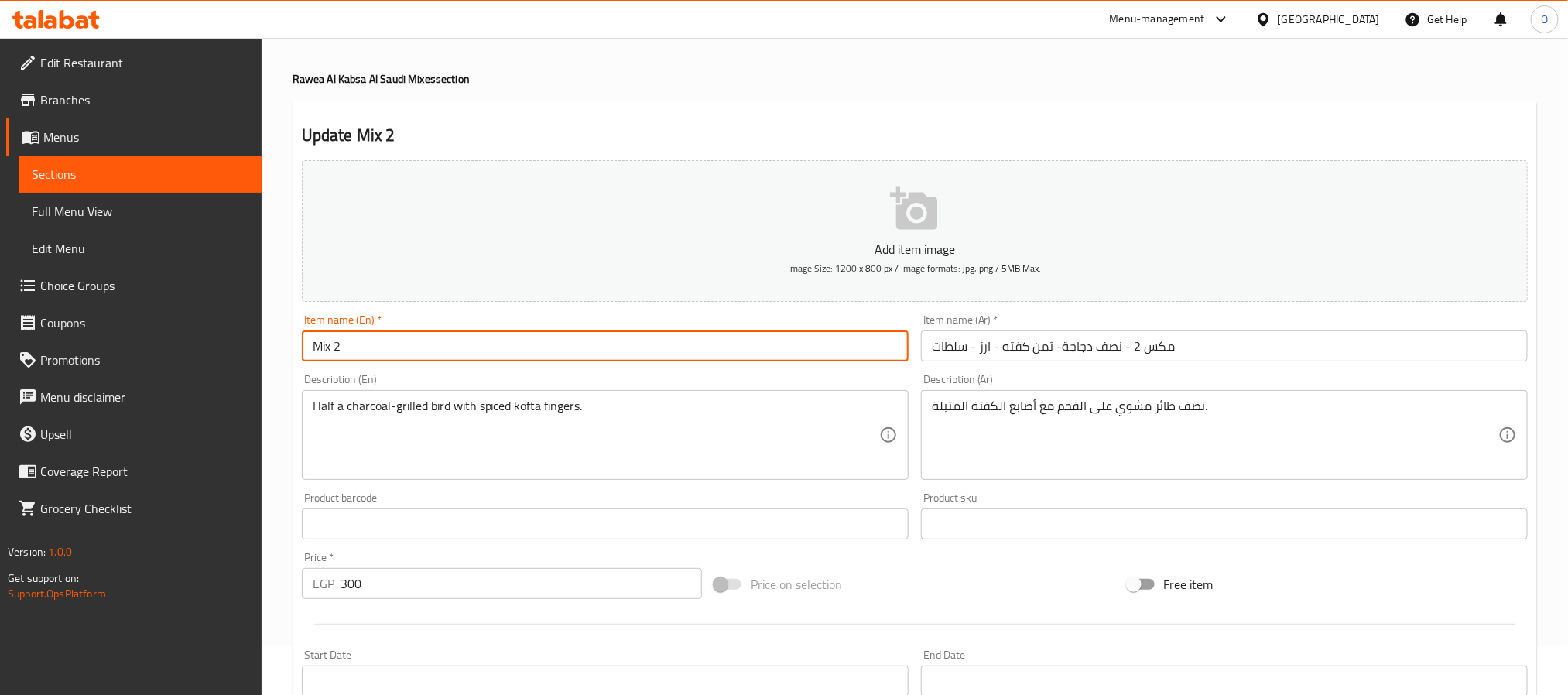
click at [604, 350] on input "Mix 2" at bounding box center [605, 345] width 606 height 31
paste input "/ Half Chicken - 1/8 Kofta - Rice - Salads"
click at [365, 344] on input "Mix 2 / Half Chicken - 1/8 Kofta - Rice - Salads" at bounding box center [605, 345] width 606 height 31
click at [365, 345] on input "Mix 2 / Half Chicken - 1/8 Kofta - Rice - Salads" at bounding box center [605, 345] width 606 height 31
type input "Mix 2 / 1/2 Chicken - 1/8 Kofta - Rice - Salads"
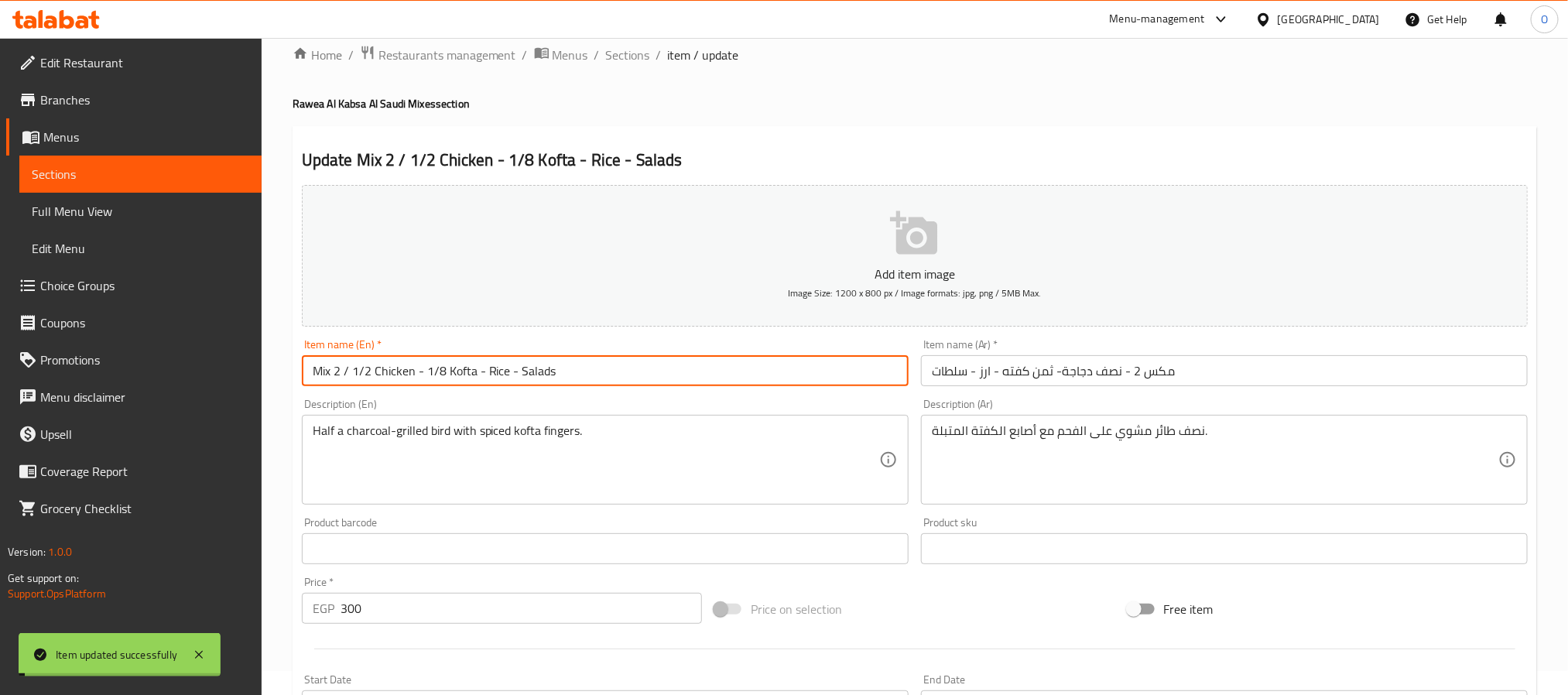
scroll to position [0, 0]
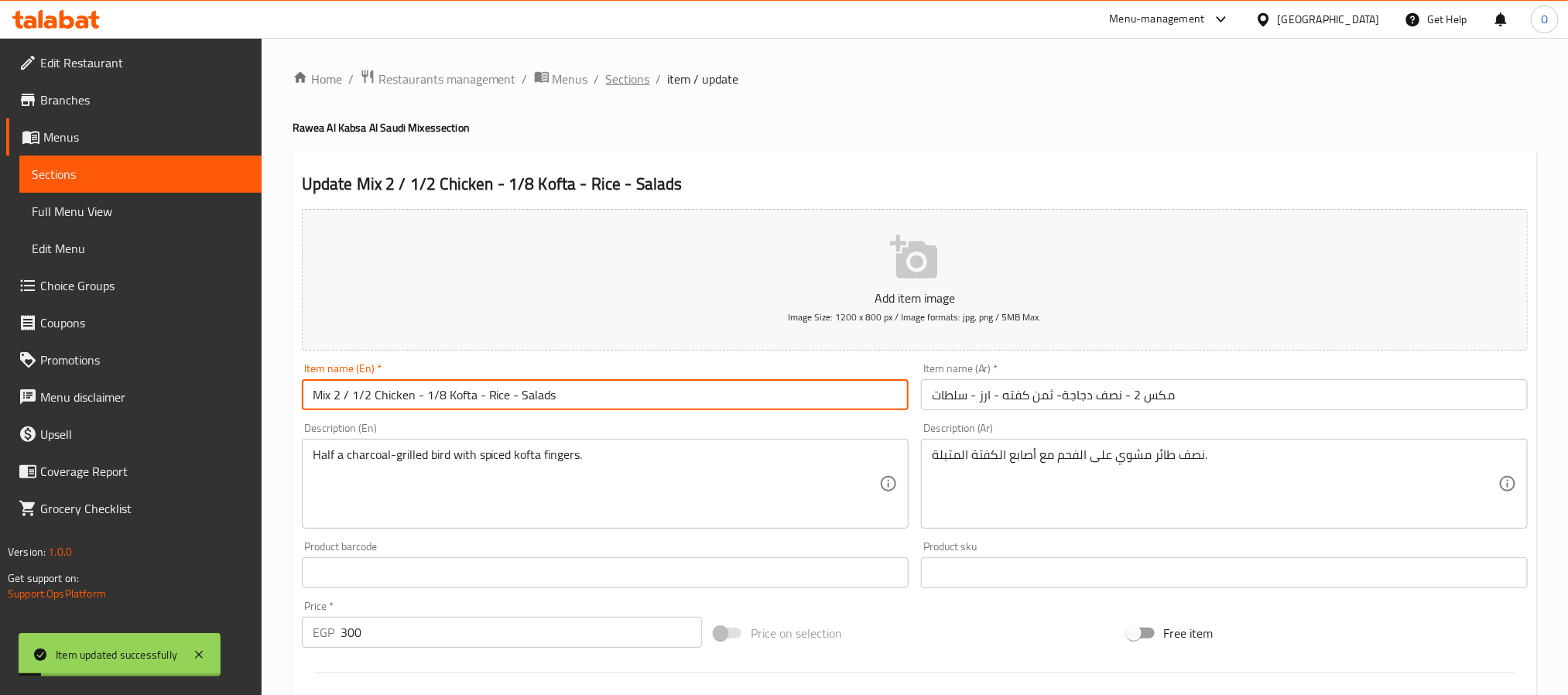
click at [619, 77] on span "Sections" at bounding box center [627, 79] width 44 height 18
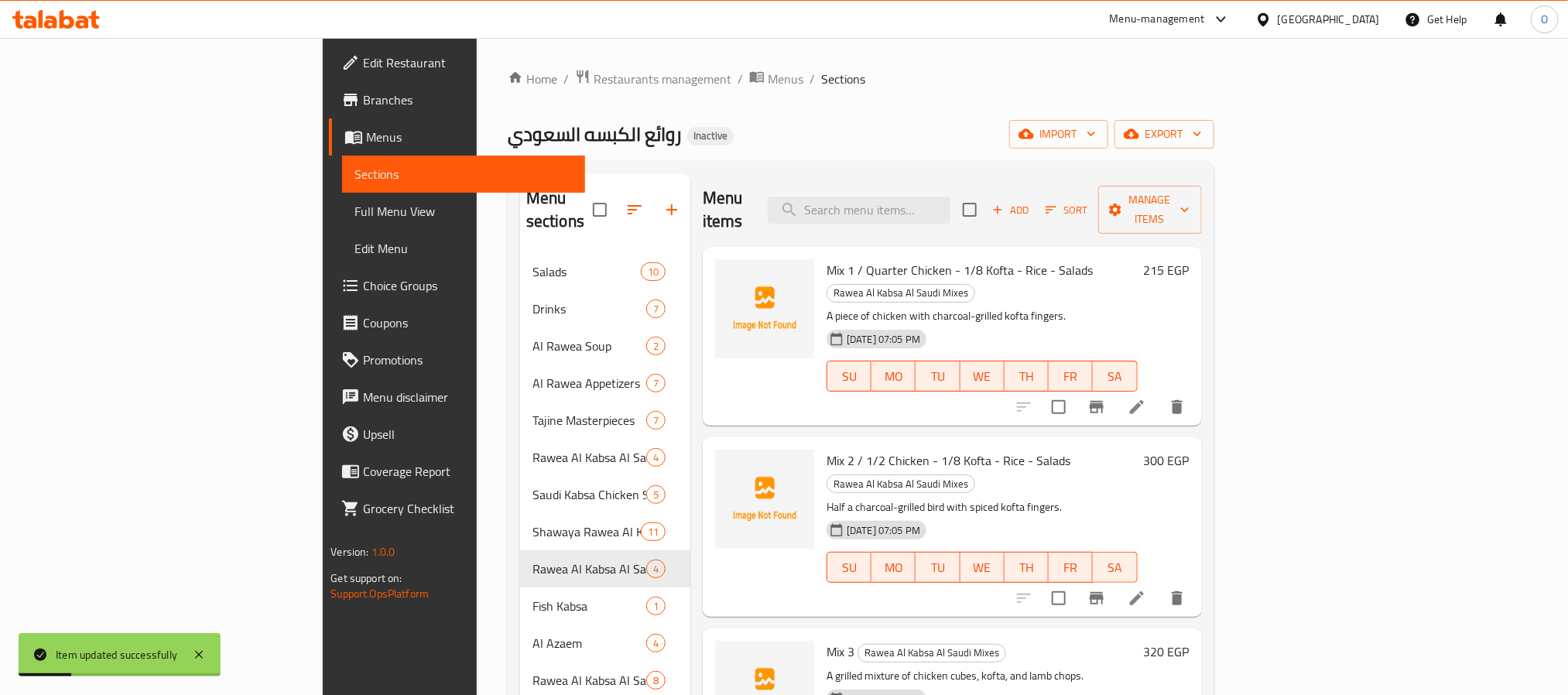
click at [1075, 131] on div "روائع الكبسه السعودي Inactive import export" at bounding box center [861, 134] width 707 height 29
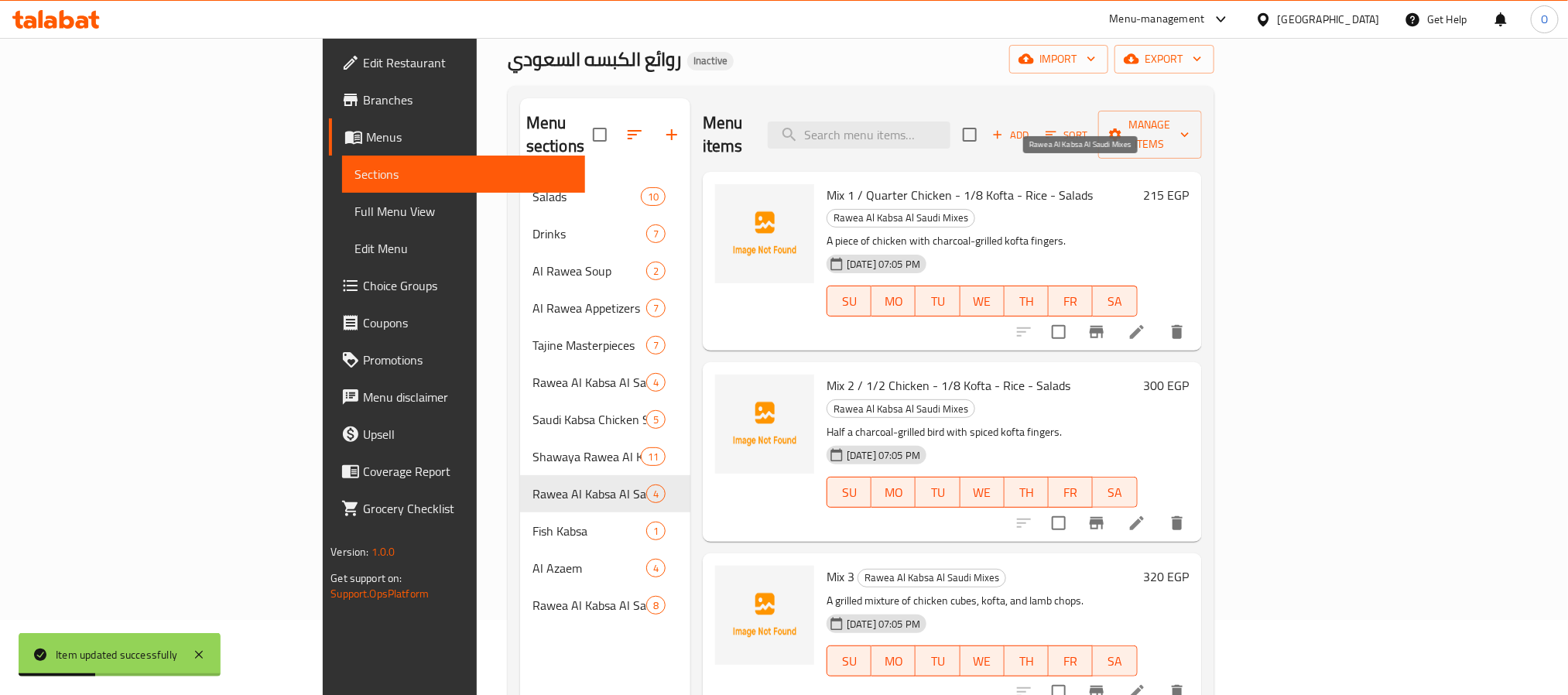
scroll to position [117, 0]
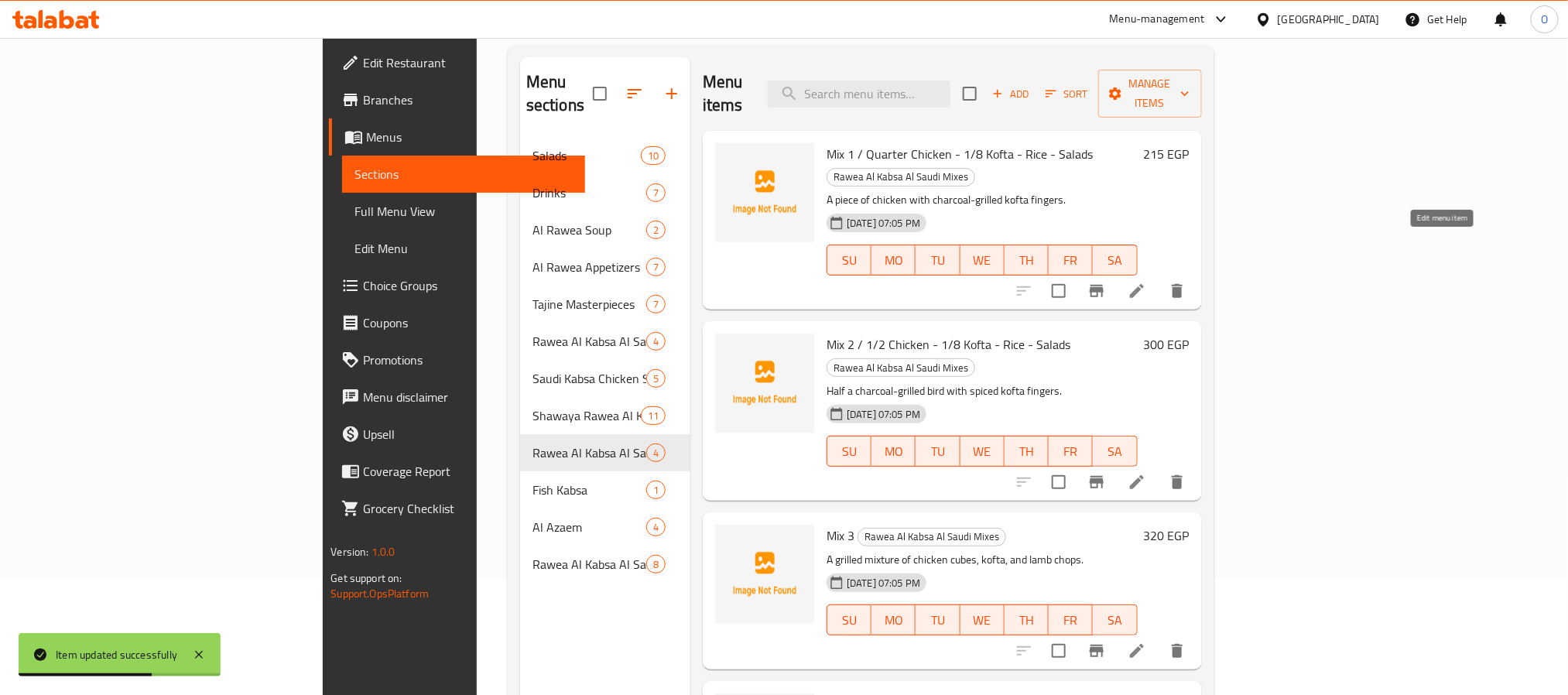
click at [1146, 282] on icon at bounding box center [1137, 291] width 18 height 18
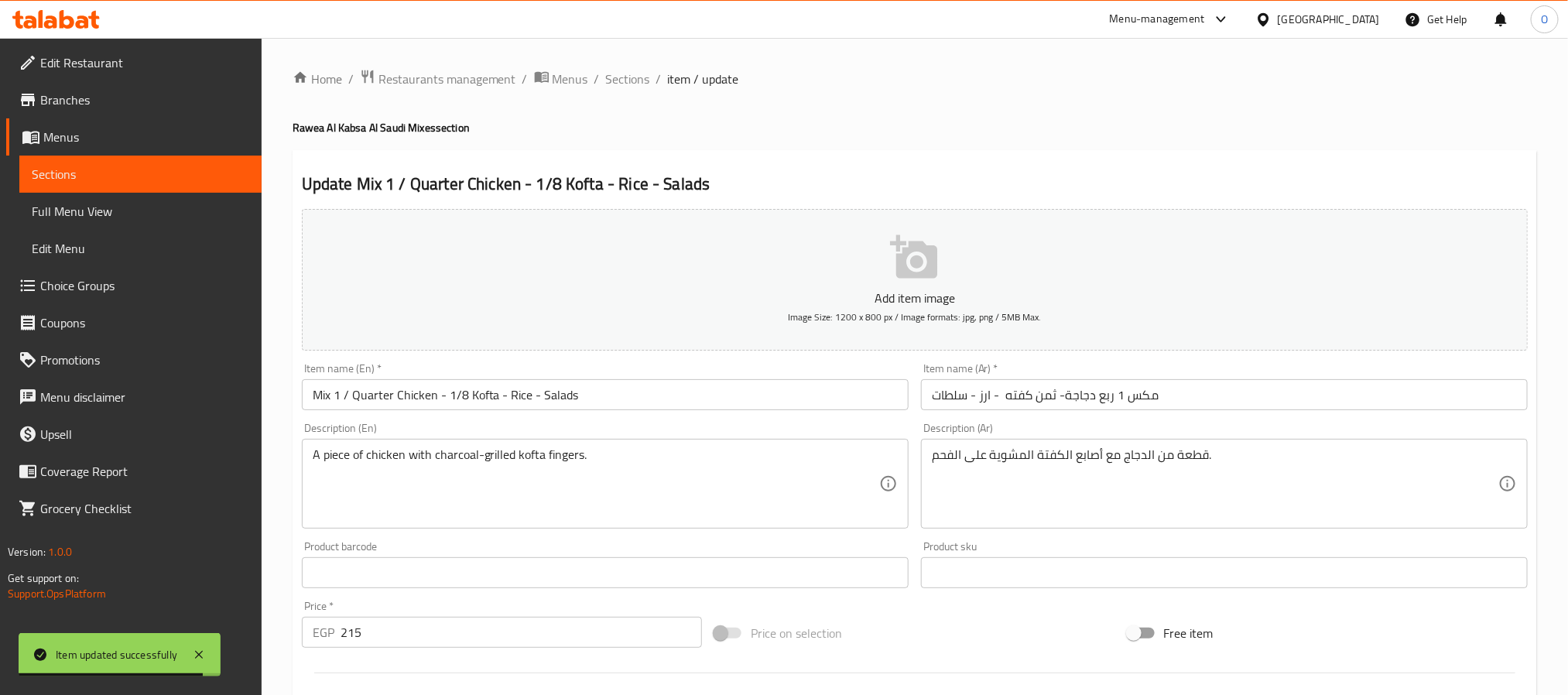
click at [374, 398] on input "Mix 1 / Quarter Chicken - 1/8 Kofta - Rice - Salads" at bounding box center [605, 395] width 606 height 31
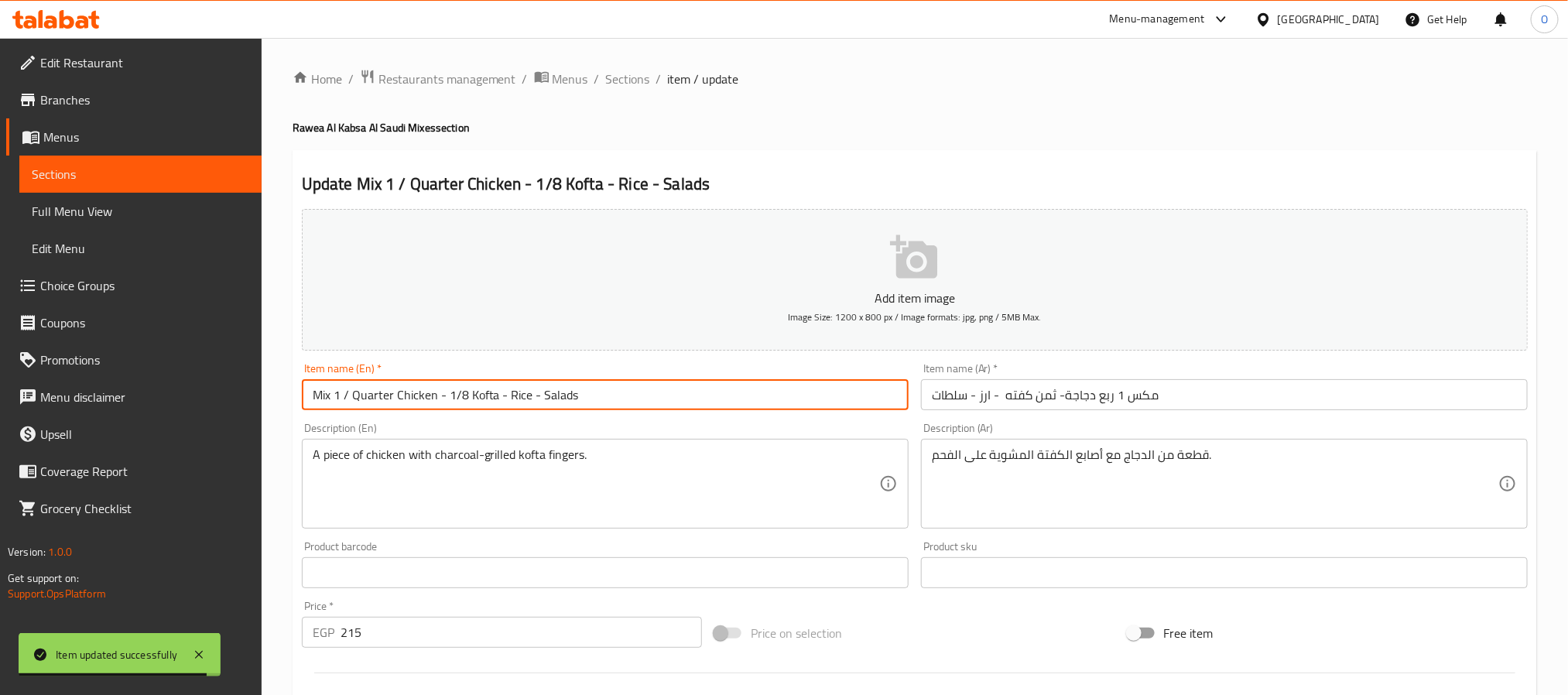
click at [376, 400] on input "Mix 1 / Quarter Chicken - 1/8 Kofta - Rice - Salads" at bounding box center [605, 395] width 606 height 31
click at [372, 402] on input "Mix 1 / Quarter Chicken - 1/8 Kofta - Rice - Salads" at bounding box center [605, 395] width 606 height 31
click at [365, 402] on input "Mix 1 / Quarter Chicken - 1/8 Kofta - Rice - Salads" at bounding box center [605, 395] width 606 height 31
click at [368, 403] on input "Mix 1 / Quarter Chicken - 1/8 Kofta - Rice - Salads" at bounding box center [605, 395] width 606 height 31
type input "Mix 1 / 1/4 Chicken - 1/8 Kofta - Rice - Salads"
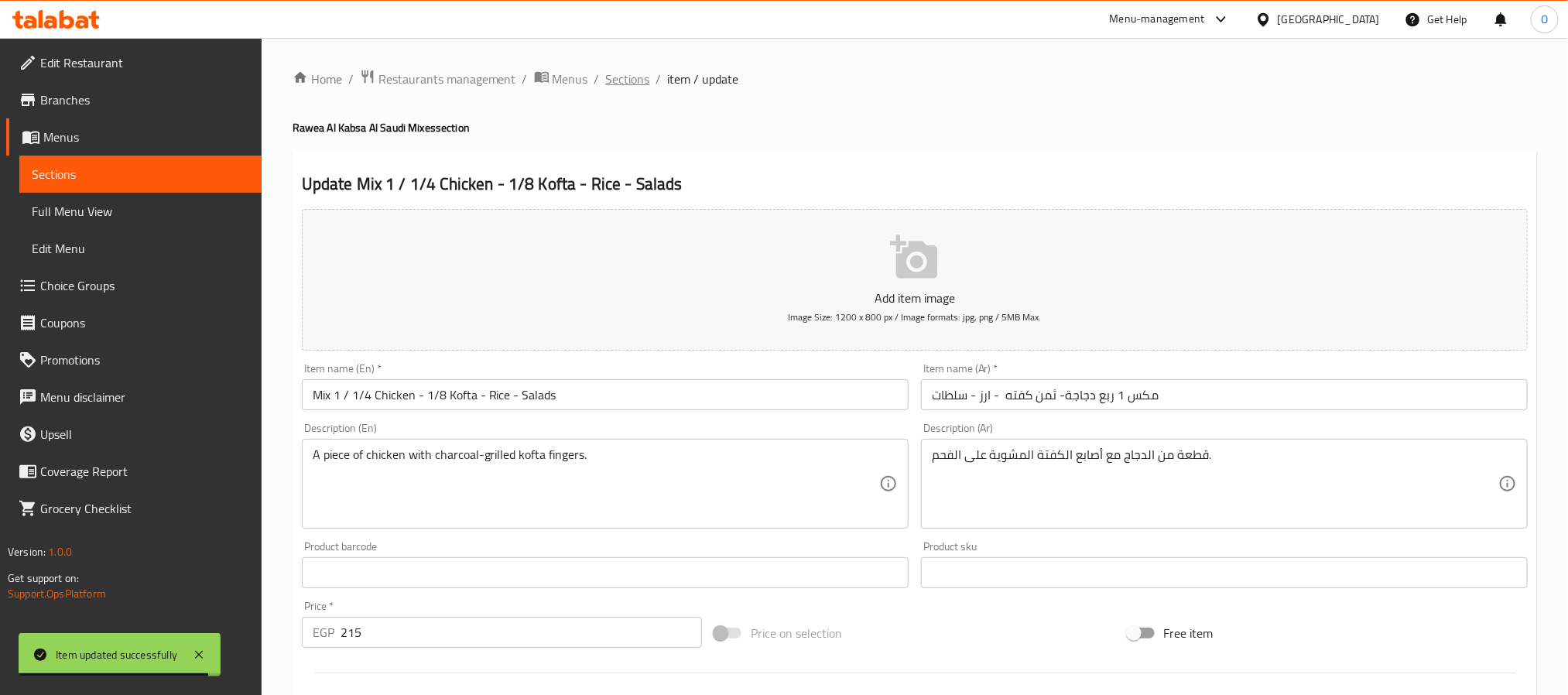
click at [619, 84] on span "Sections" at bounding box center [627, 79] width 44 height 18
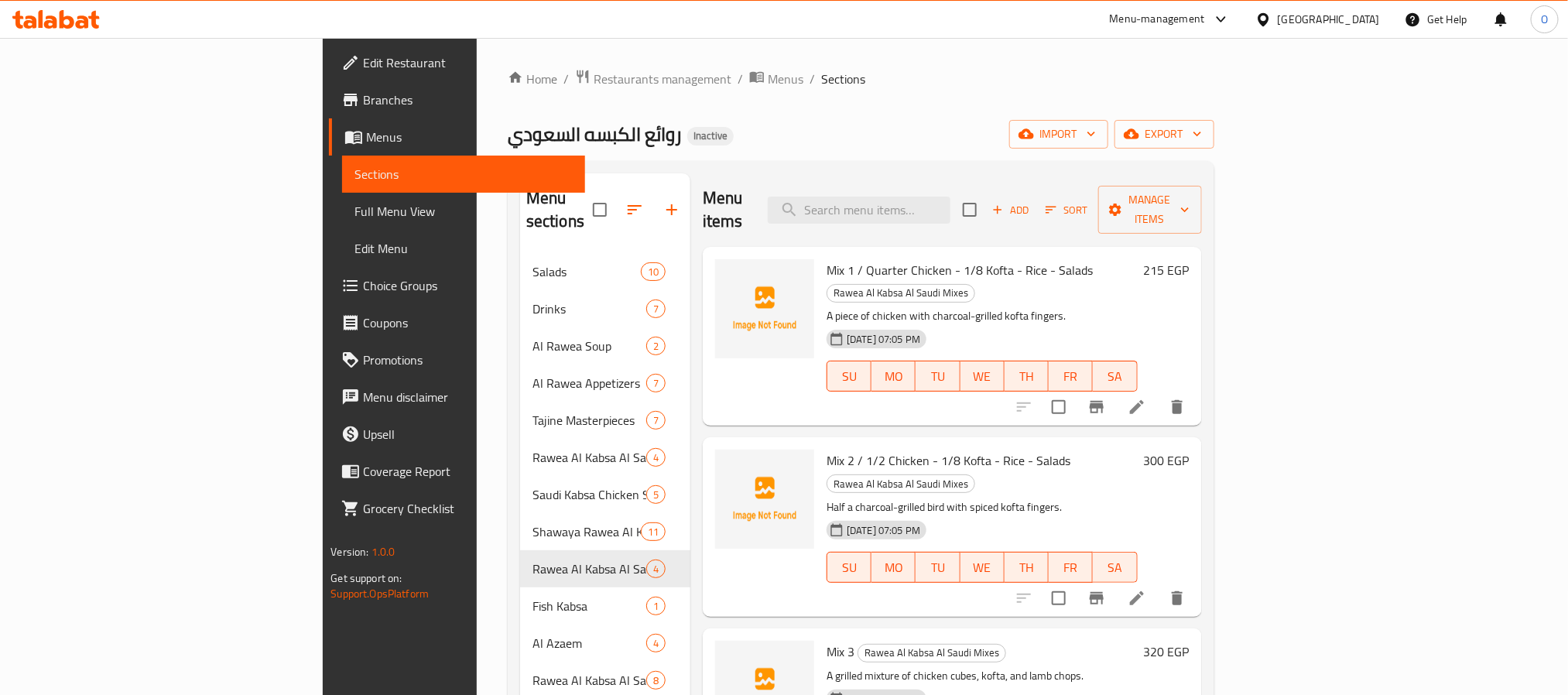
drag, startPoint x: 1082, startPoint y: 89, endPoint x: 1113, endPoint y: 133, distance: 53.8
click at [1083, 89] on div "Home / Restaurants management / Menus / Sections روائع الكبسه السعودي Inactive …" at bounding box center [861, 475] width 707 height 812
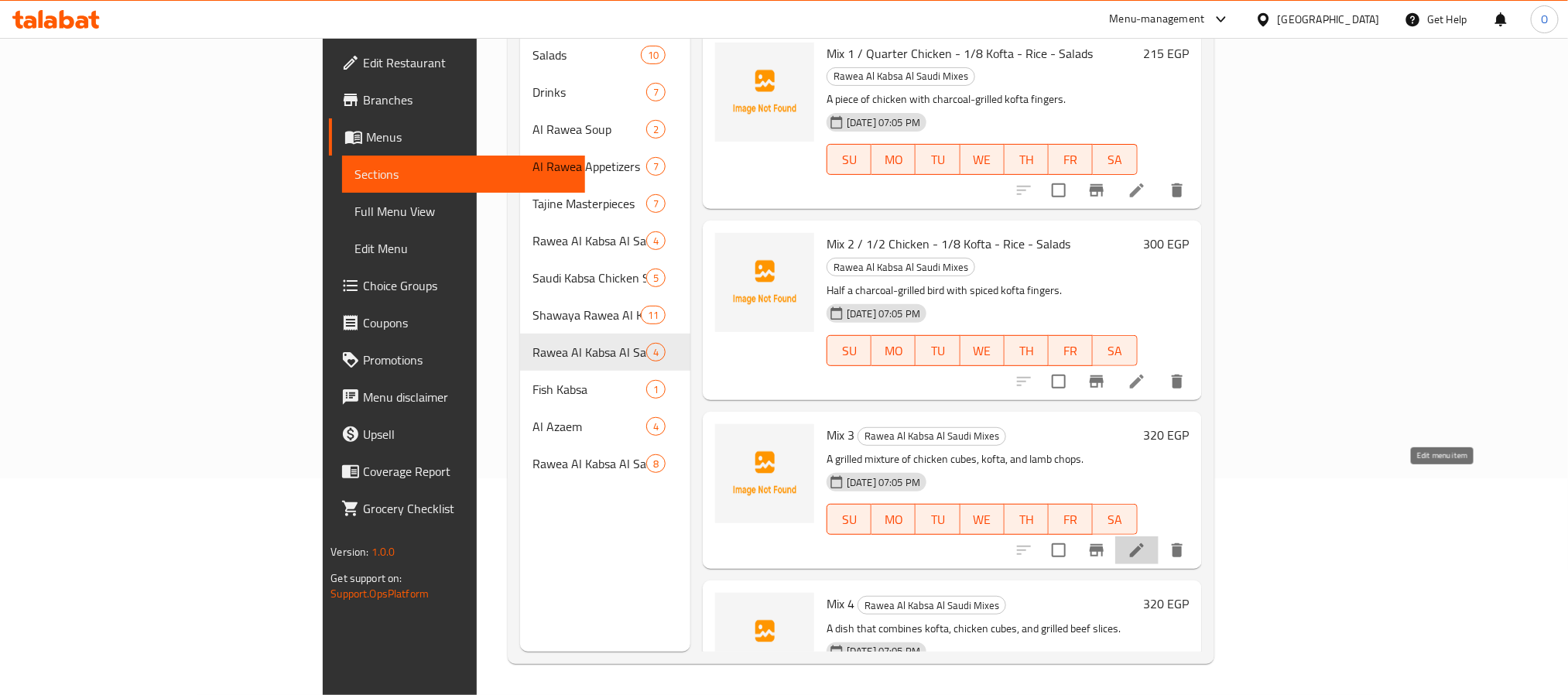
click at [1146, 542] on icon at bounding box center [1137, 550] width 18 height 18
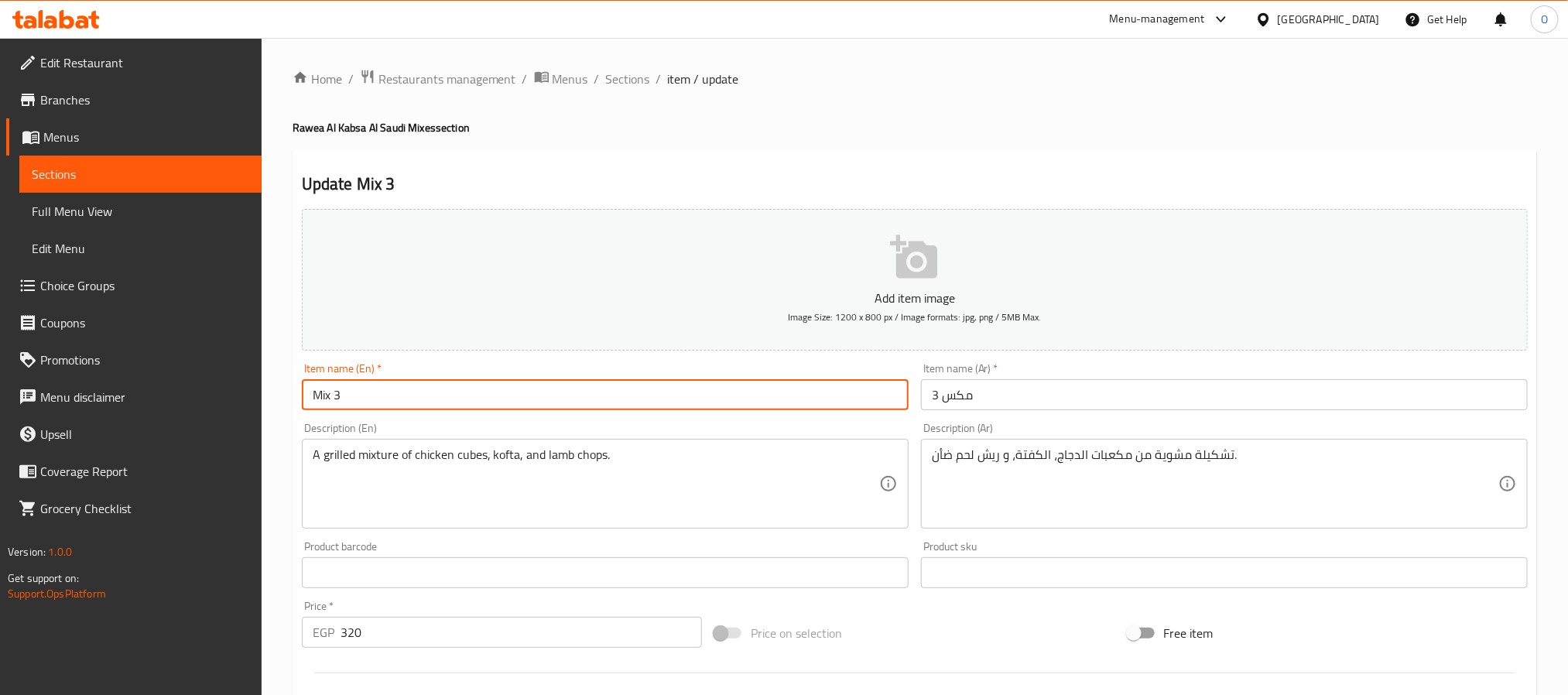
click at [736, 395] on input "Mix 3" at bounding box center [605, 395] width 606 height 31
paste input "/ 1/8 Shish Tawook - 1/8 Kofta - 1/8 Kebab"
click at [350, 403] on input "Mix 3 / 1/8 Shish Tawook - 1/8 Kofta - 1/8 Kebab" at bounding box center [605, 395] width 606 height 31
type input "Mix 3 -1/8 Shish Tawook - 1/8 Kofta - 1/8 Kebab"
click at [990, 397] on input "مكس 3" at bounding box center [1224, 395] width 606 height 31
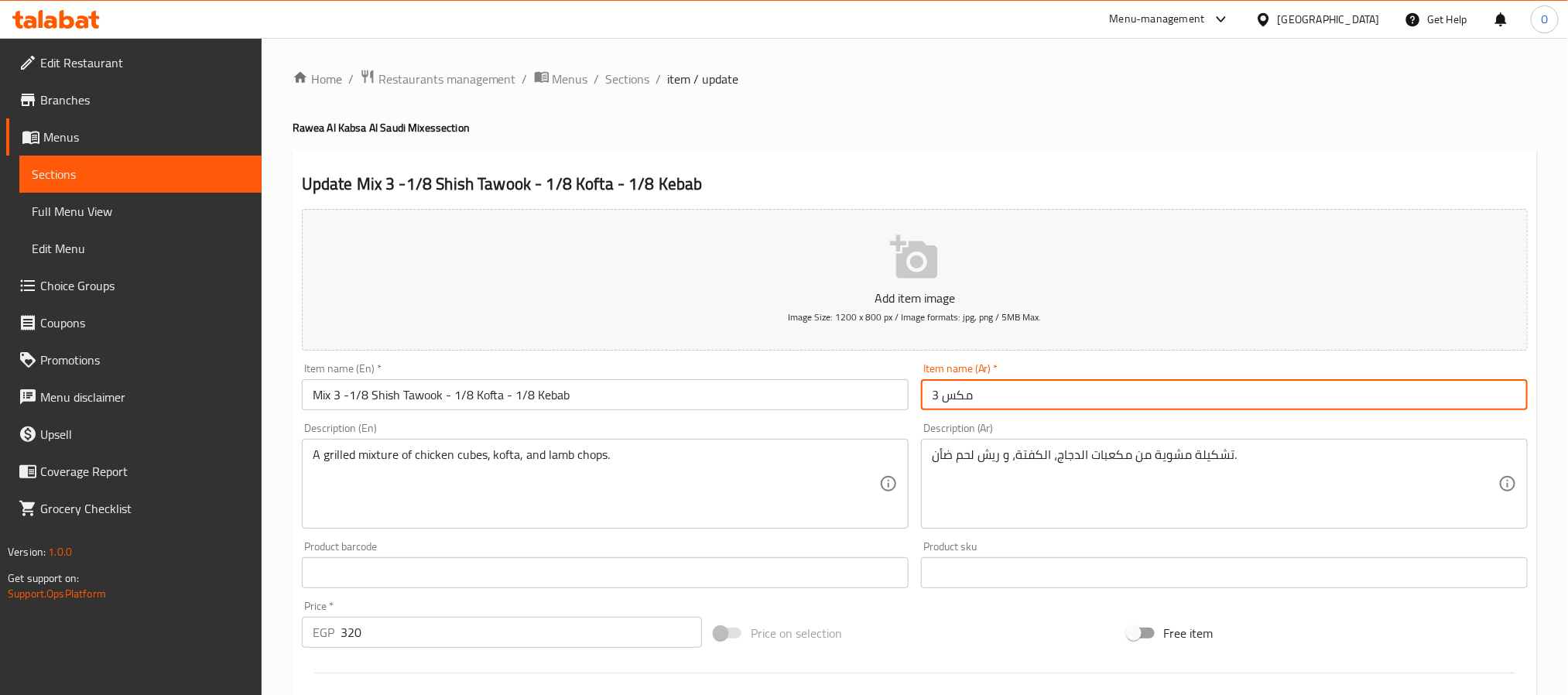
paste input "مكس 3 / ثمن شيش طاووق -ثمن كفته -ثمن كباب"
click at [1145, 397] on input "مكس 3 / ثمن شيش طاووق -ثمن كفته -ثمن كباب" at bounding box center [1224, 395] width 606 height 31
click at [1129, 393] on input "مكس 3 - ثمن شيش طاووق -ثمن كفته -ثمن كباب" at bounding box center [1224, 395] width 606 height 31
type input "مكس 3 - ثمن شيش طاووق -ثمن كفته -ثمن كباب"
click at [1117, 153] on div "Update Mix 3 -1/8 Shish Tawook - 1/8 Kofta - 1/8 Kebab Add item image Image Siz…" at bounding box center [914, 601] width 1244 height 901
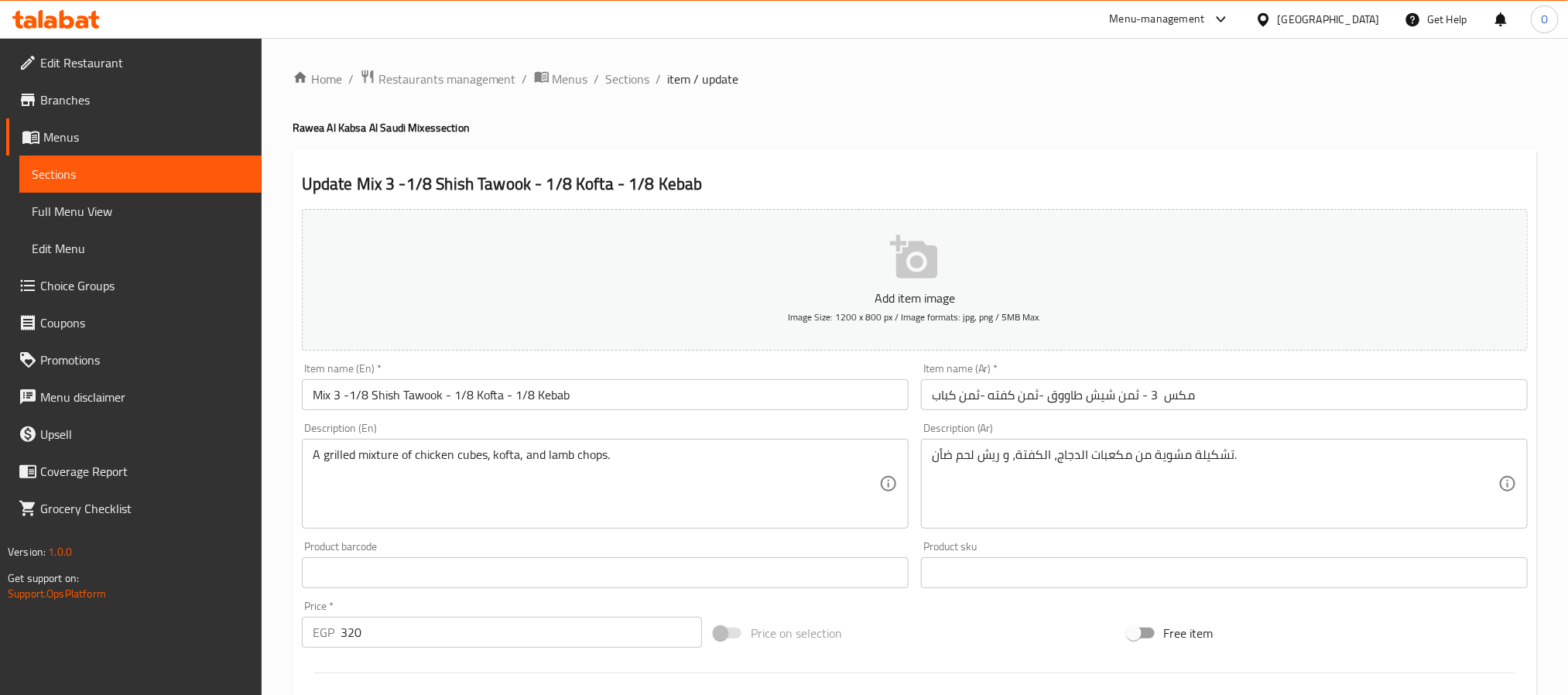
click at [899, 147] on div "Home / Restaurants management / Menus / Sections / item / update Rawea Al Kabsa…" at bounding box center [914, 566] width 1244 height 994
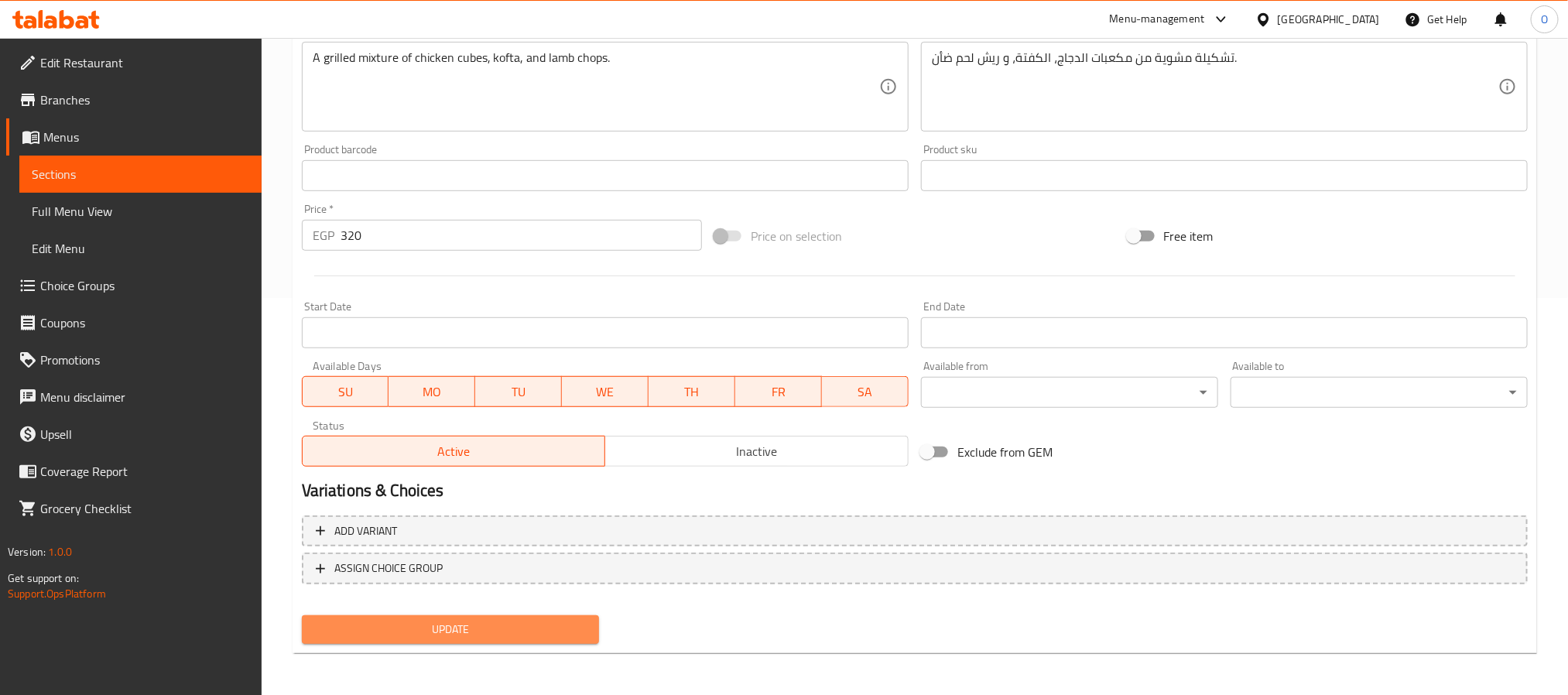
click at [493, 632] on span "Update" at bounding box center [450, 630] width 272 height 19
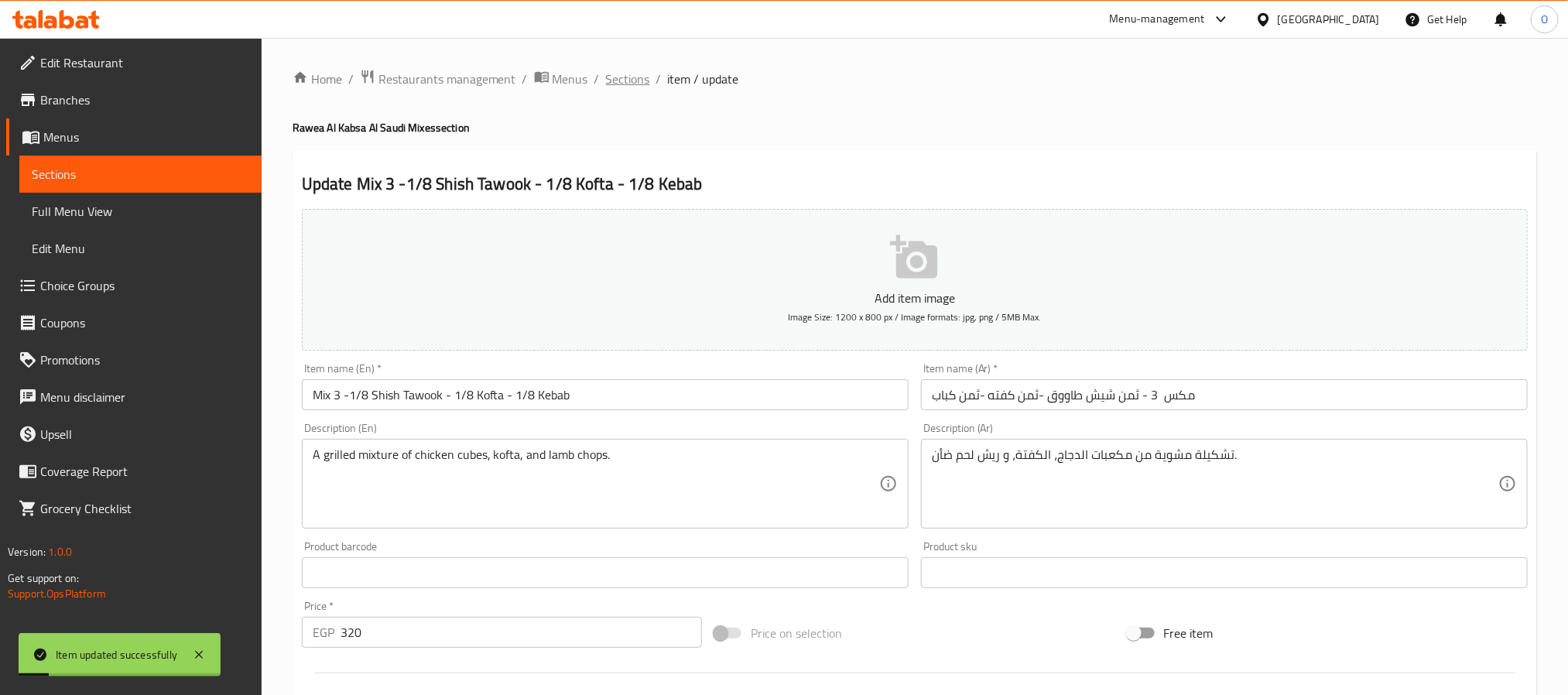
click at [621, 81] on span "Sections" at bounding box center [627, 79] width 44 height 18
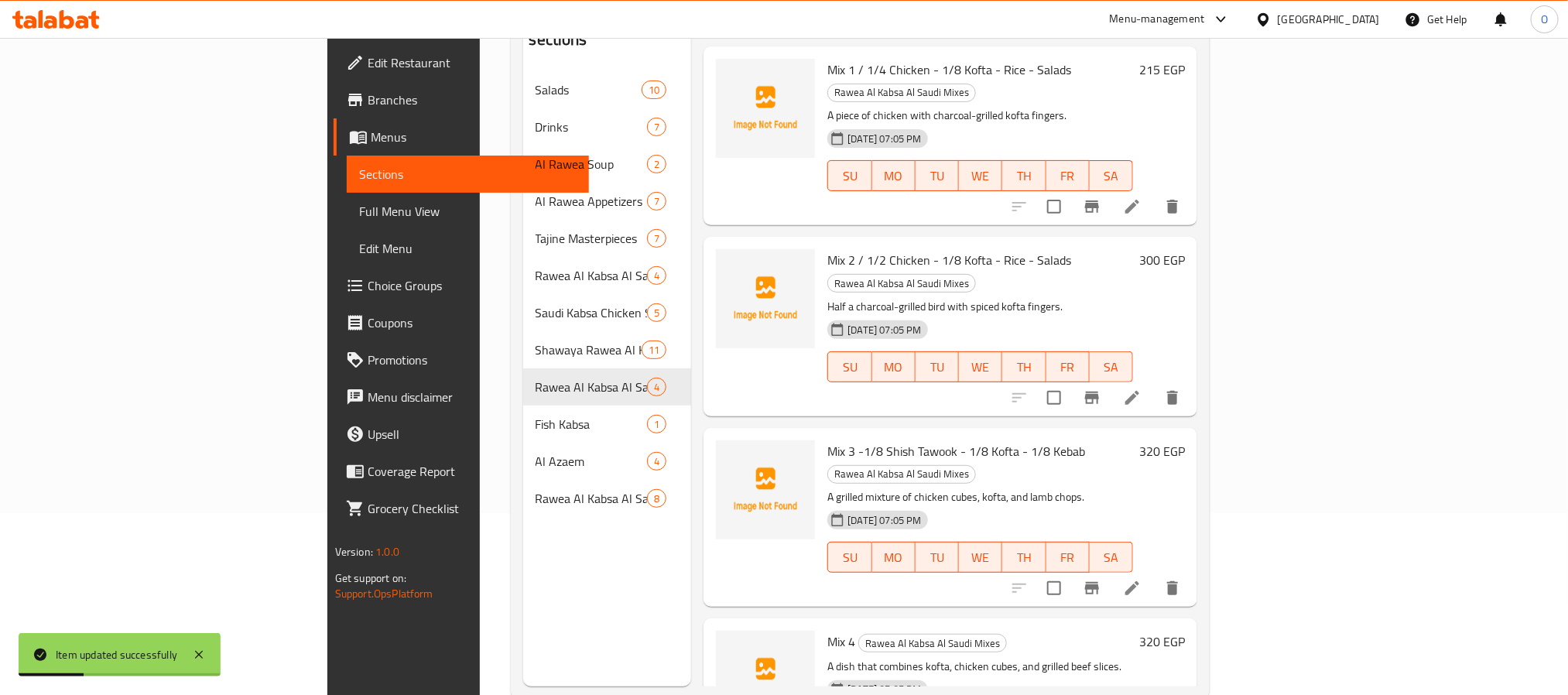
scroll to position [217, 0]
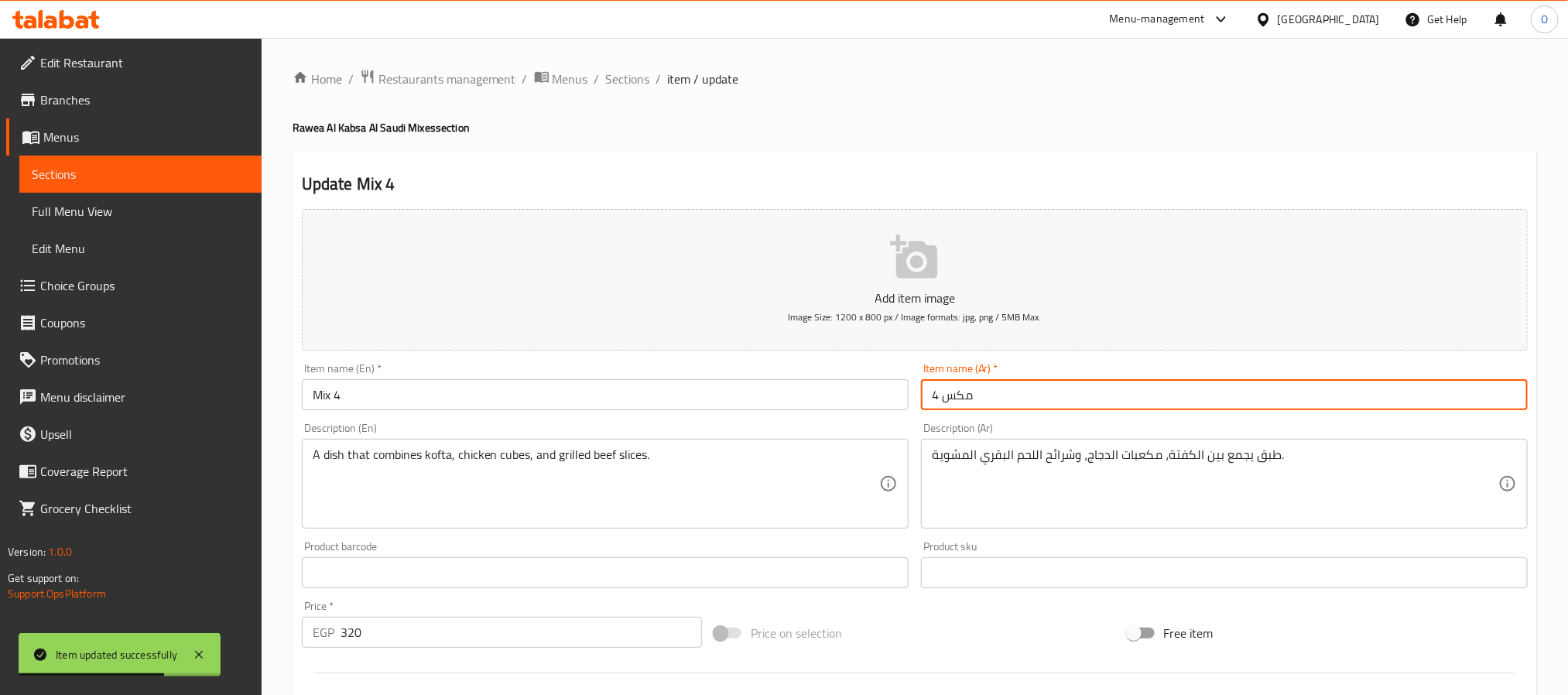
click at [1054, 398] on input "مكس 4" at bounding box center [1224, 395] width 606 height 31
paste input "/ ثمن كفتة - ثمن شيش طاووق - ثمن لحم بقري مشوي"
click at [1226, 395] on input "مكس 4 / ثمن كفتة - ثمن شيش طاووق - ثمن لحم بقري مشوي" at bounding box center [1224, 395] width 606 height 31
type input "مكس 4 - ثمن كفتة - ثمن شيش طاووق - ثمن لحم بقري مشوي"
click at [570, 389] on input "Mix 4" at bounding box center [605, 395] width 606 height 31
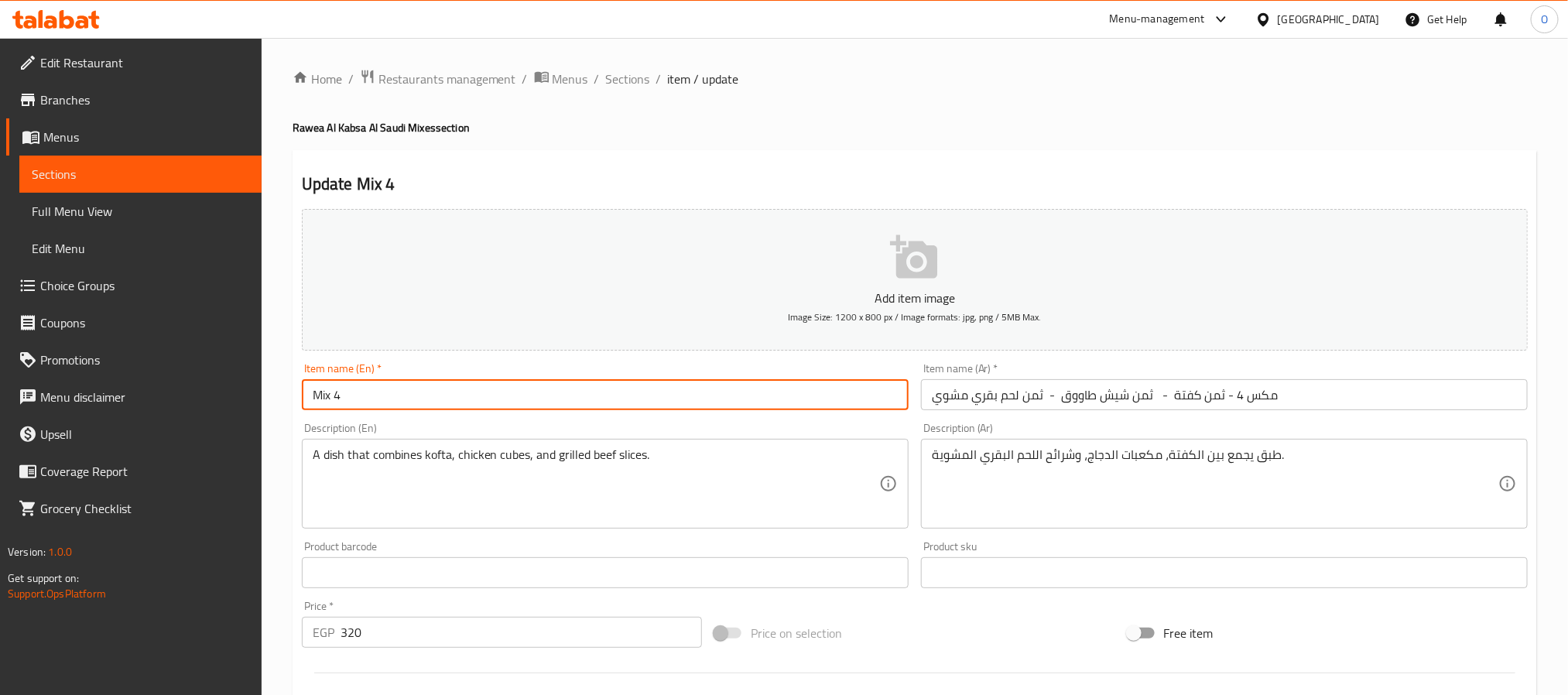
paste input "/ 1/8 Kofta - 1/8 Shish Tawook - 1/8 Roast Beef"
click at [943, 145] on div "Home / Restaurants management / Menus / Sections / item / update Rawea Al Kabsa…" at bounding box center [914, 566] width 1244 height 994
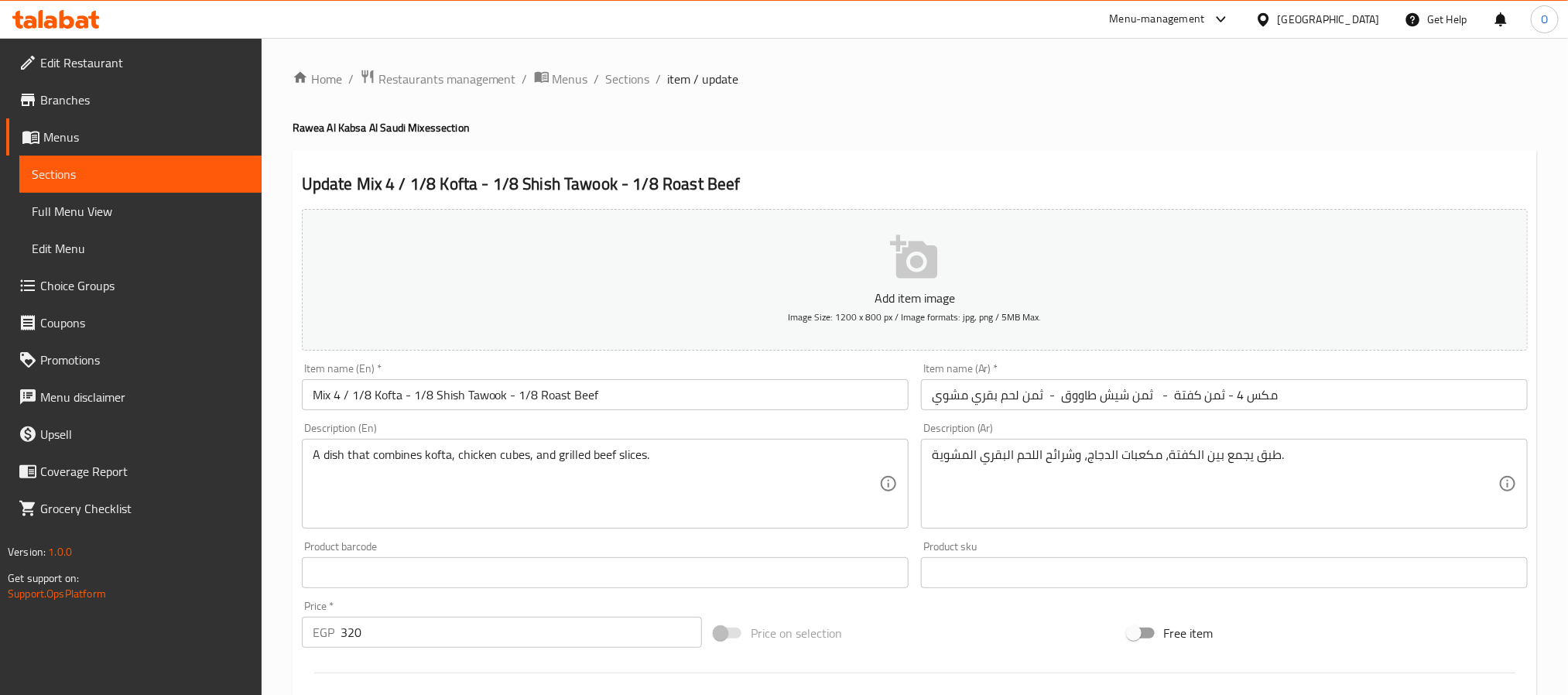
drag, startPoint x: 347, startPoint y: 393, endPoint x: 372, endPoint y: 379, distance: 28.7
click at [347, 393] on input "Mix 4 / 1/8 Kofta - 1/8 Shish Tawook - 1/8 Roast Beef" at bounding box center [605, 395] width 606 height 31
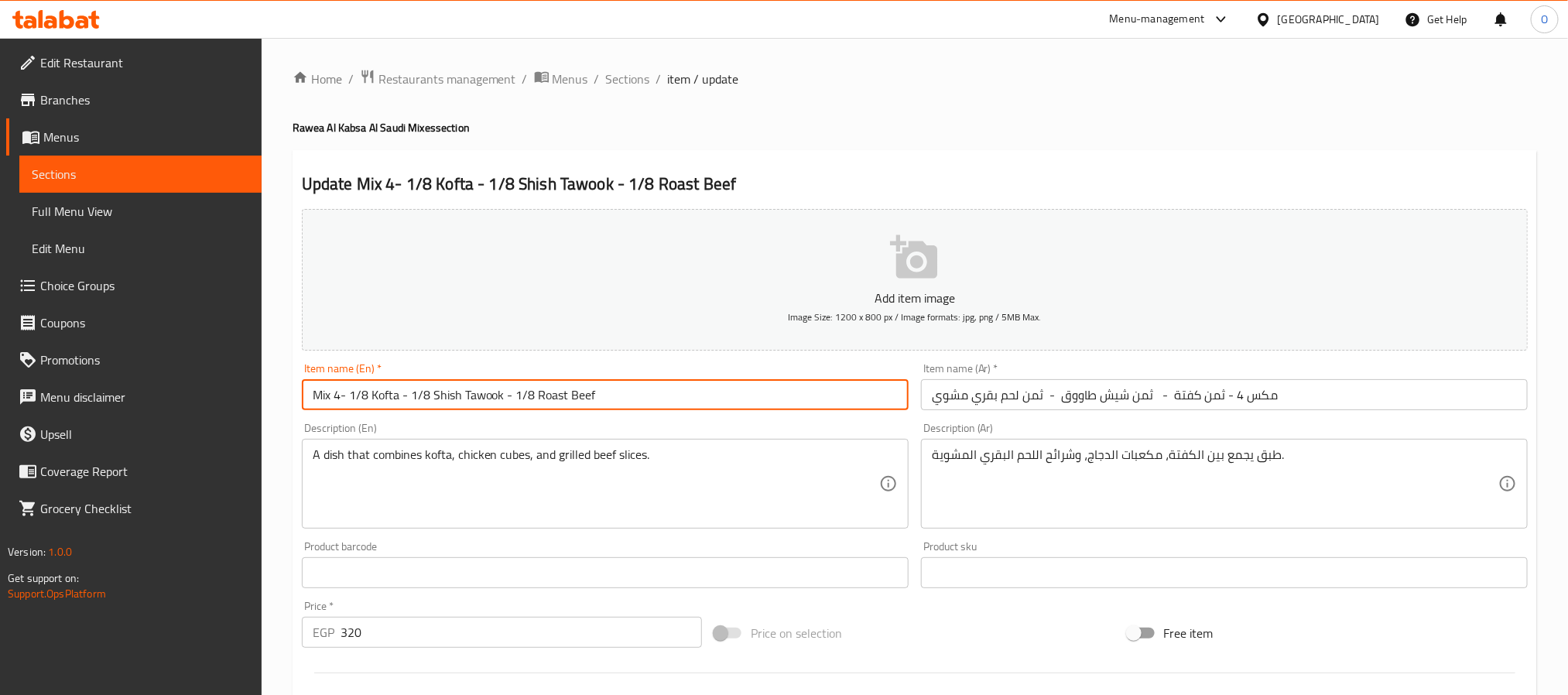
type input "Mix 4- 1/8 Kofta - 1/8 Shish Tawook - 1/8 Roast Beef"
click at [829, 96] on div "Home / Restaurants management / Menus / Sections / item / update Rawea Al Kabsa…" at bounding box center [914, 566] width 1244 height 994
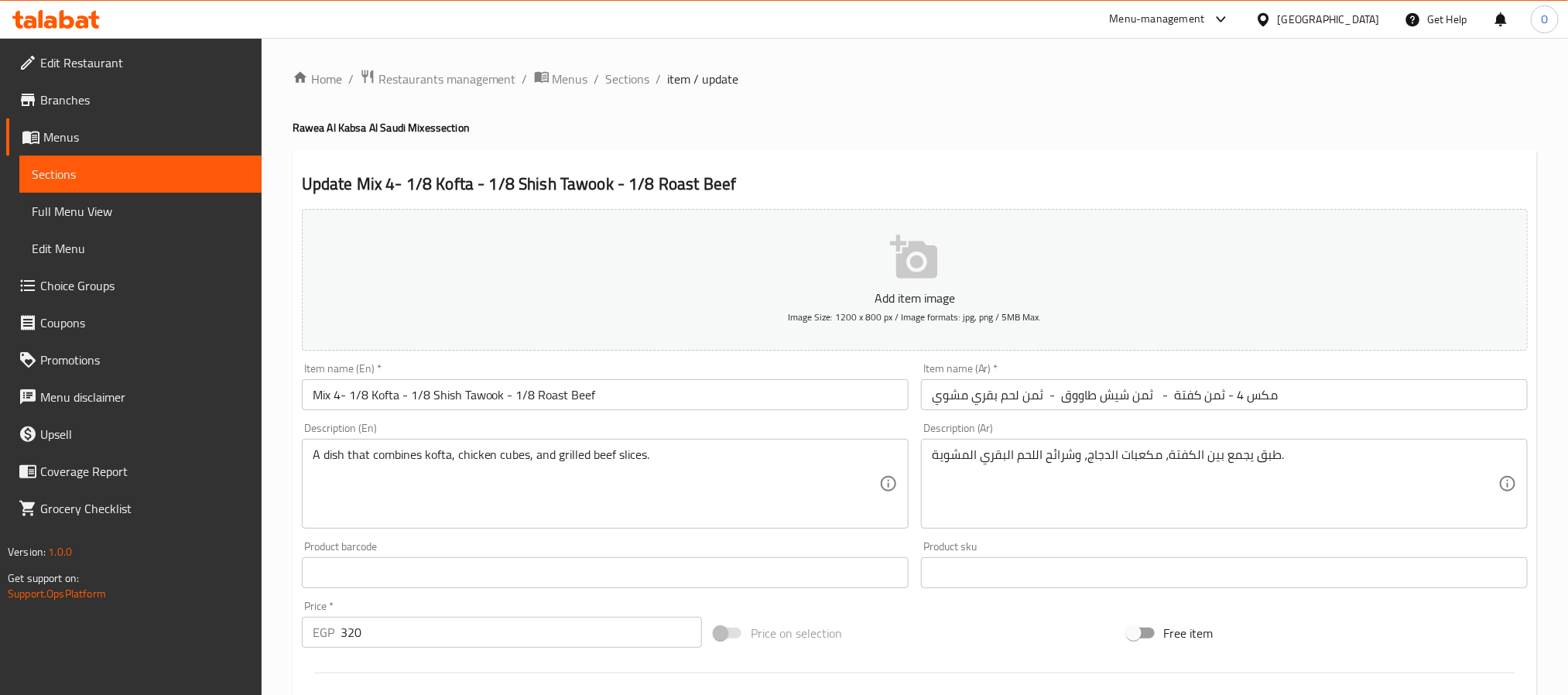
click at [860, 102] on div "Home / Restaurants management / Menus / Sections / item / update Rawea Al Kabsa…" at bounding box center [914, 566] width 1244 height 994
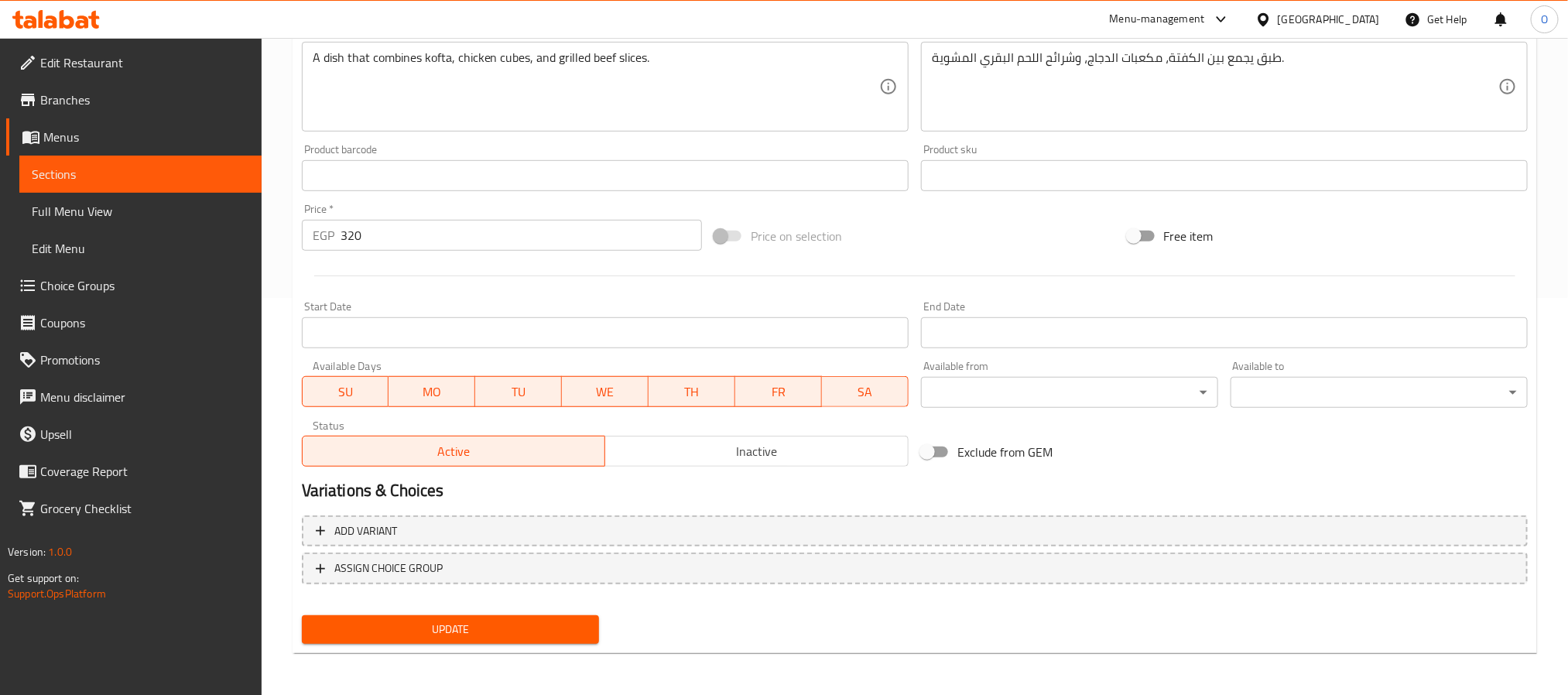
click at [465, 634] on span "Update" at bounding box center [450, 630] width 272 height 19
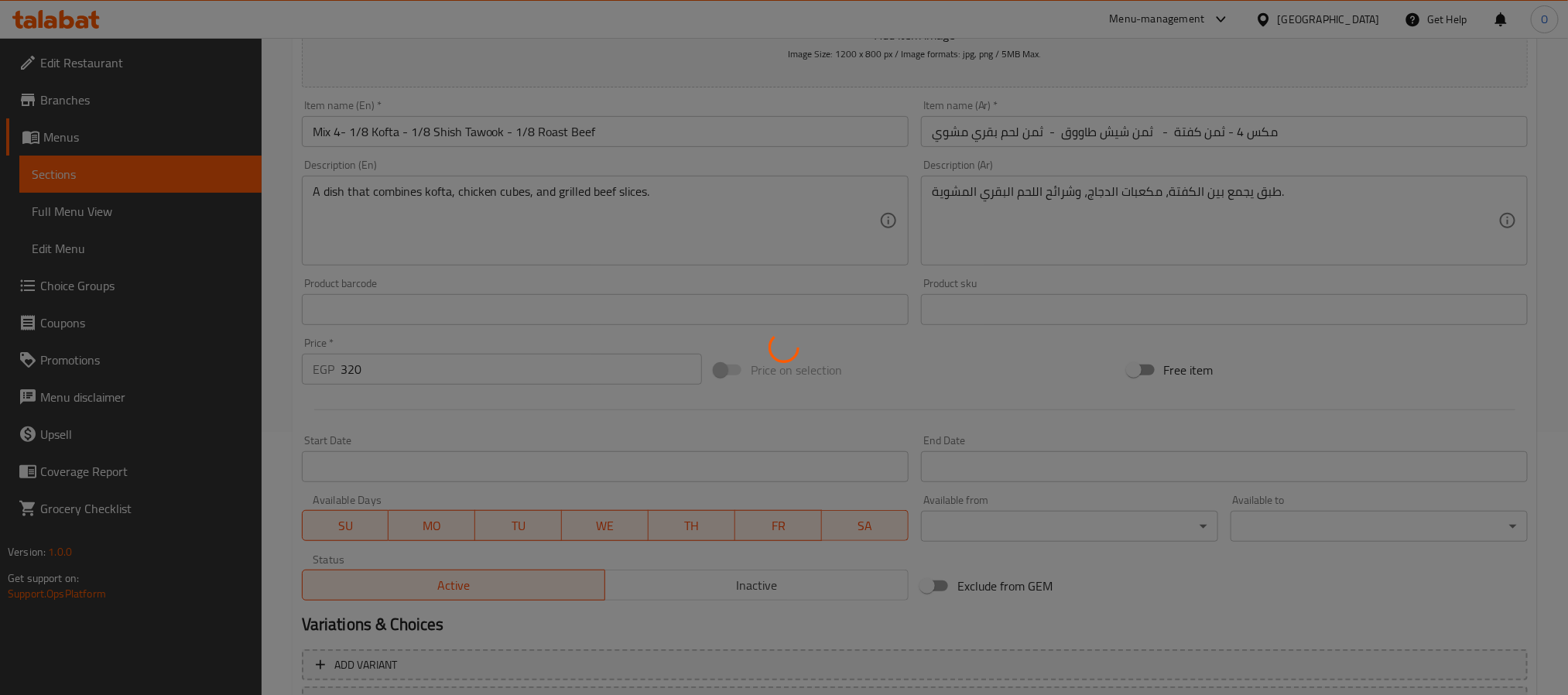
scroll to position [0, 0]
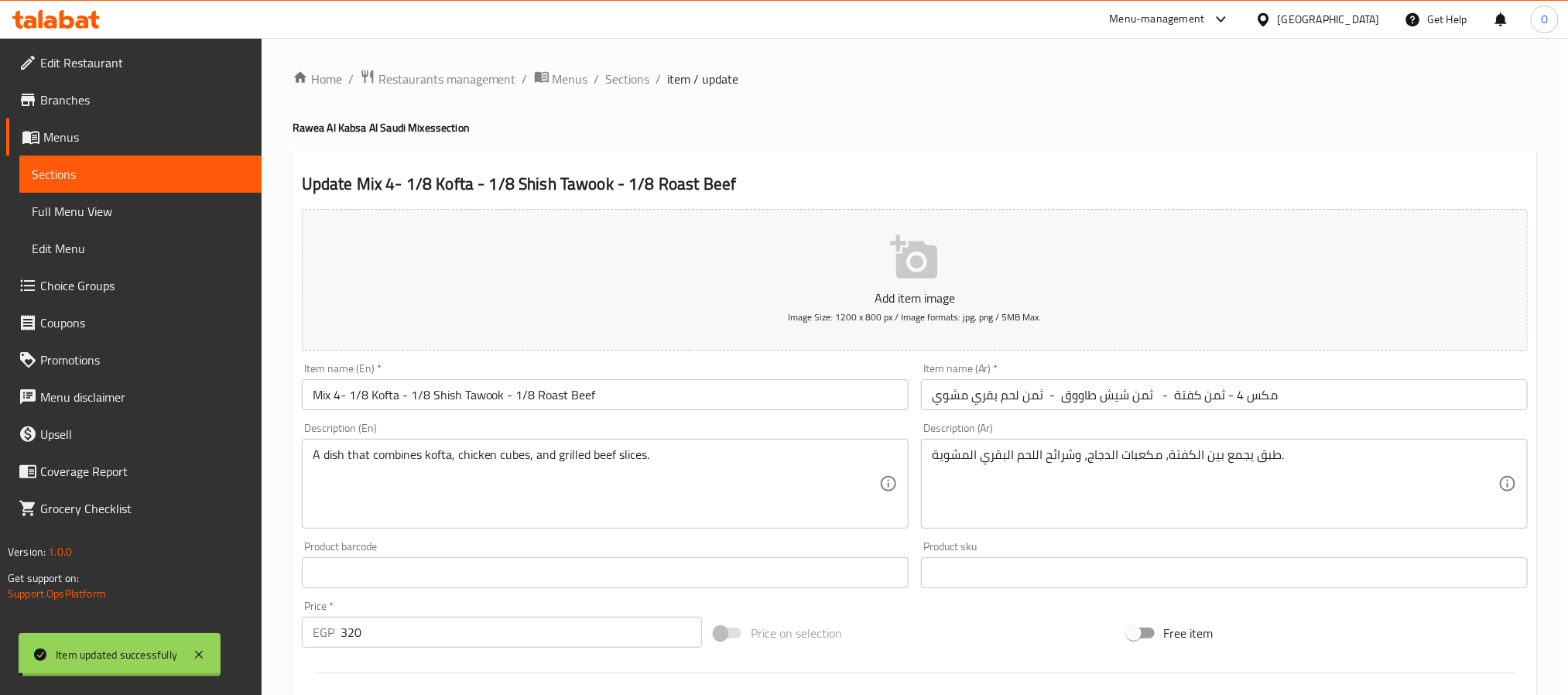
click at [629, 91] on div "Home / Restaurants management / Menus / Sections / item / update Rawea Al Kabsa…" at bounding box center [914, 566] width 1244 height 994
click at [625, 77] on span "Sections" at bounding box center [627, 79] width 44 height 18
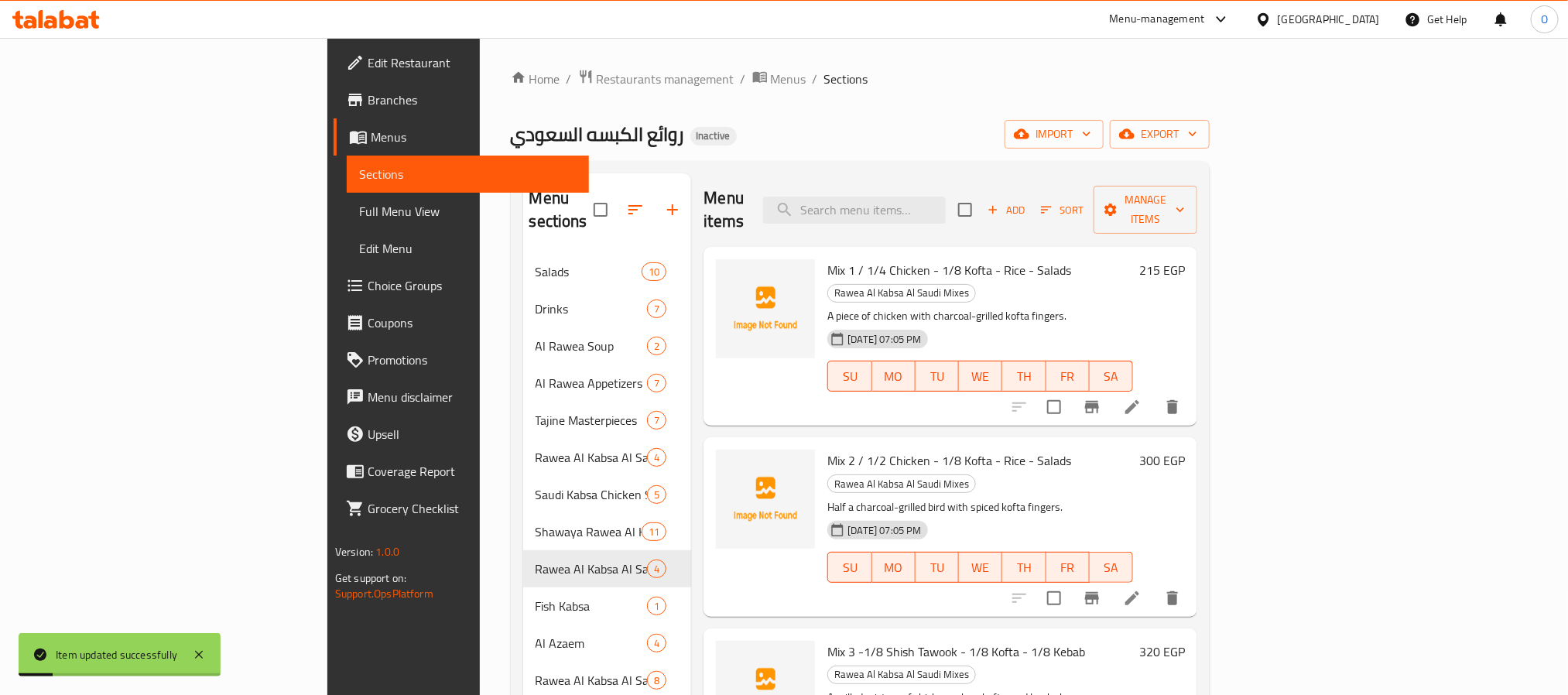
click at [983, 80] on ol "Home / Restaurants management / Menus / Sections" at bounding box center [860, 79] width 700 height 20
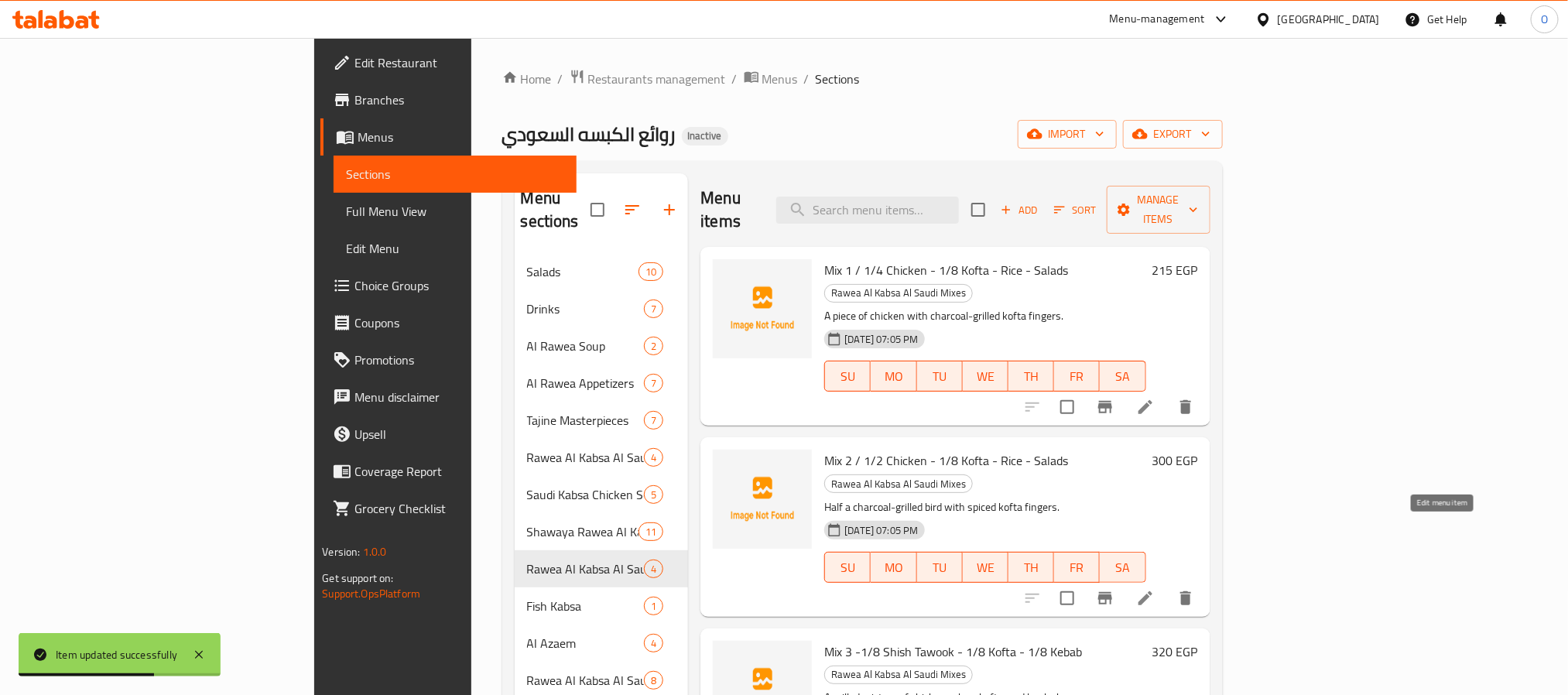
click at [1153, 591] on icon at bounding box center [1145, 598] width 14 height 14
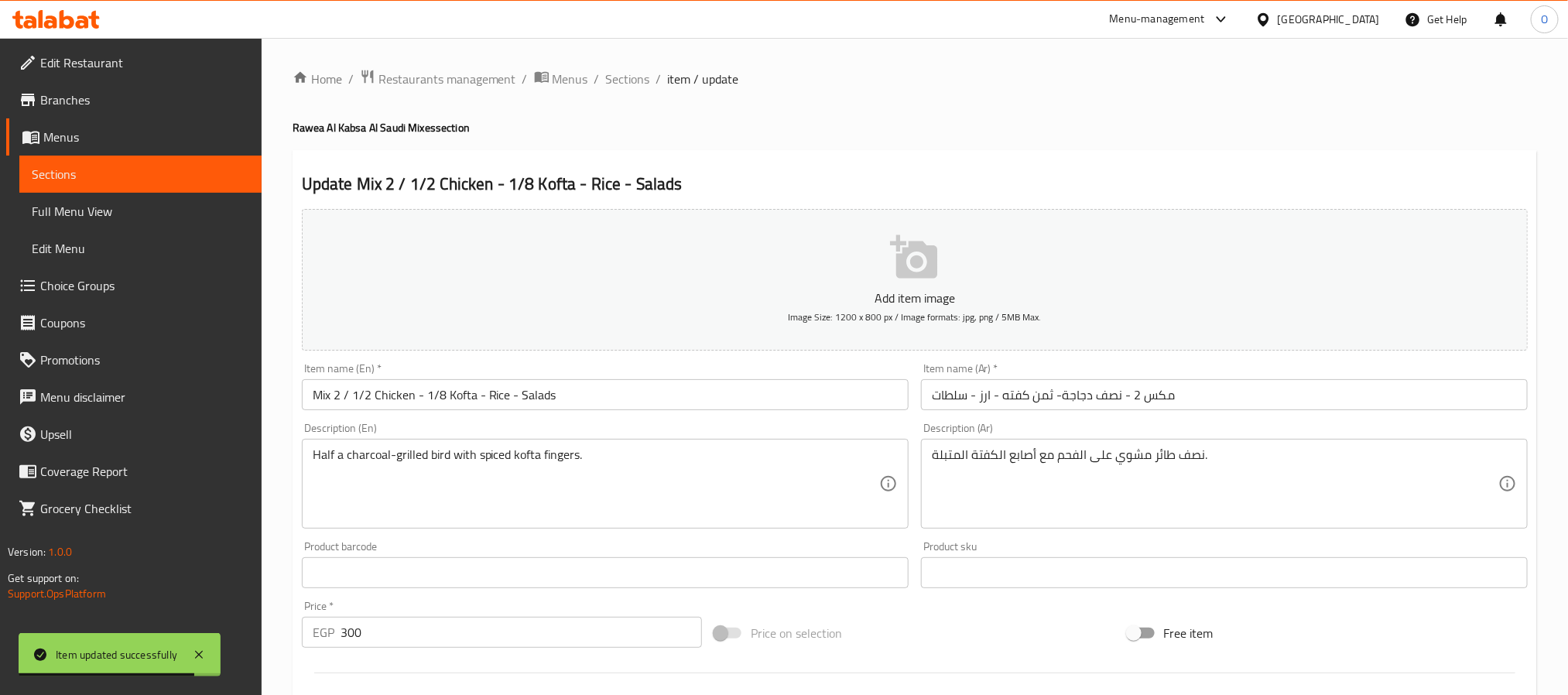
click at [349, 400] on input "Mix 2 / 1/2 Chicken - 1/8 Kofta - Rice - Salads" at bounding box center [605, 395] width 606 height 31
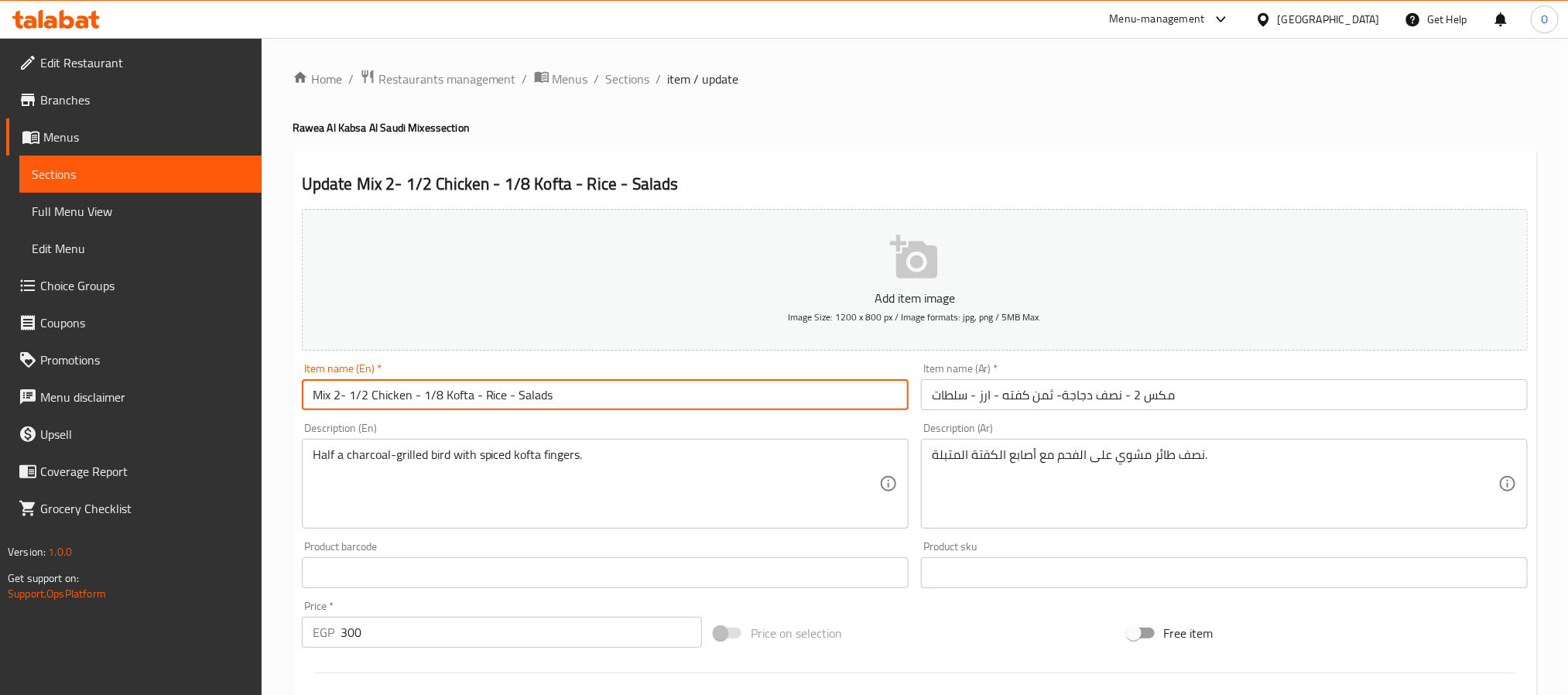
type input "Mix 2- 1/2 Chicken - 1/8 Kofta - Rice - Salads"
click at [623, 81] on span "Sections" at bounding box center [627, 79] width 44 height 18
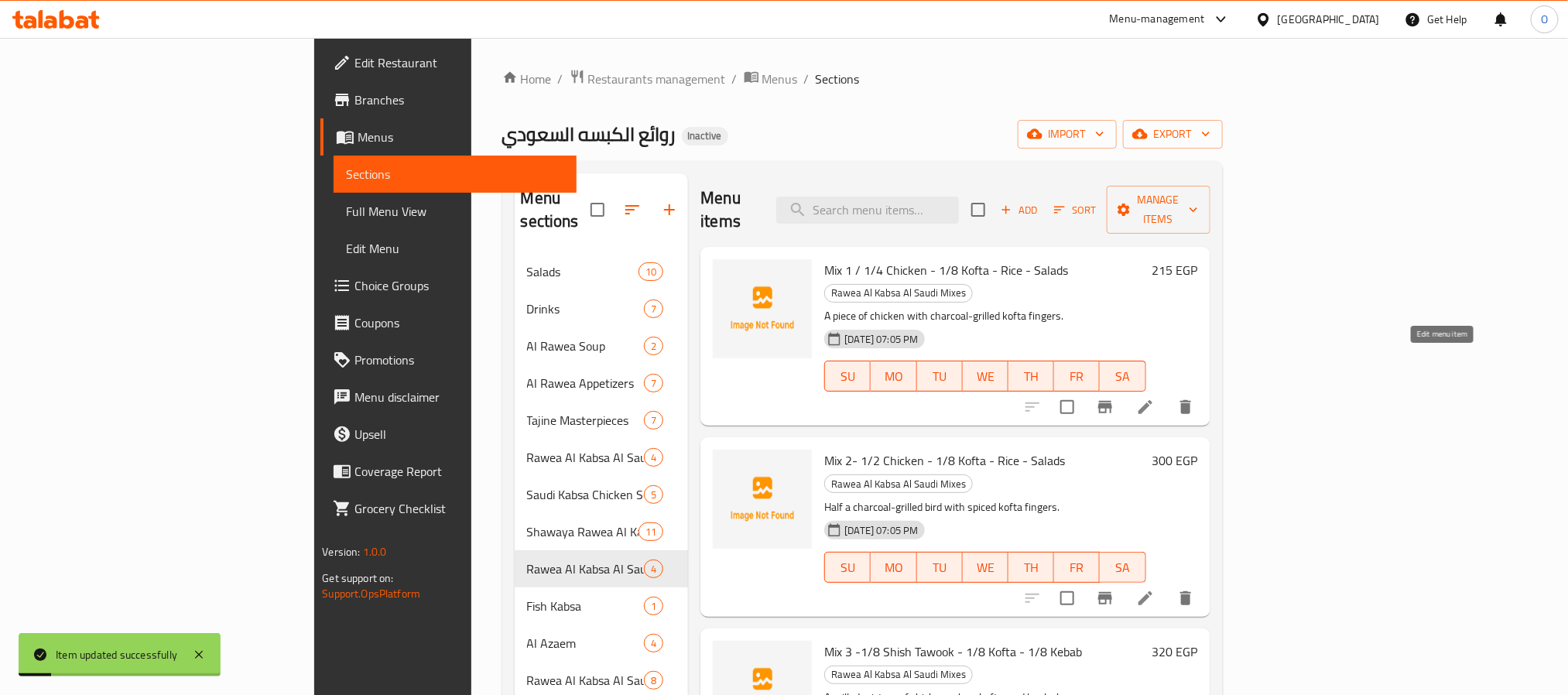
click at [1155, 398] on icon at bounding box center [1145, 407] width 18 height 18
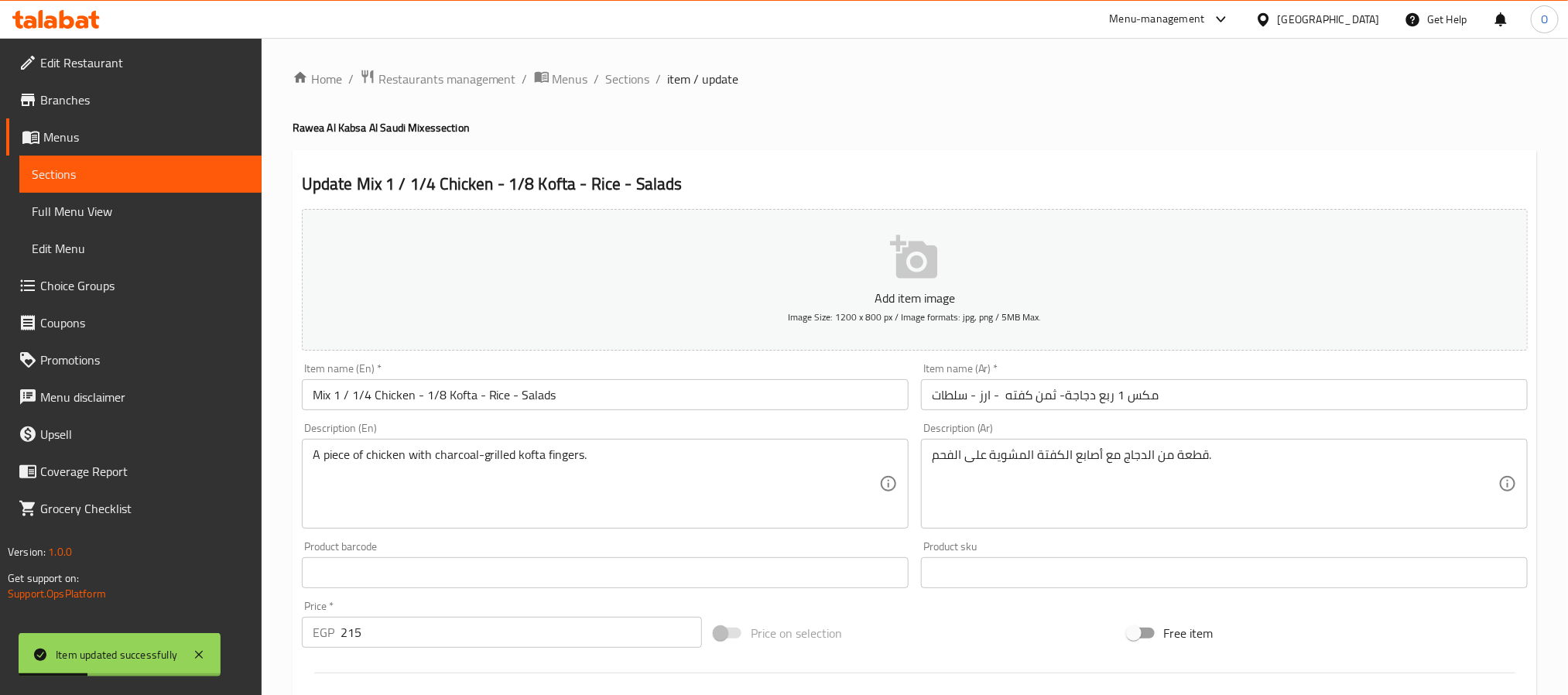
click at [351, 391] on input "Mix 1 / 1/4 Chicken - 1/8 Kofta - Rice - Salads" at bounding box center [605, 395] width 606 height 31
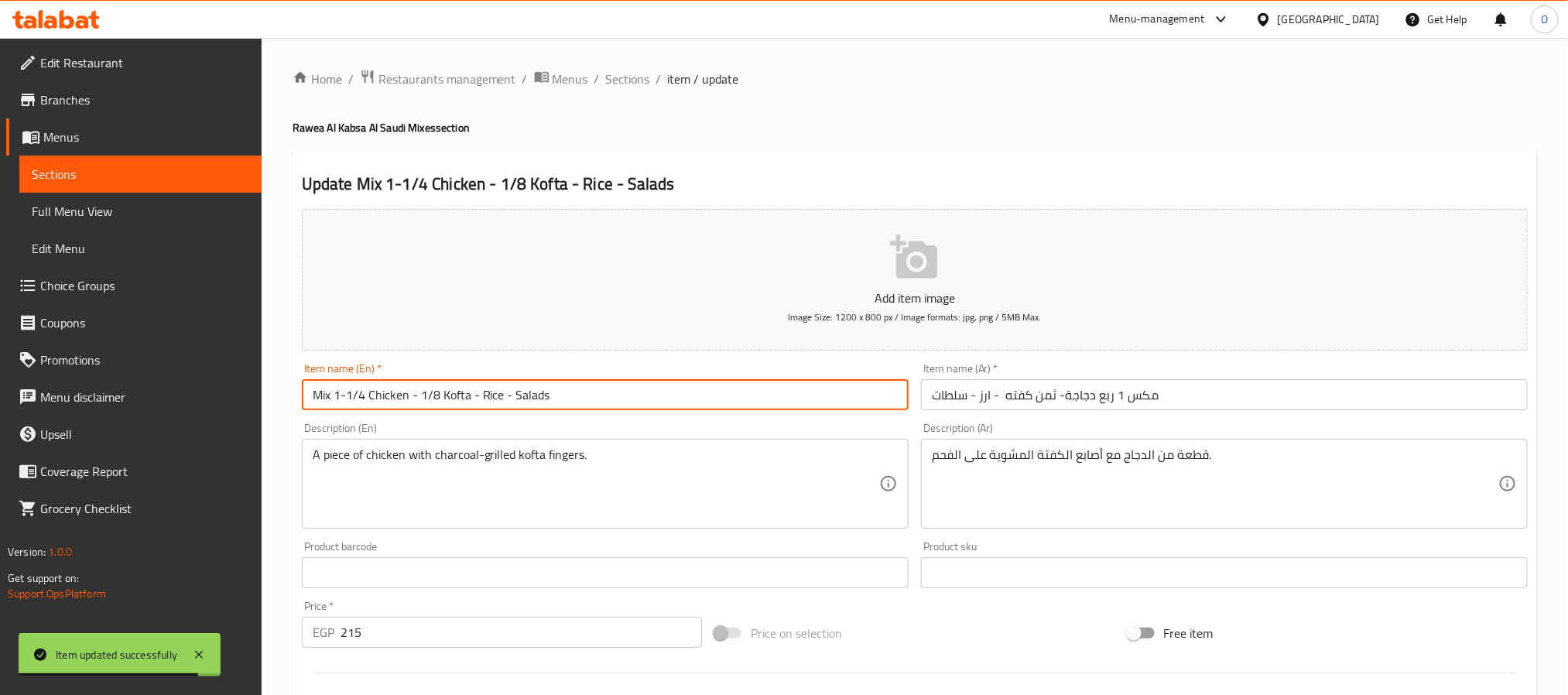
click at [349, 399] on input "Mix 1-1/4 Chicken - 1/8 Kofta - Rice - Salads" at bounding box center [605, 395] width 606 height 31
type input "Mix 1- 1/4 Chicken - 1/8 Kofta - Rice - Salads"
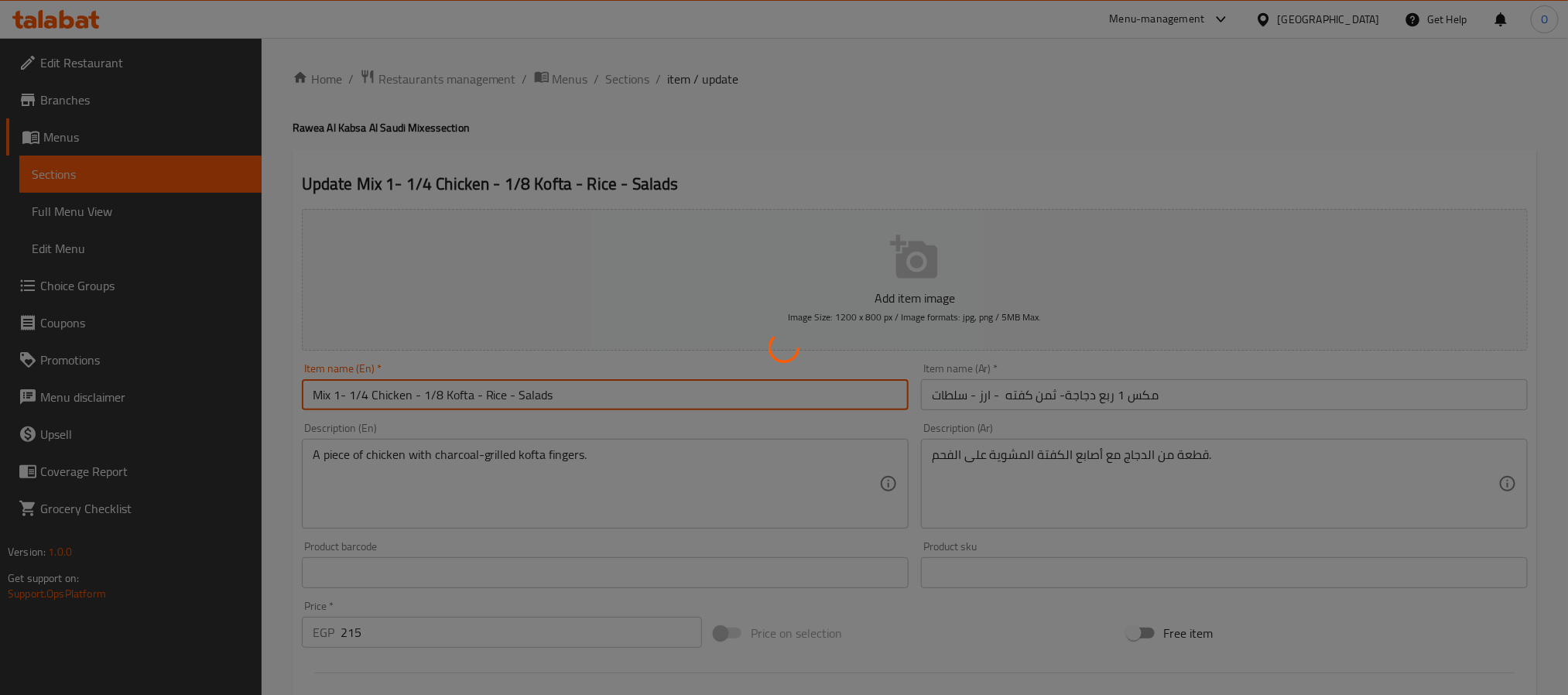
click at [892, 130] on div at bounding box center [784, 347] width 1568 height 695
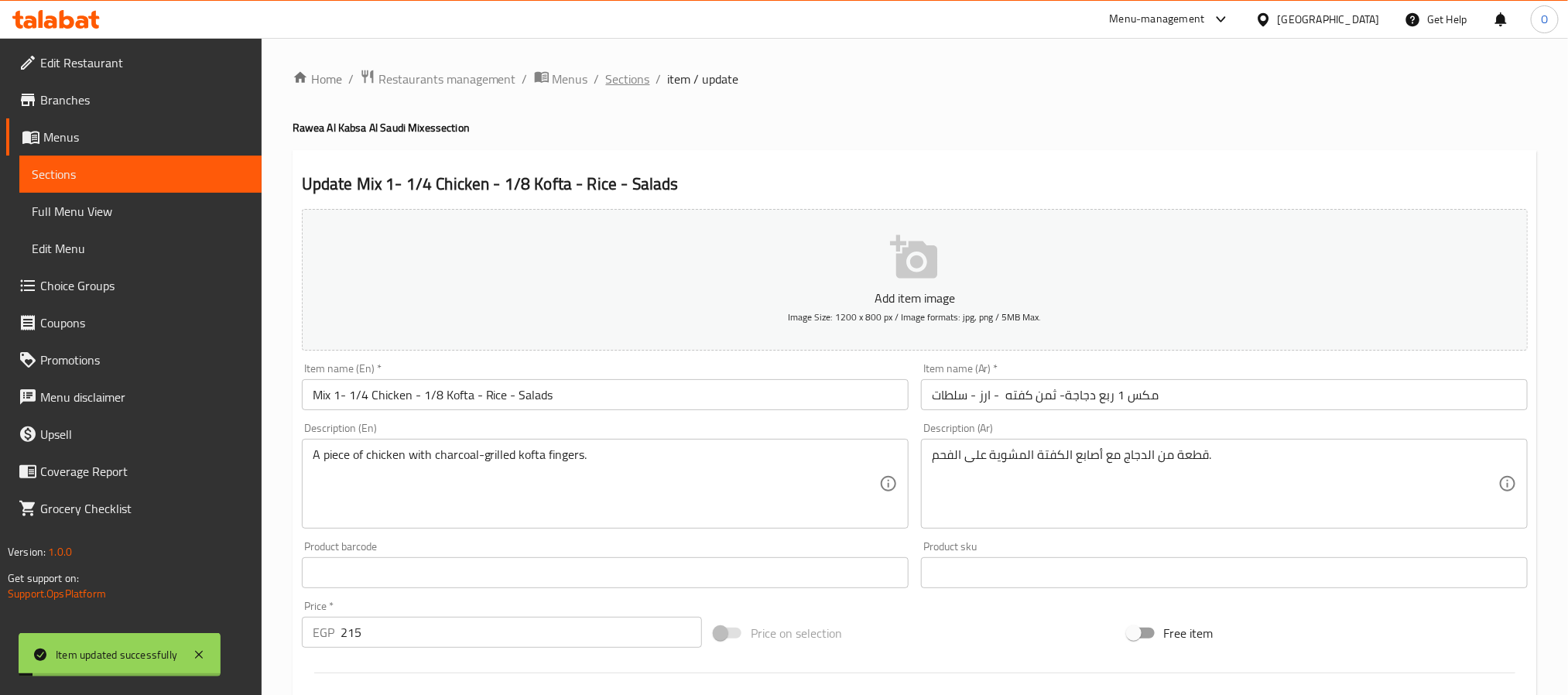
drag, startPoint x: 630, startPoint y: 84, endPoint x: 600, endPoint y: 107, distance: 37.8
click at [629, 84] on span "Sections" at bounding box center [627, 79] width 44 height 18
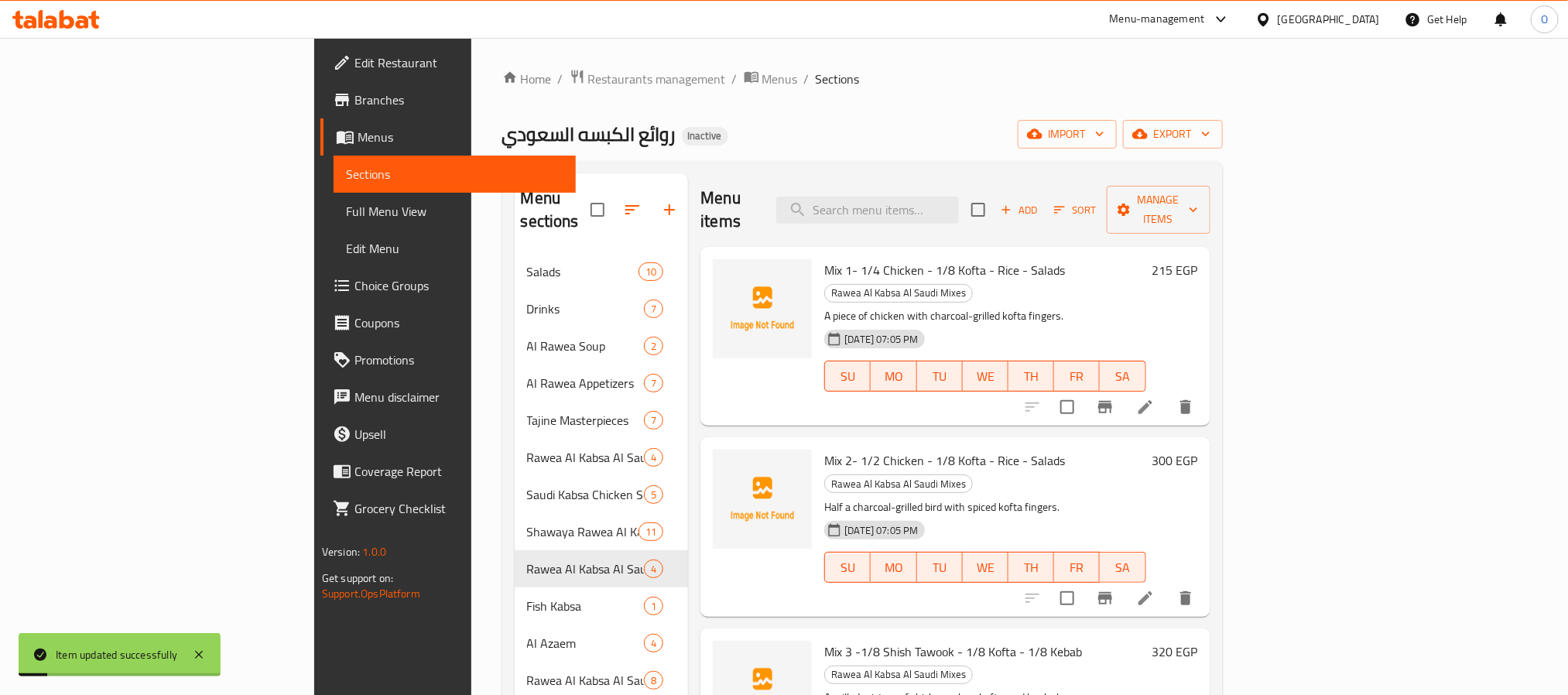
drag, startPoint x: 138, startPoint y: 212, endPoint x: 196, endPoint y: 217, distance: 58.2
click at [346, 210] on span "Full Menu View" at bounding box center [455, 211] width 218 height 18
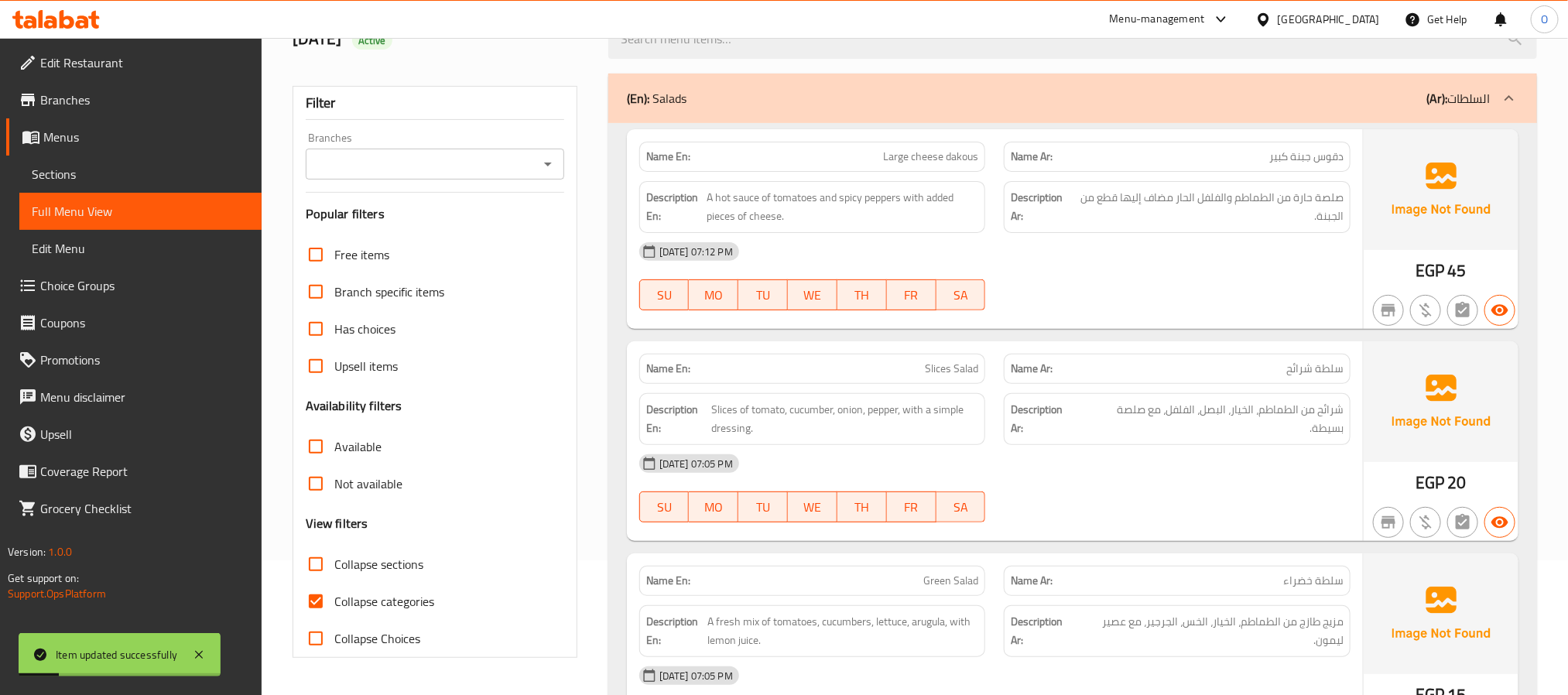
scroll to position [349, 0]
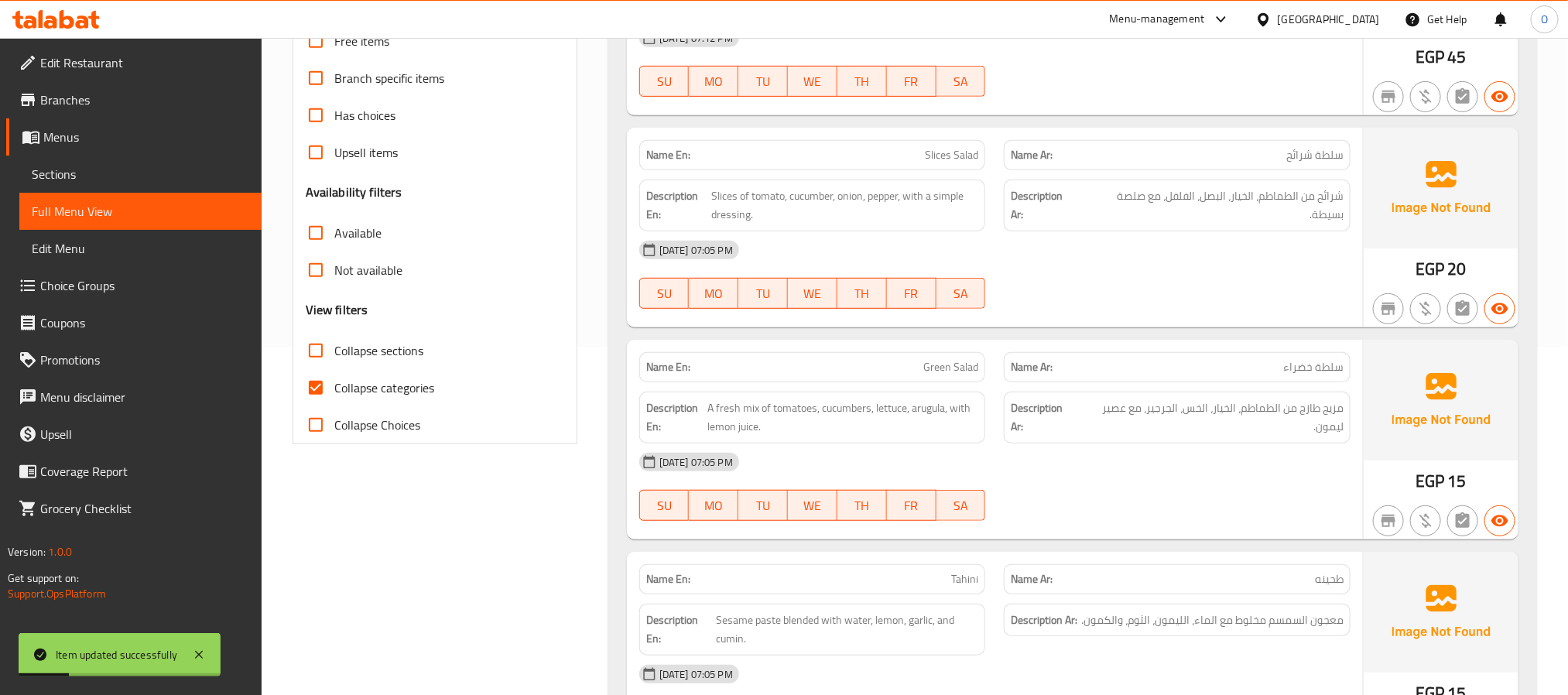
click at [384, 393] on span "Collapse categories" at bounding box center [384, 387] width 100 height 18
click at [334, 393] on input "Collapse categories" at bounding box center [316, 388] width 37 height 37
checkbox input "false"
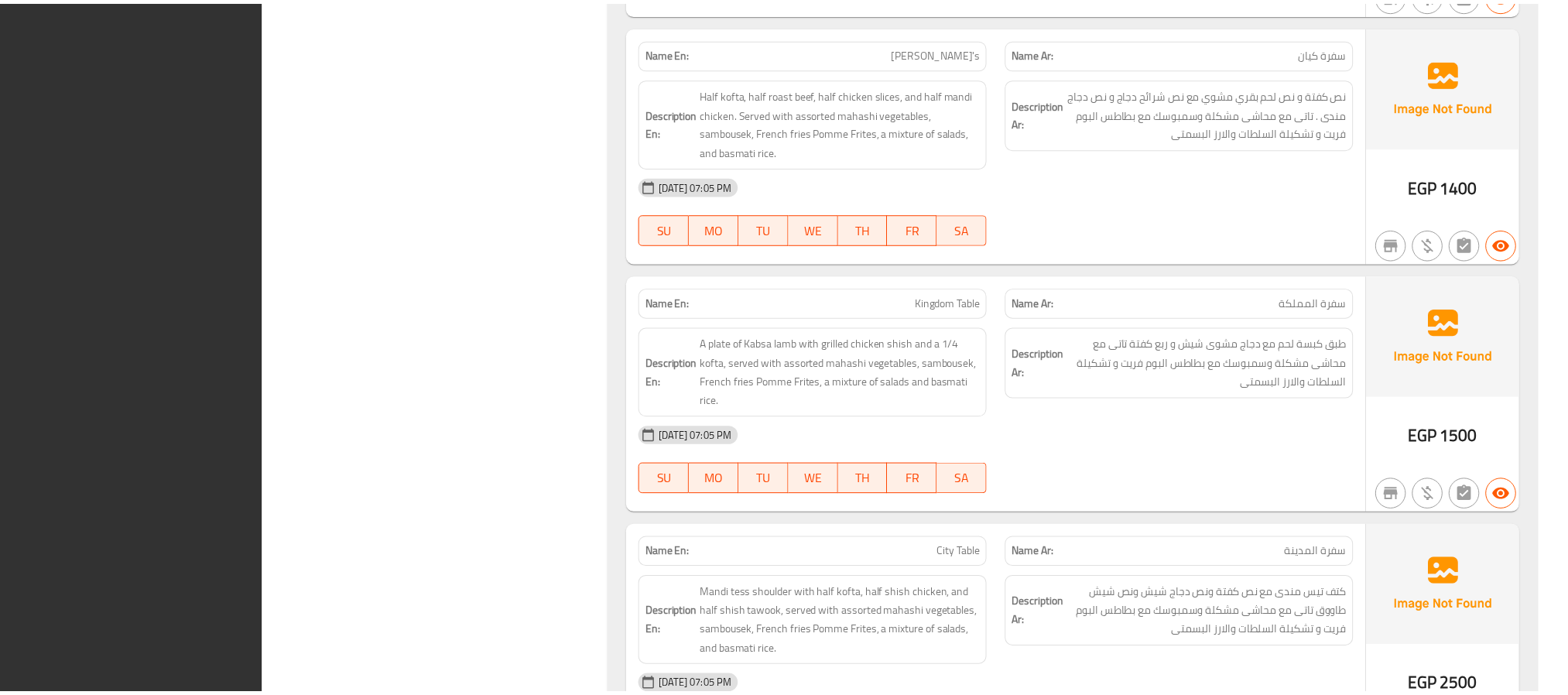
scroll to position [21187, 0]
